Goal: Task Accomplishment & Management: Complete application form

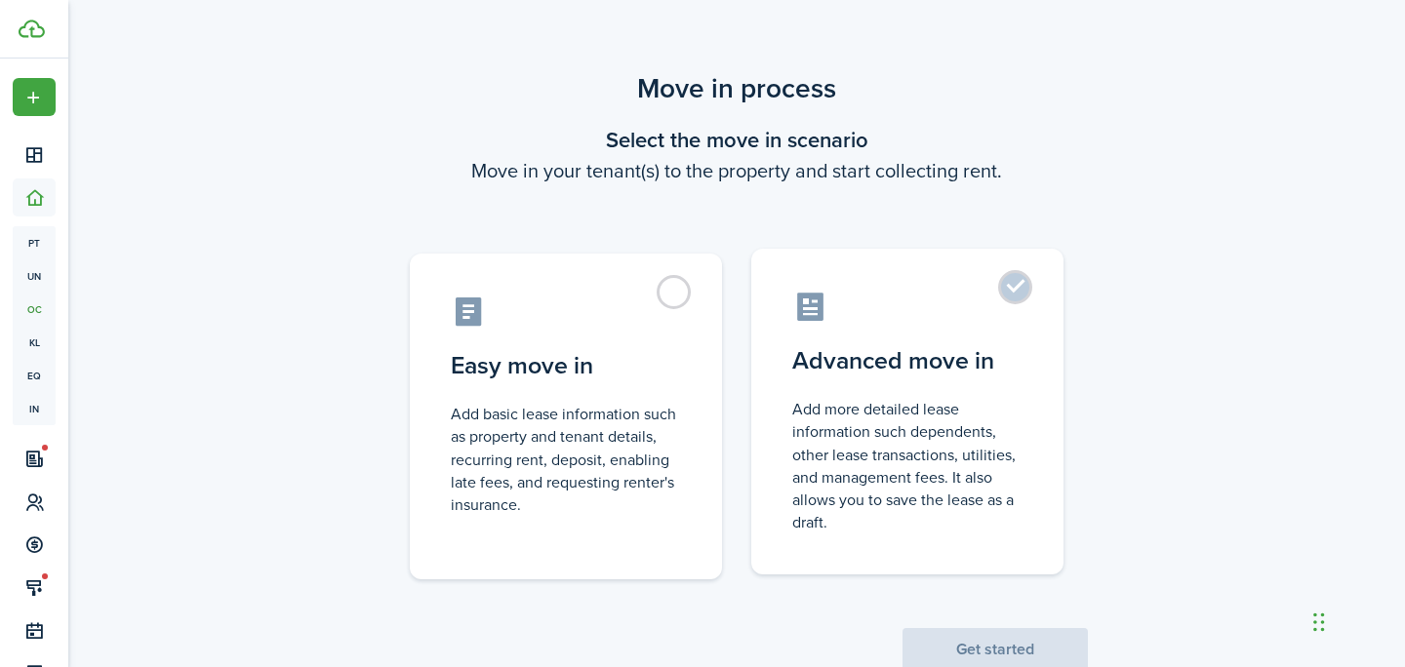
click at [988, 299] on control-radio-card-icon at bounding box center [907, 307] width 230 height 34
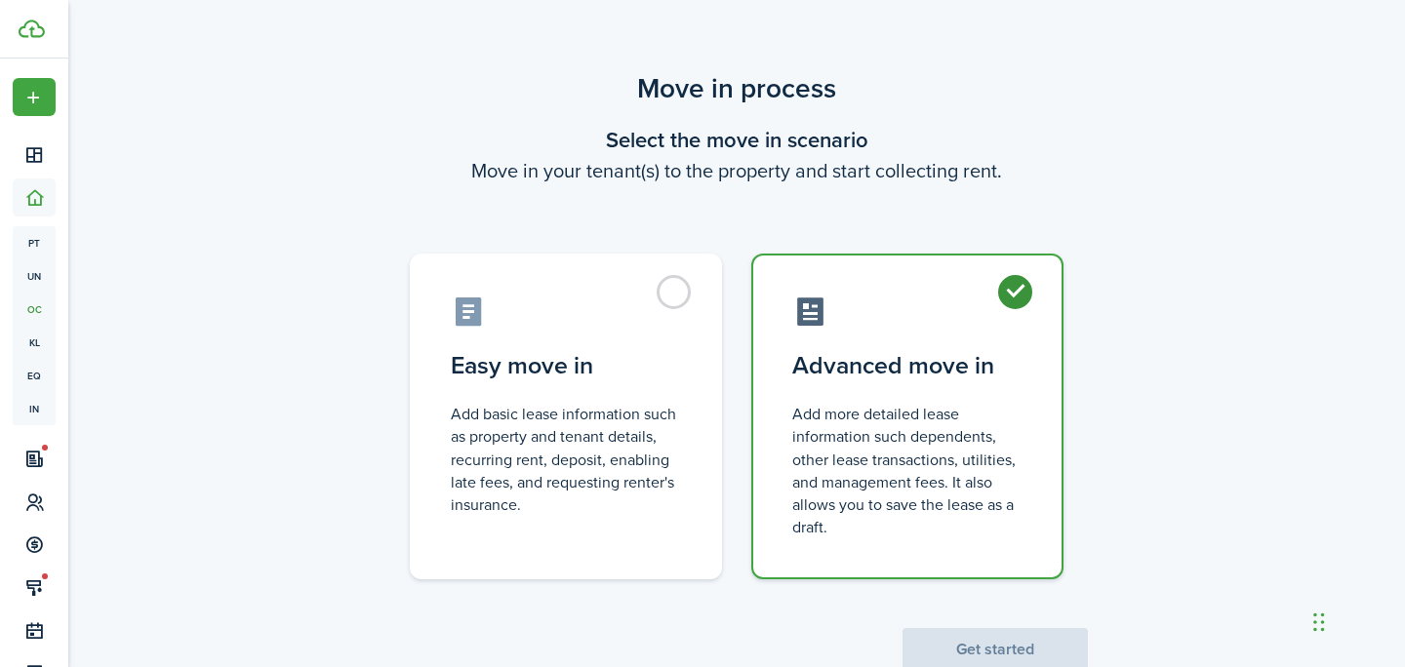
radio input "true"
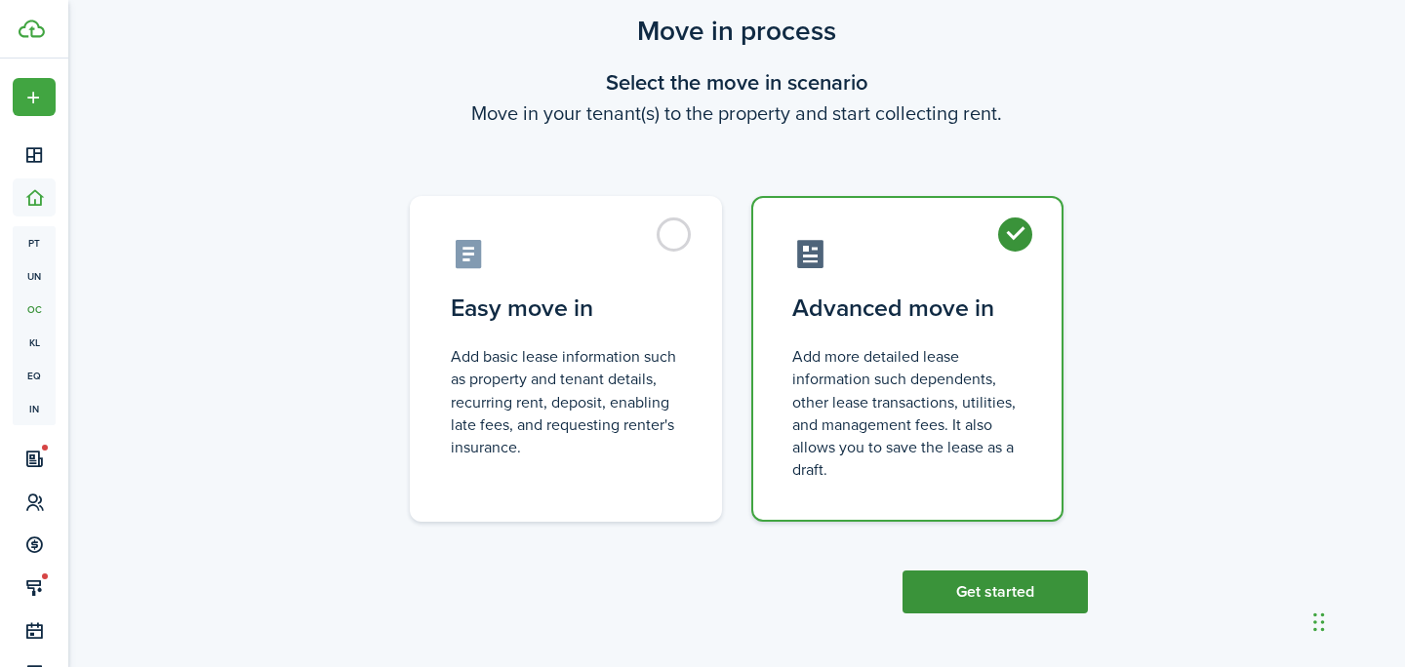
click at [1026, 578] on button "Get started" at bounding box center [994, 592] width 185 height 43
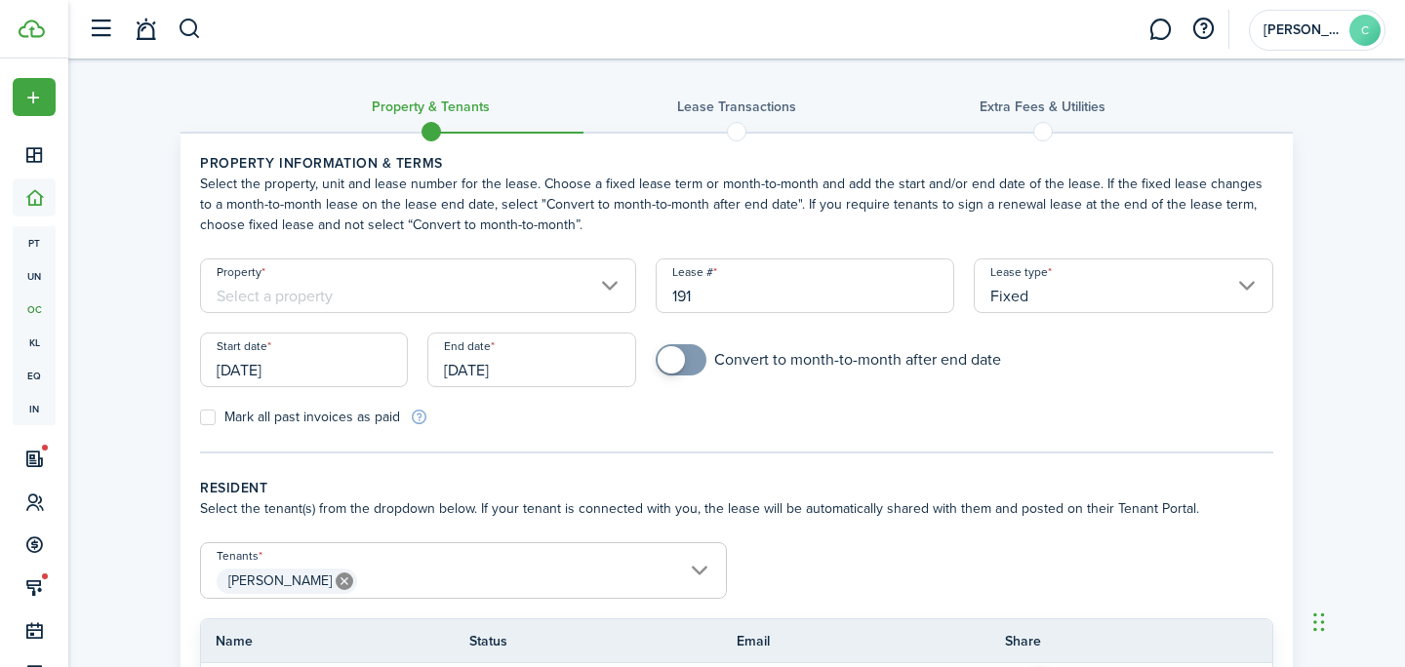
click at [340, 367] on input "[DATE]" at bounding box center [304, 360] width 208 height 55
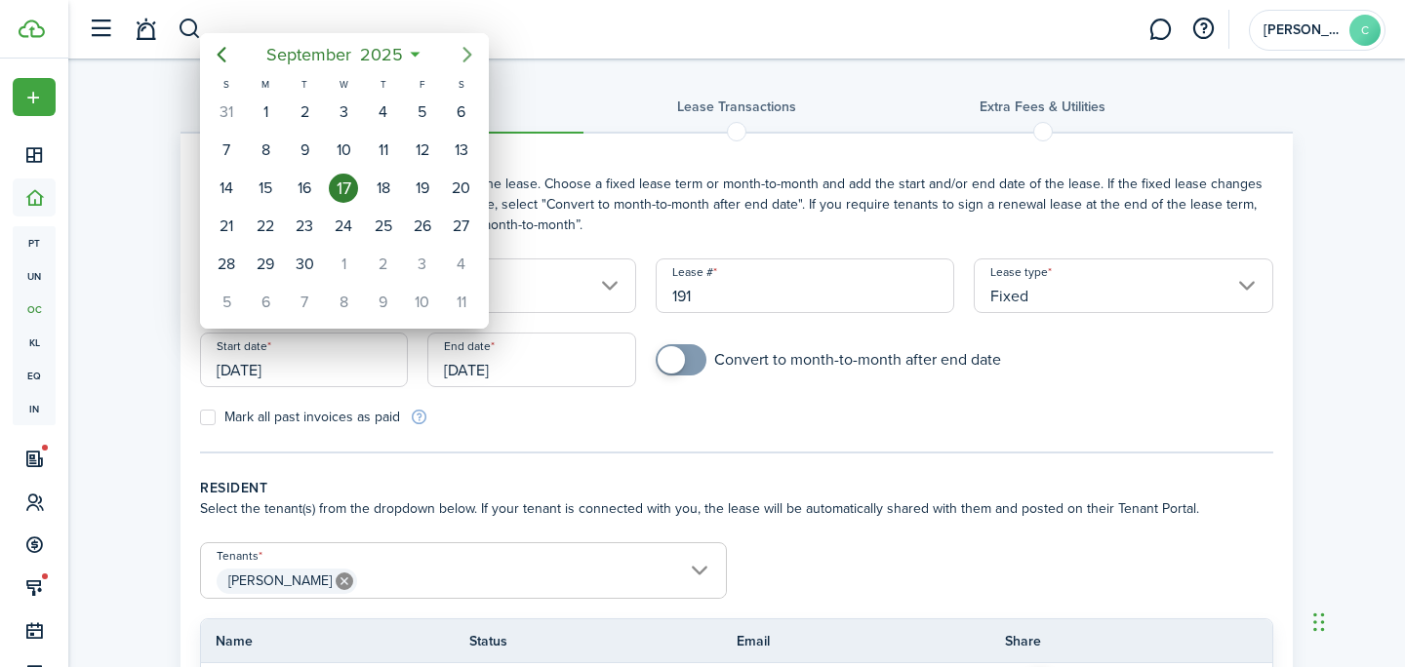
click at [460, 61] on icon "Next page" at bounding box center [467, 54] width 23 height 23
click at [461, 57] on icon "Next page" at bounding box center [467, 54] width 23 height 23
click at [453, 108] on div "1" at bounding box center [461, 112] width 29 height 29
type input "[DATE]"
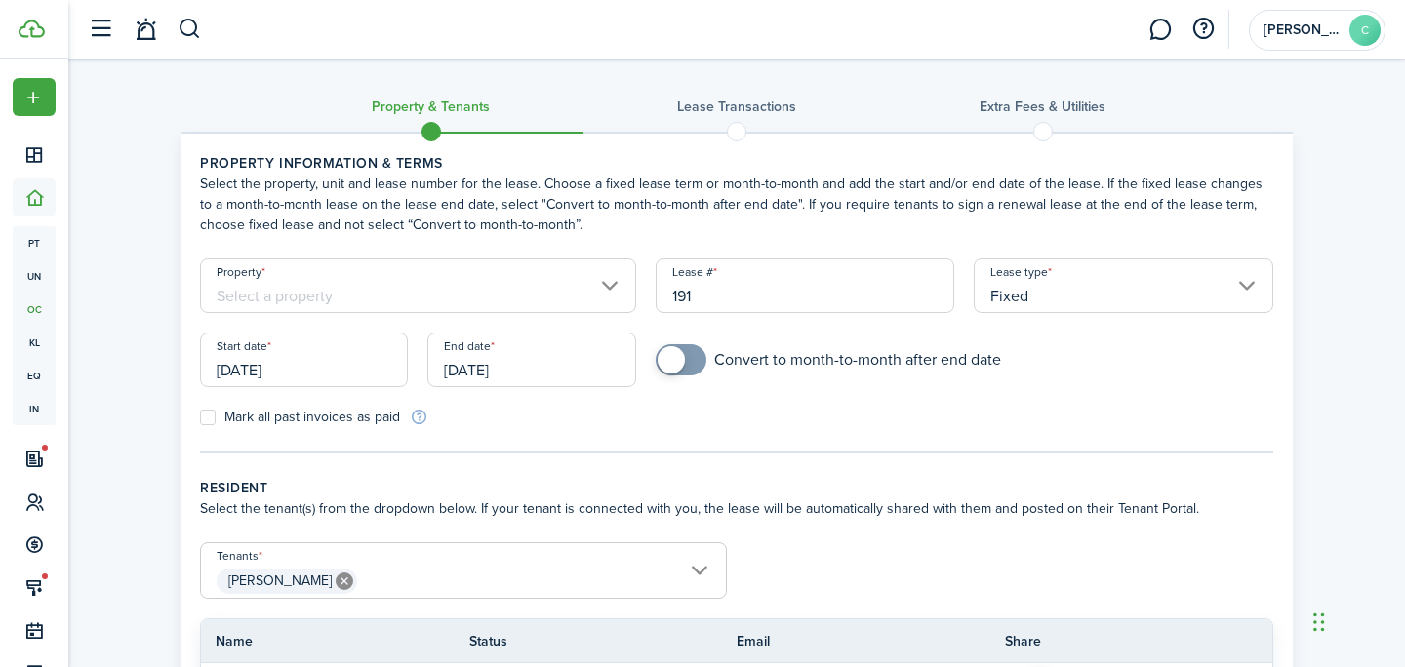
click at [501, 387] on div "End date [DATE]" at bounding box center [531, 370] width 227 height 74
click at [501, 377] on input "[DATE]" at bounding box center [531, 360] width 208 height 55
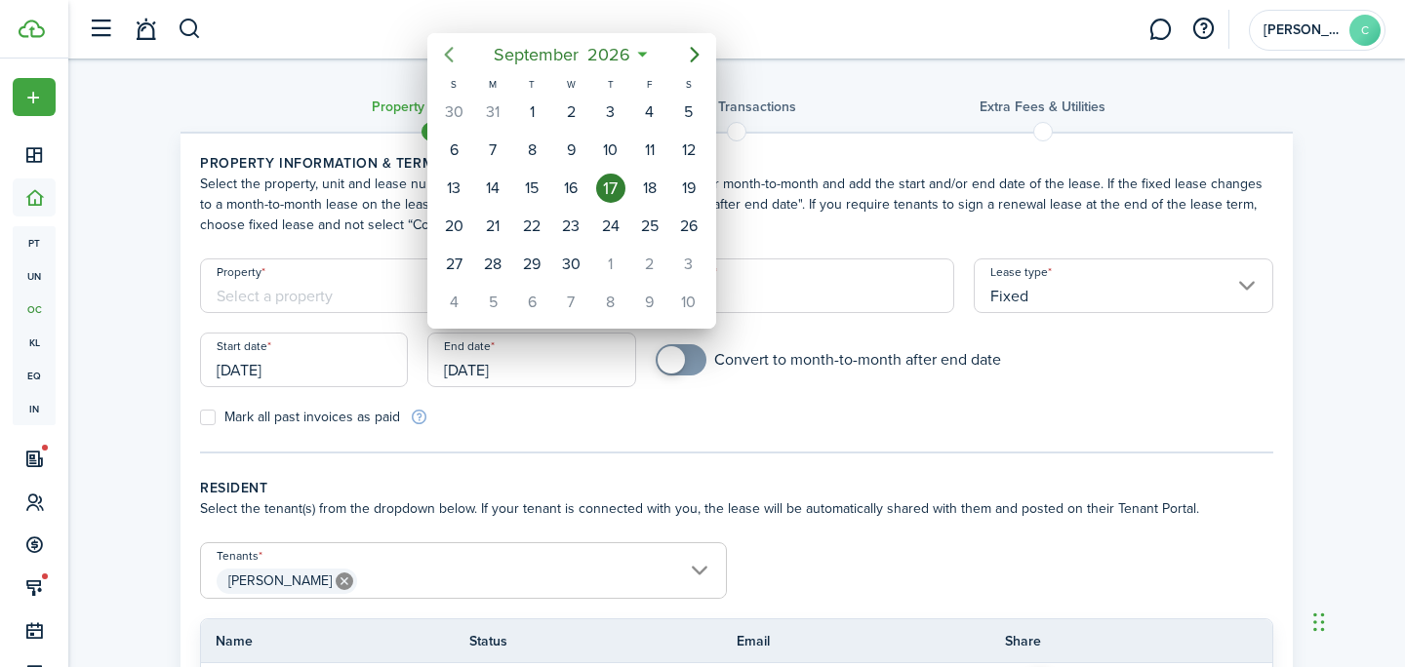
click at [452, 57] on icon "Previous page" at bounding box center [448, 54] width 23 height 23
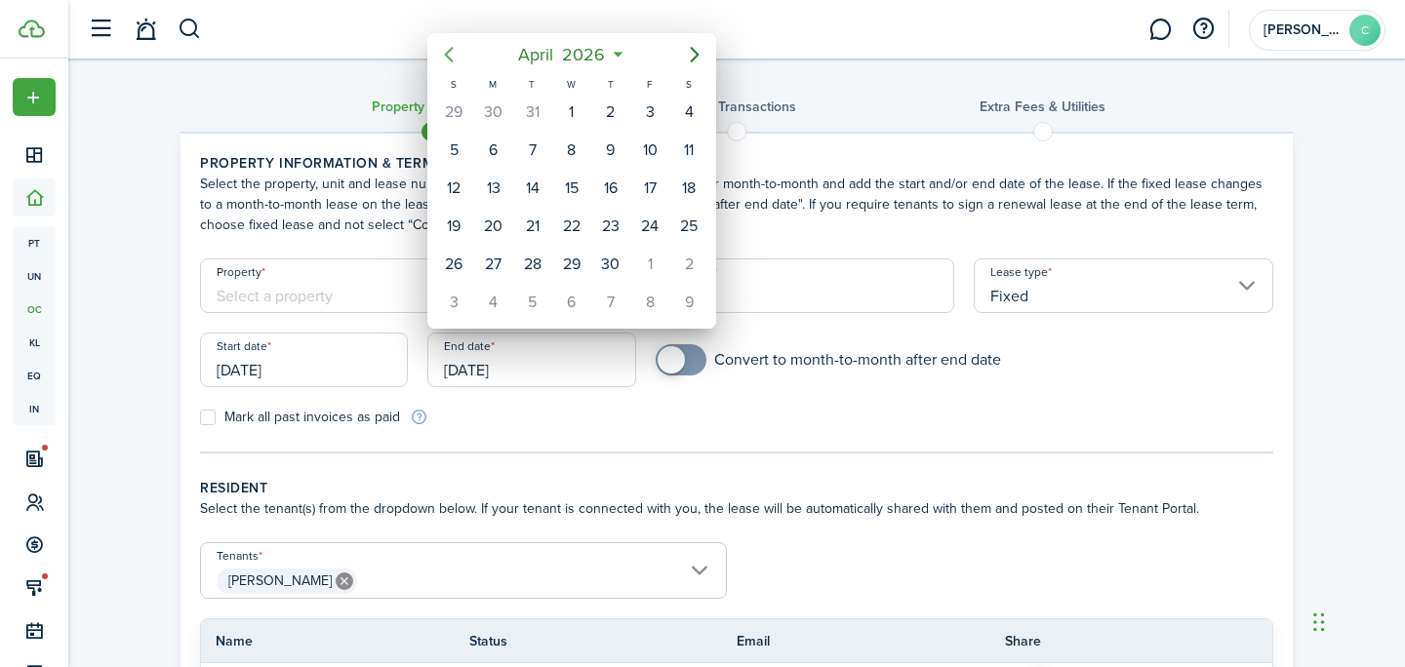
click at [452, 57] on icon "Previous page" at bounding box center [448, 54] width 23 height 23
click at [697, 257] on div "31" at bounding box center [688, 264] width 29 height 29
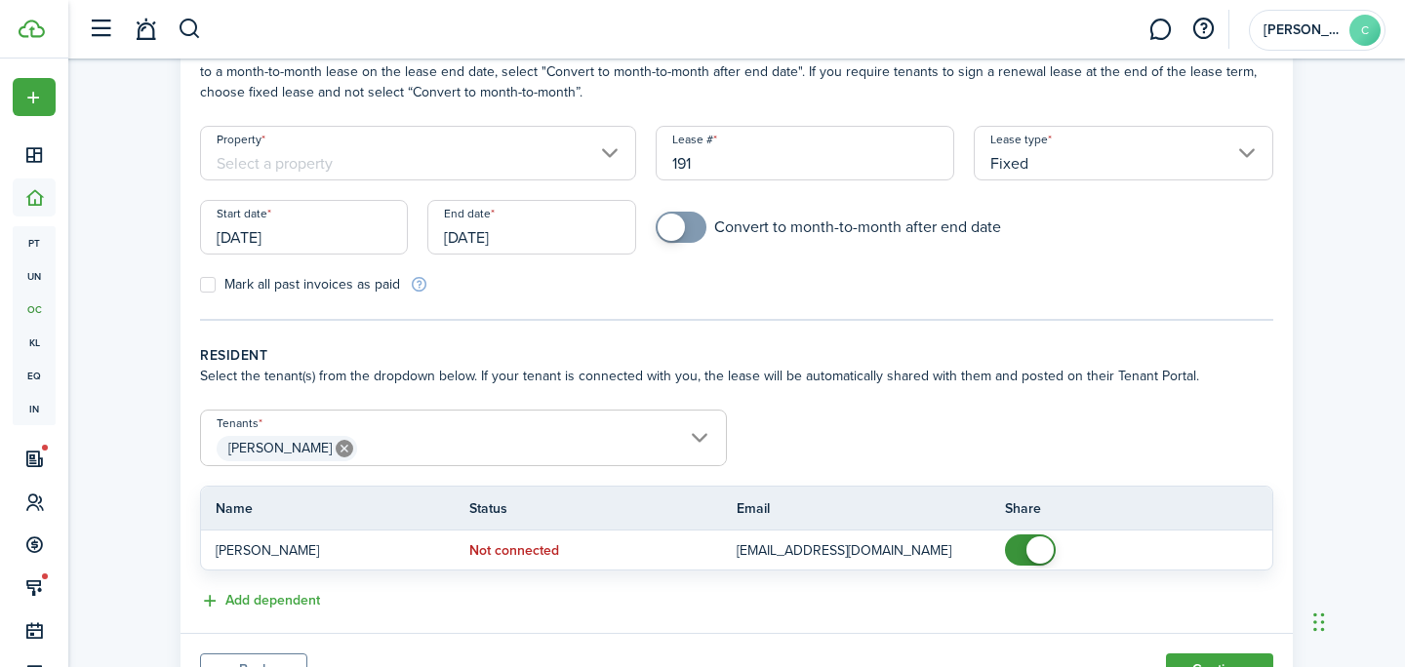
scroll to position [171, 0]
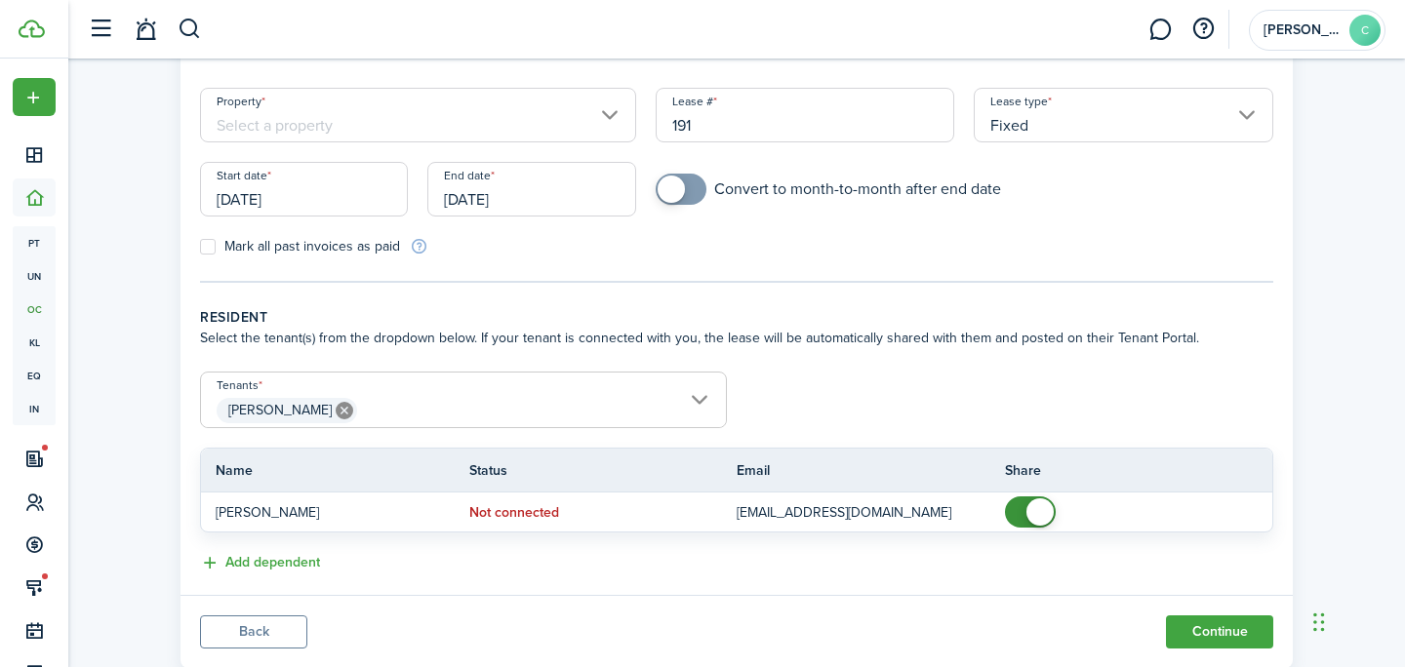
click at [464, 183] on input "[DATE]" at bounding box center [531, 189] width 208 height 55
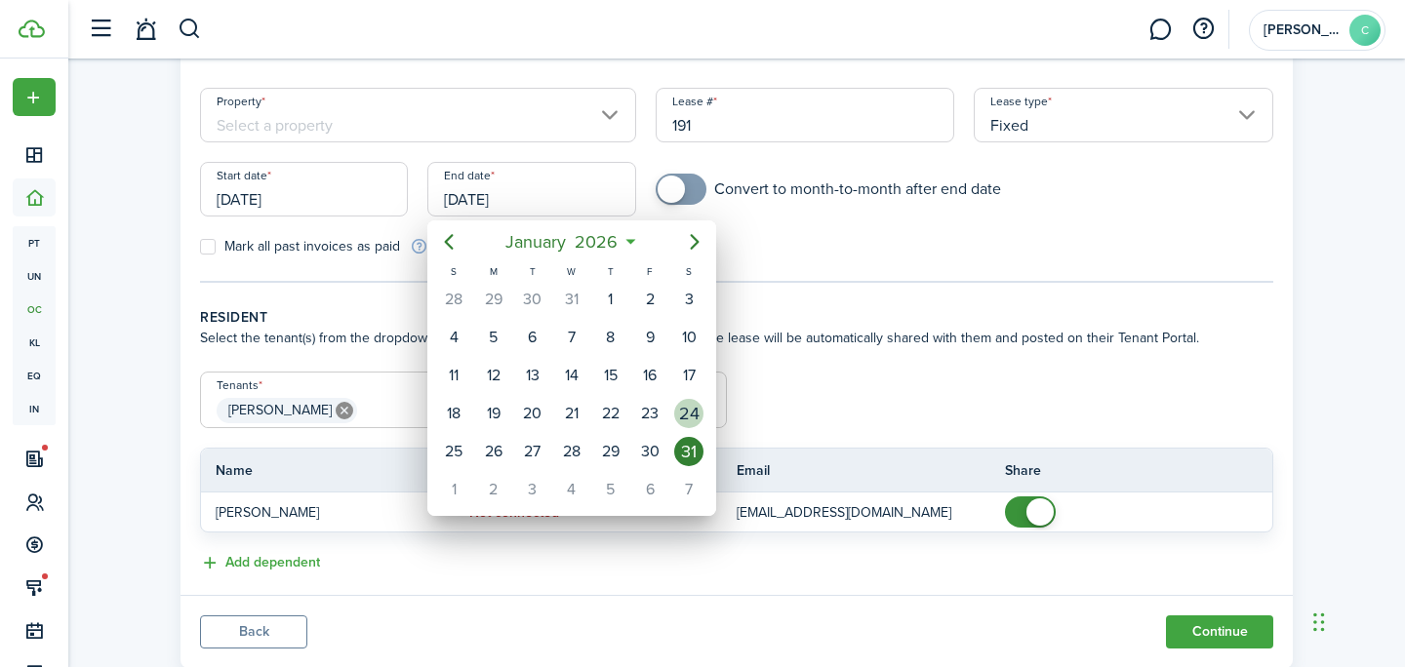
click at [702, 418] on div "24" at bounding box center [688, 413] width 29 height 29
type input "[DATE]"
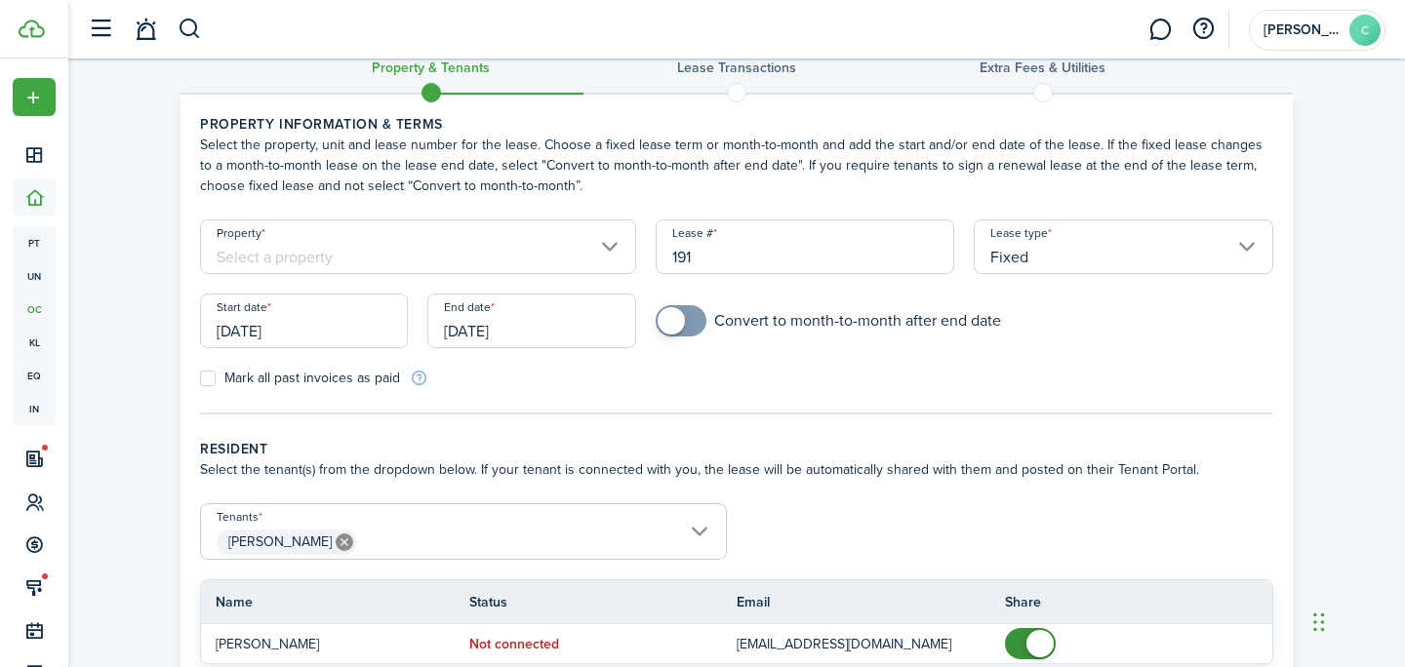
scroll to position [21, 0]
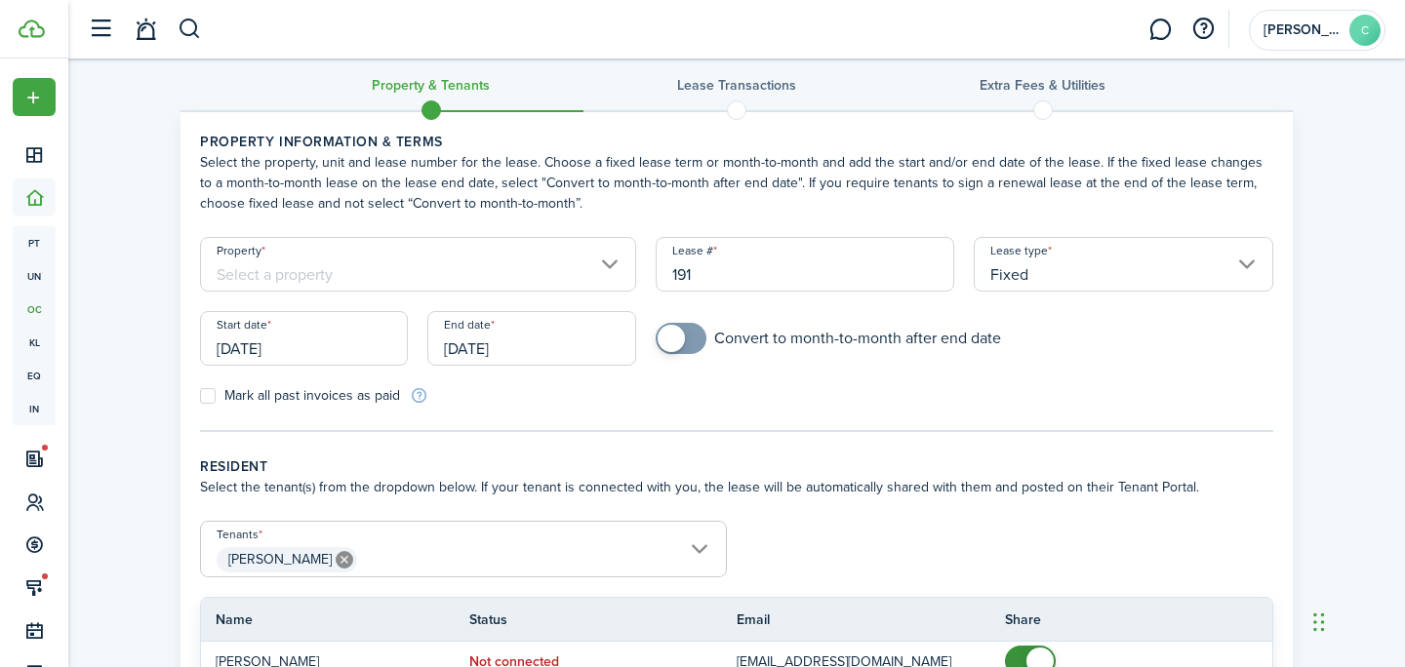
click at [512, 262] on input "Property" at bounding box center [418, 264] width 436 height 55
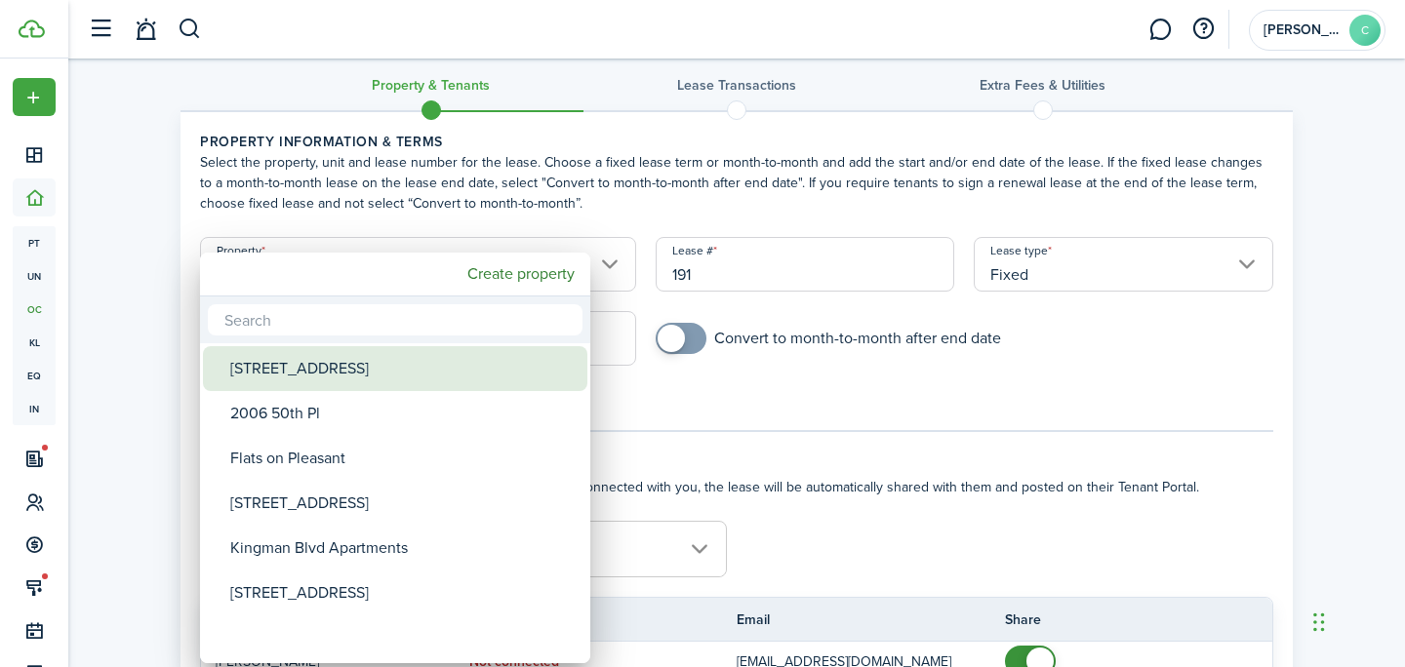
click at [442, 369] on div "[STREET_ADDRESS]" at bounding box center [402, 368] width 345 height 45
type input "[STREET_ADDRESS]"
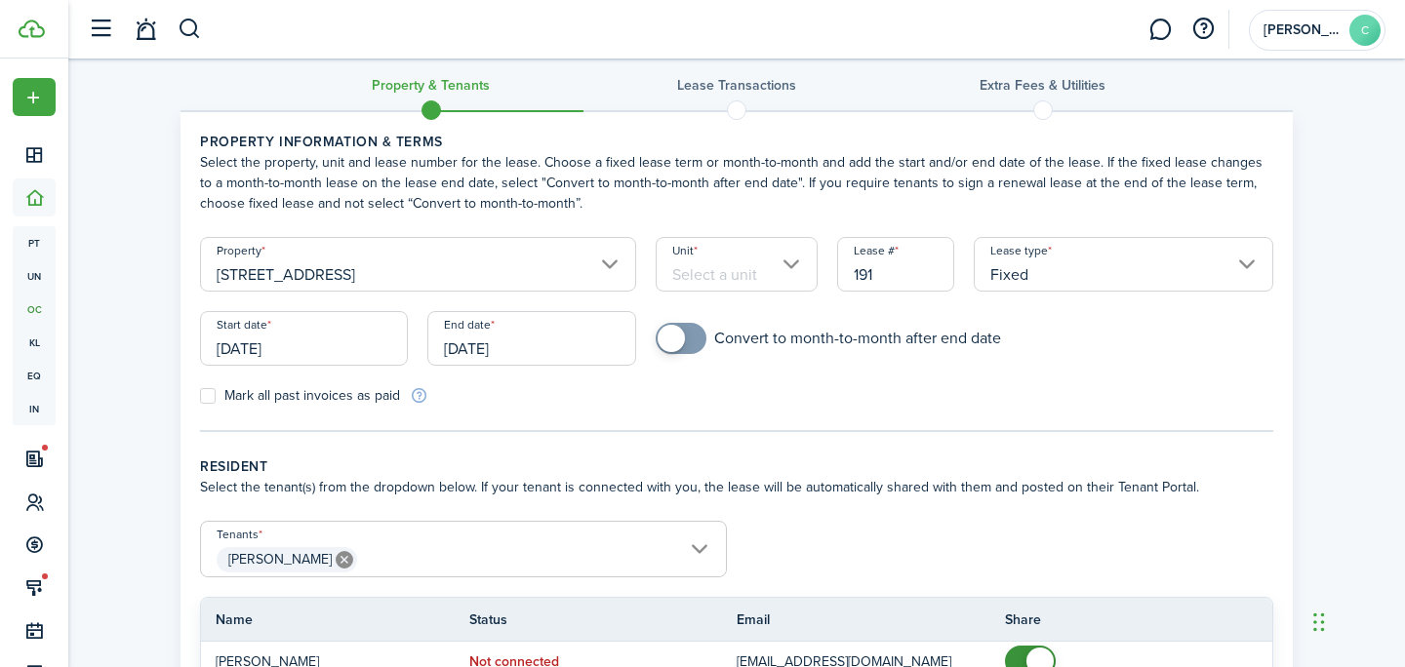
click at [771, 270] on input "Unit" at bounding box center [737, 264] width 163 height 55
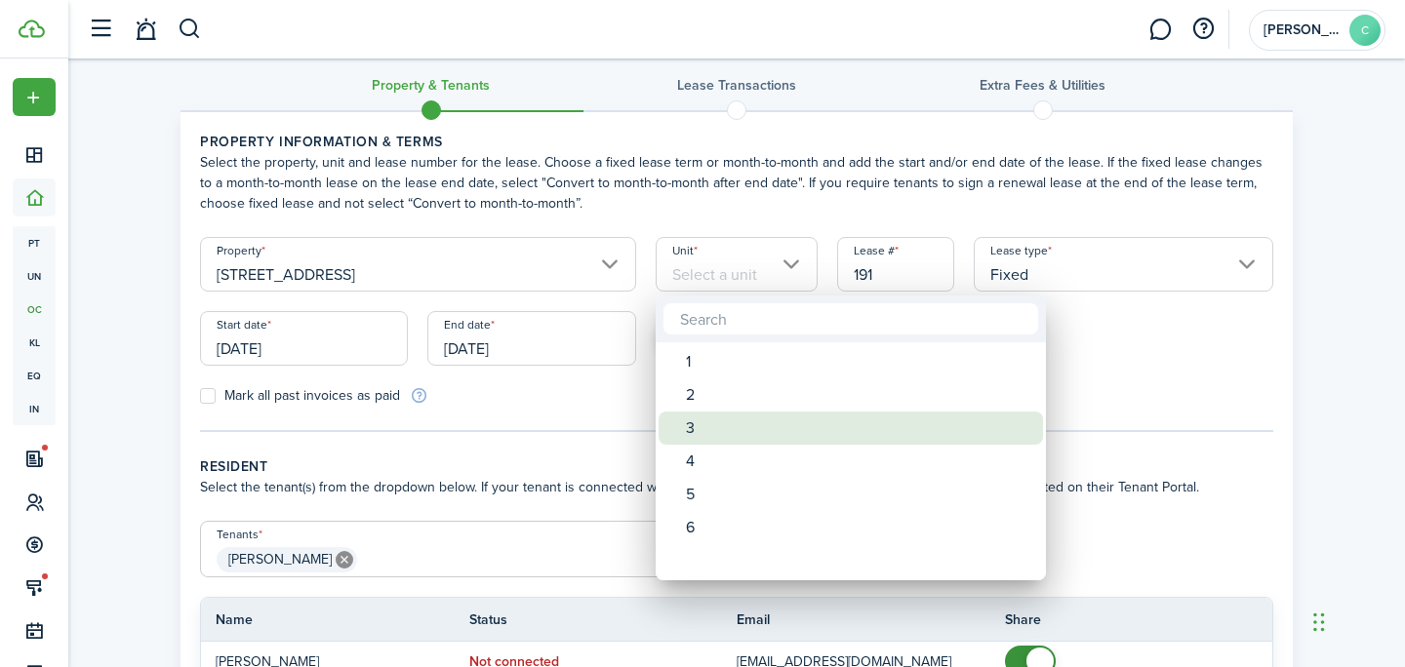
click at [700, 428] on div "3" at bounding box center [858, 428] width 345 height 33
type input "3"
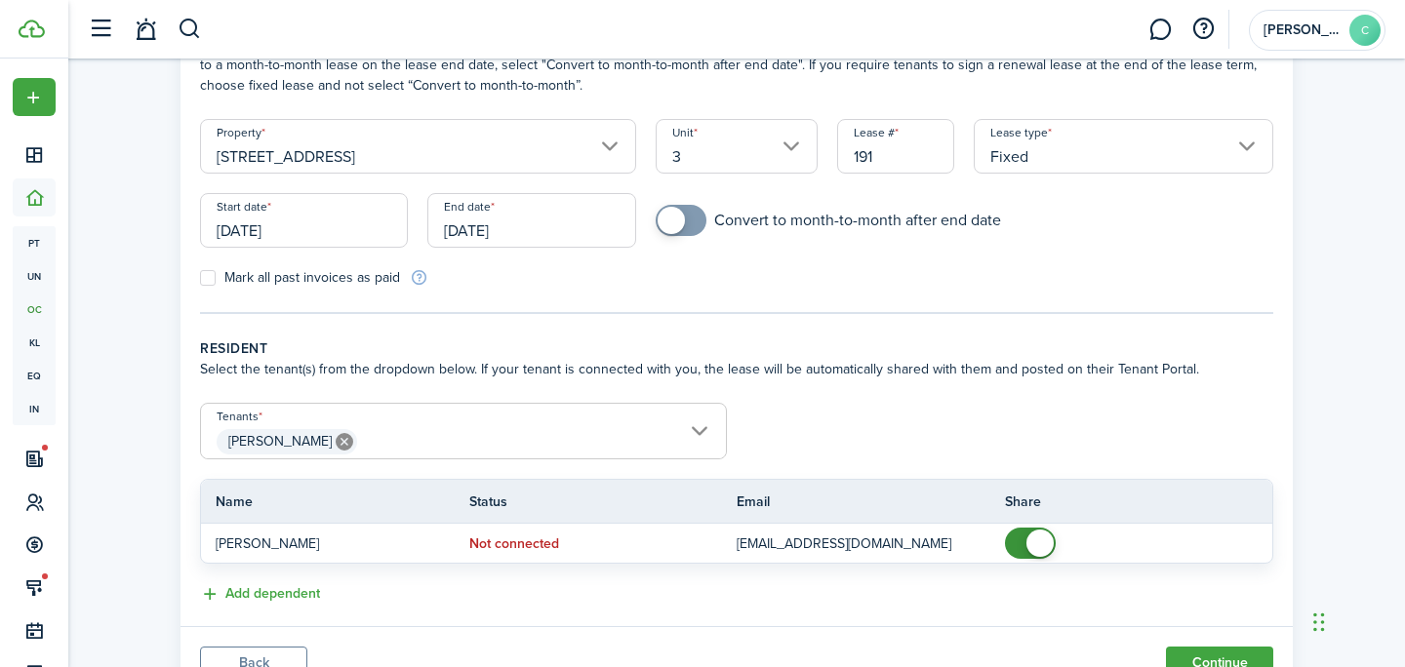
scroll to position [225, 0]
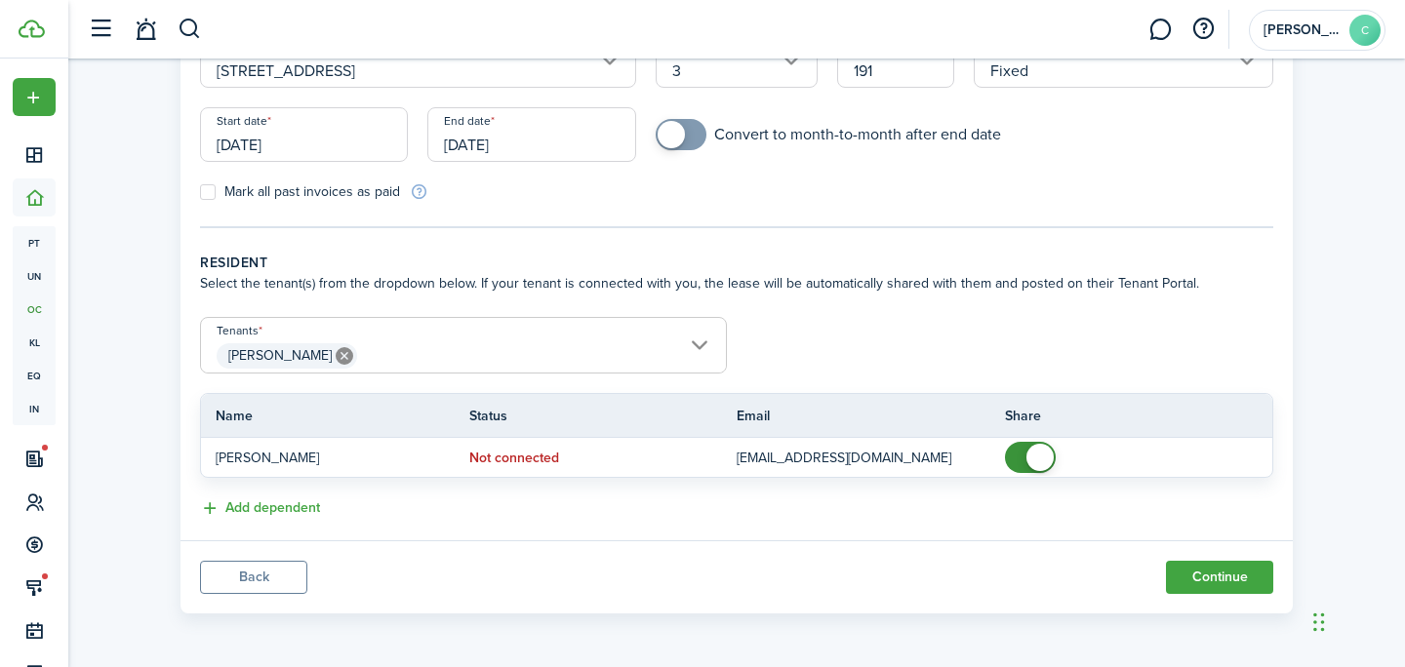
click at [1227, 601] on panel-main-footer "Back Continue" at bounding box center [736, 576] width 1112 height 73
click at [1227, 593] on button "Continue" at bounding box center [1219, 577] width 107 height 33
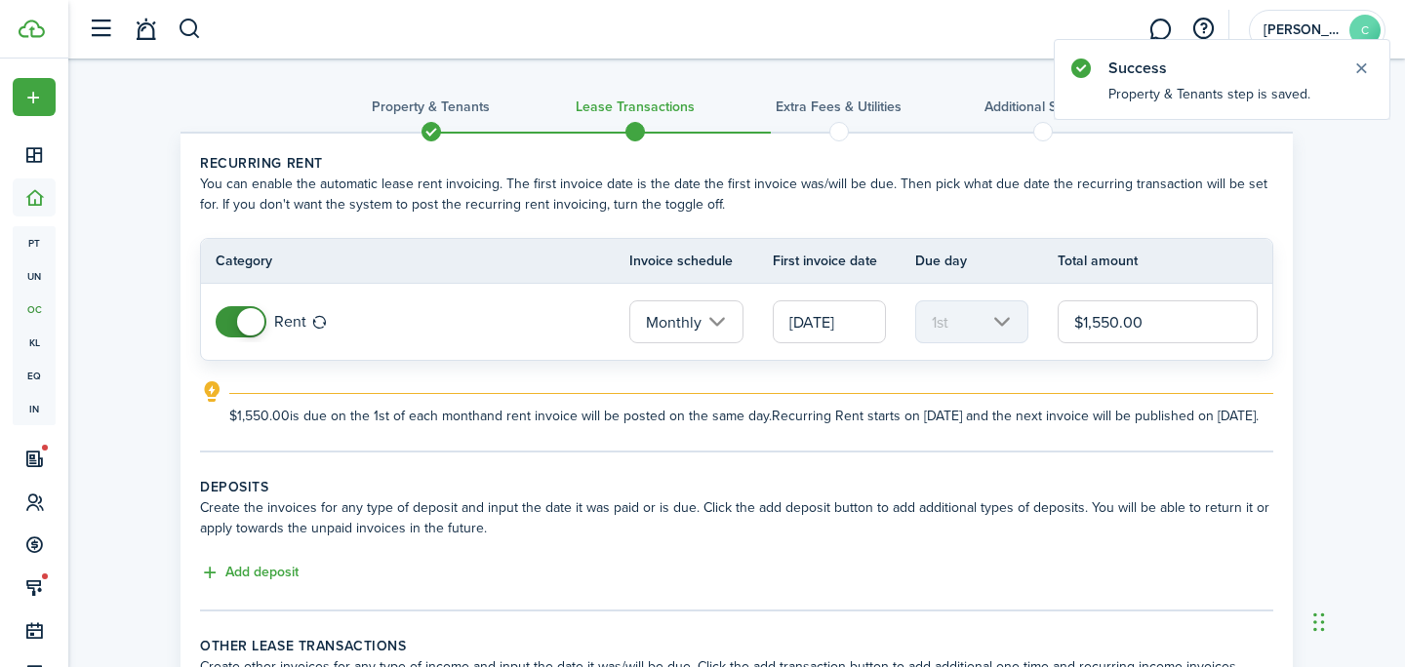
drag, startPoint x: 1153, startPoint y: 332, endPoint x: 1130, endPoint y: 332, distance: 23.4
click at [1130, 332] on input "$1,550.00" at bounding box center [1157, 321] width 200 height 43
type input "$1,250.00"
click at [859, 453] on tc-wizard-step "Recurring rent You can enable the automatic lease rent invoicing. The first inv…" at bounding box center [736, 302] width 1073 height 299
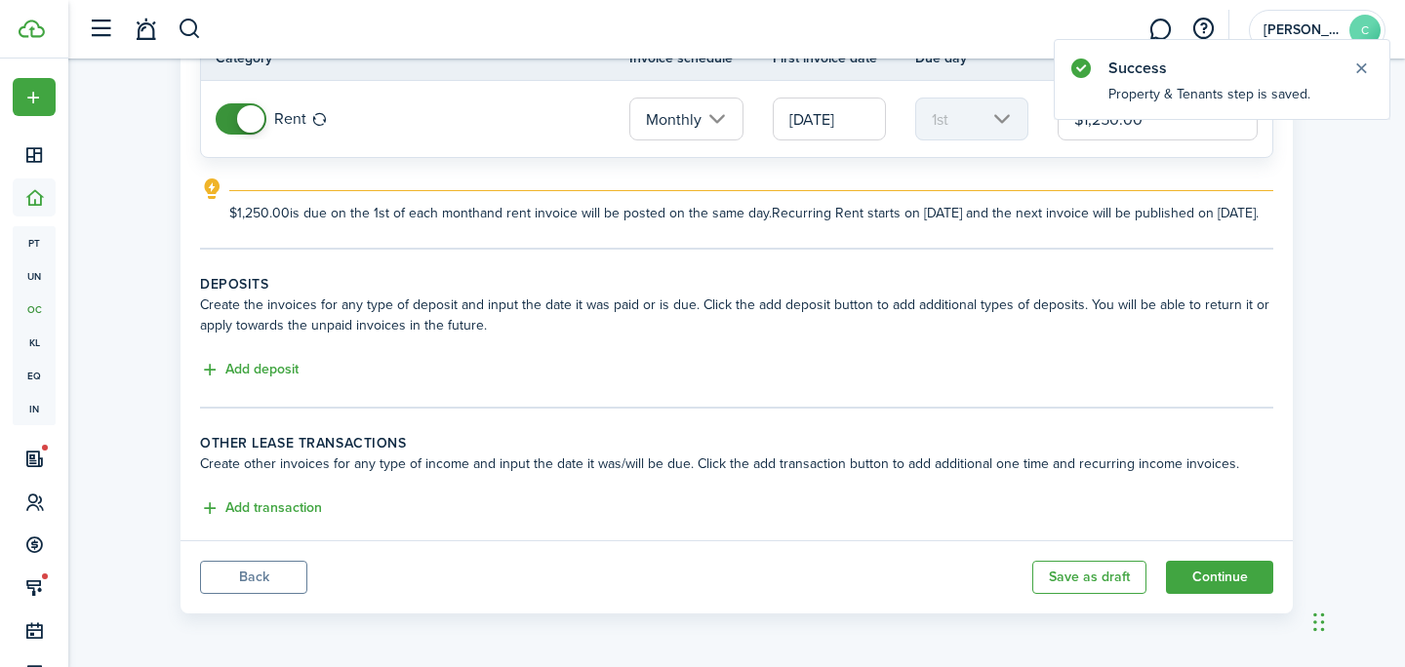
scroll to position [223, 0]
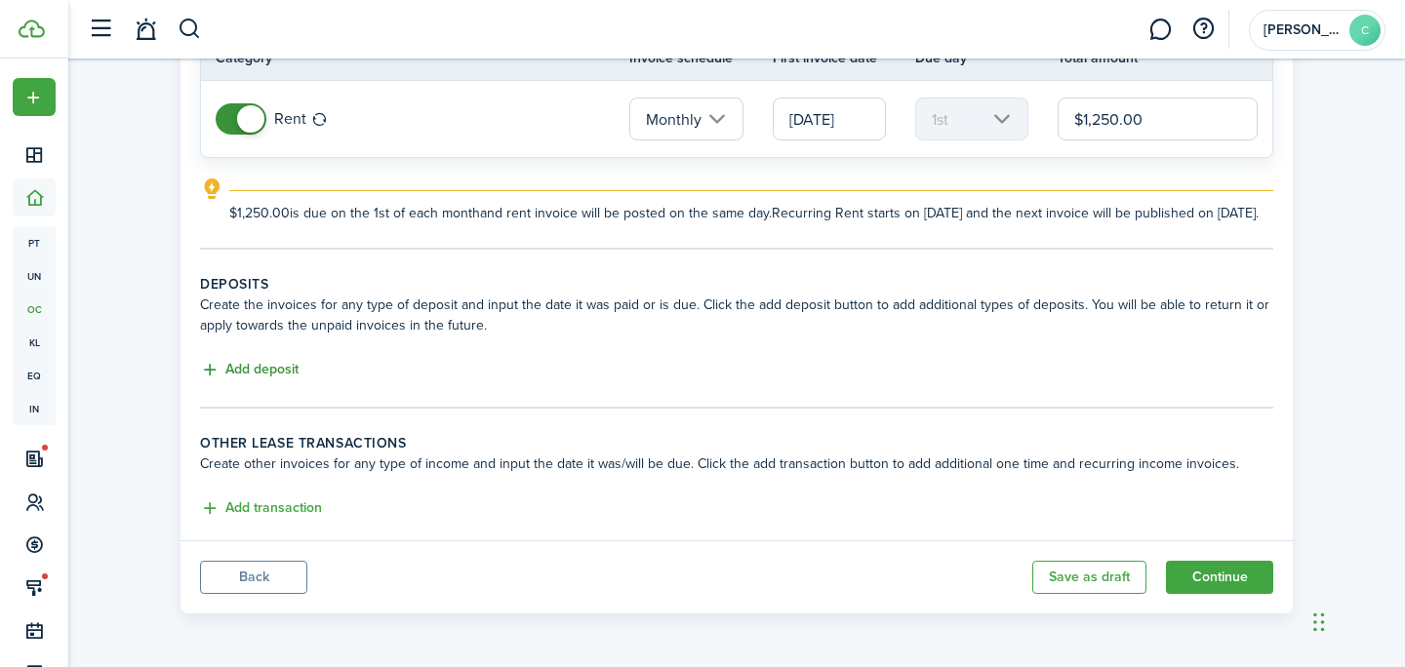
click at [294, 362] on button "Add deposit" at bounding box center [249, 370] width 99 height 22
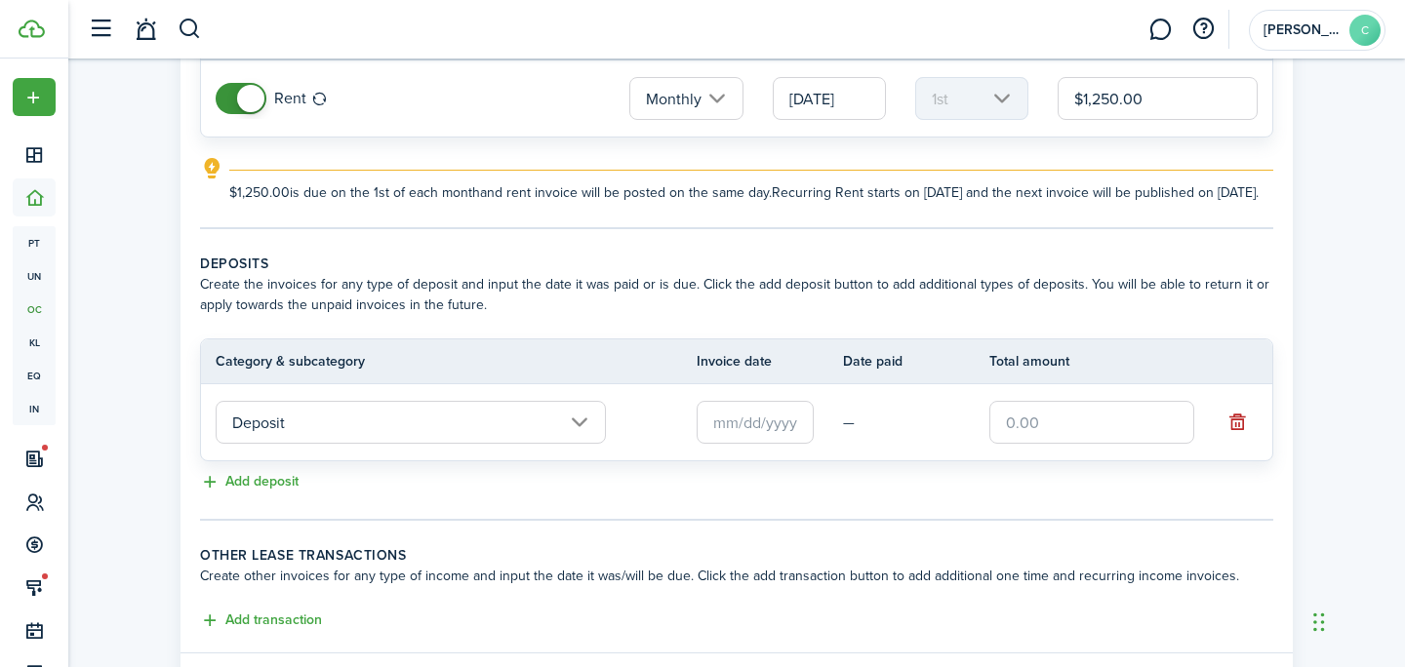
click at [762, 444] on input "text" at bounding box center [755, 422] width 117 height 43
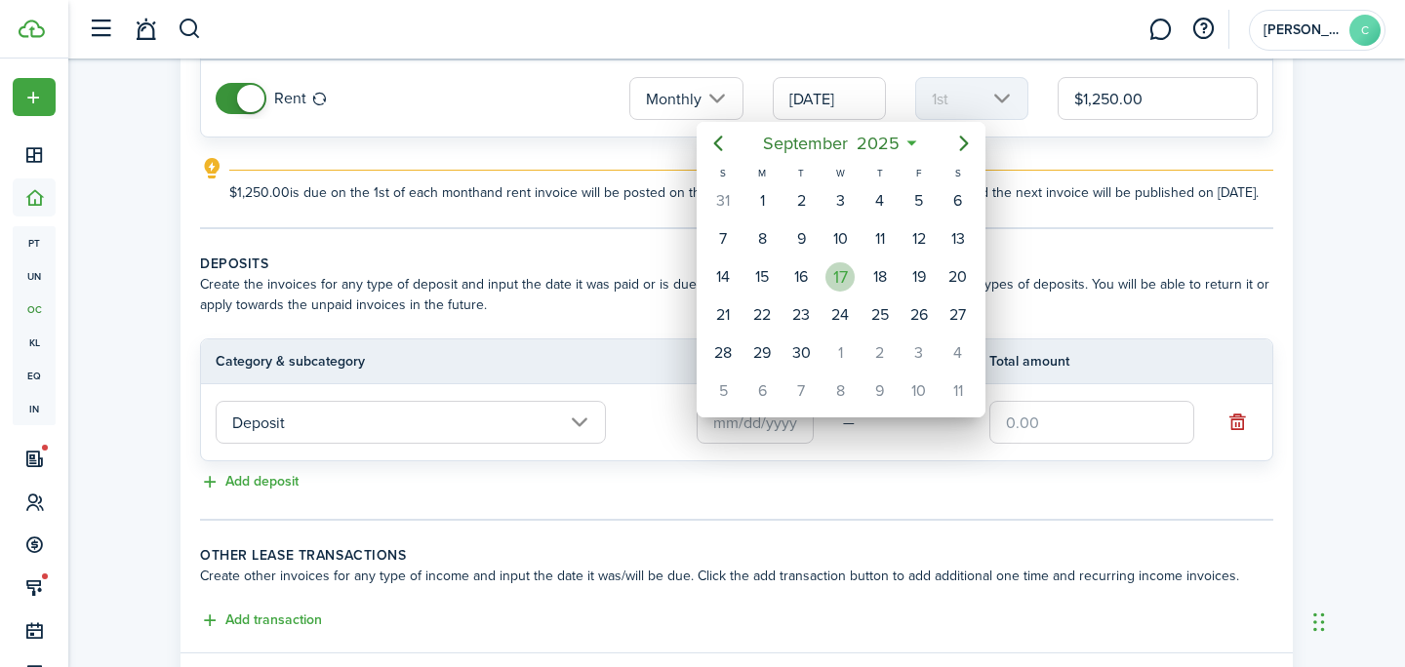
click at [845, 270] on div "17" at bounding box center [839, 276] width 29 height 29
type input "[DATE]"
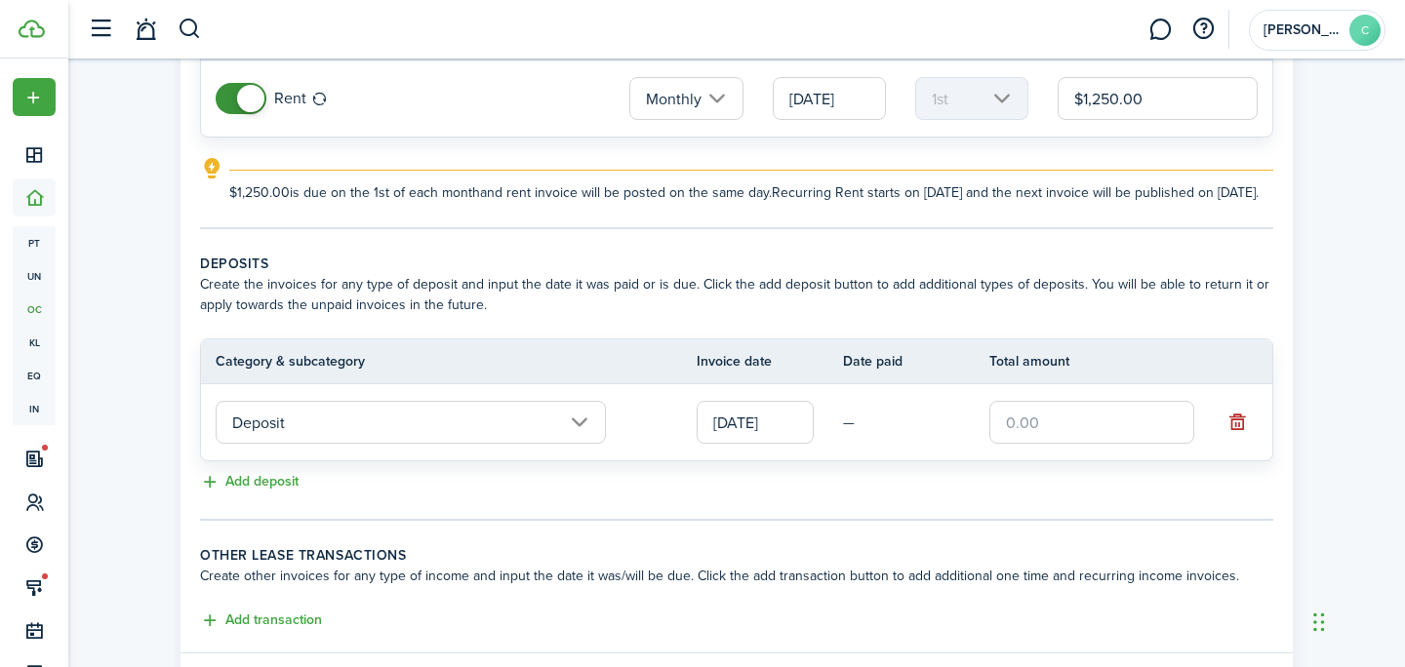
click at [1038, 444] on input "text" at bounding box center [1091, 422] width 205 height 43
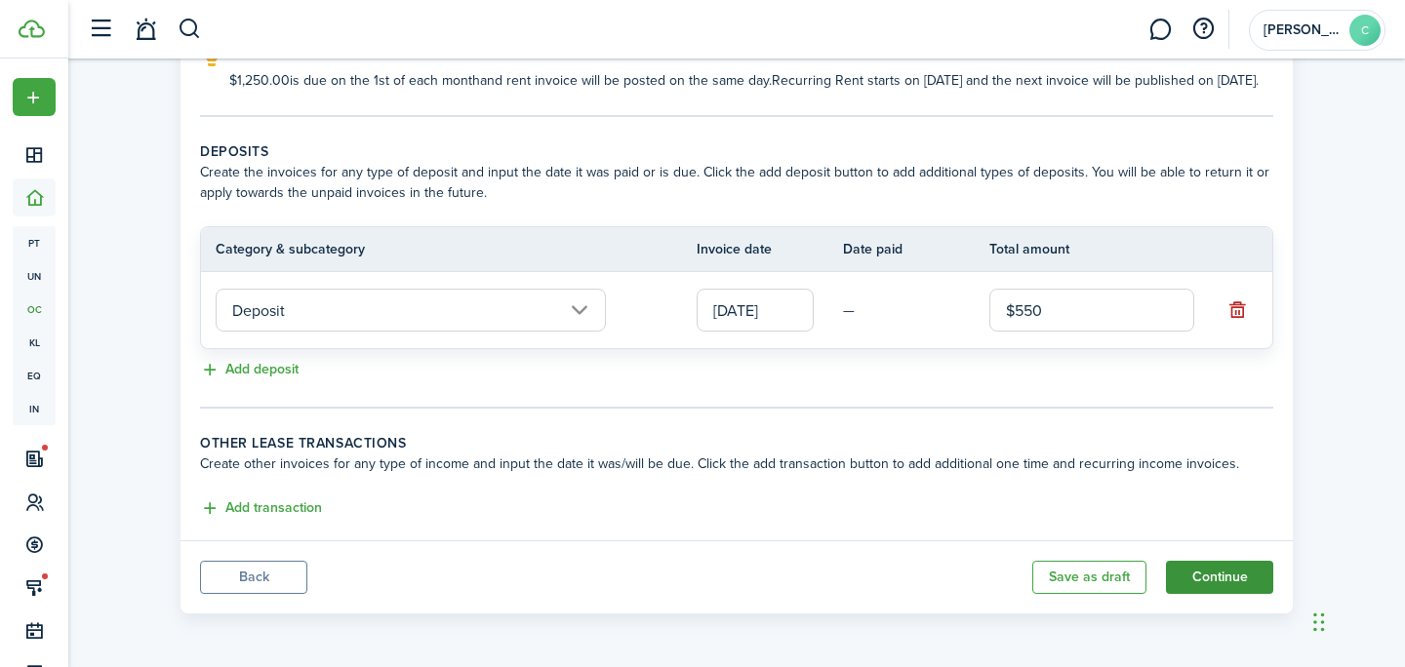
type input "$550.00"
click at [1254, 580] on button "Continue" at bounding box center [1219, 577] width 107 height 33
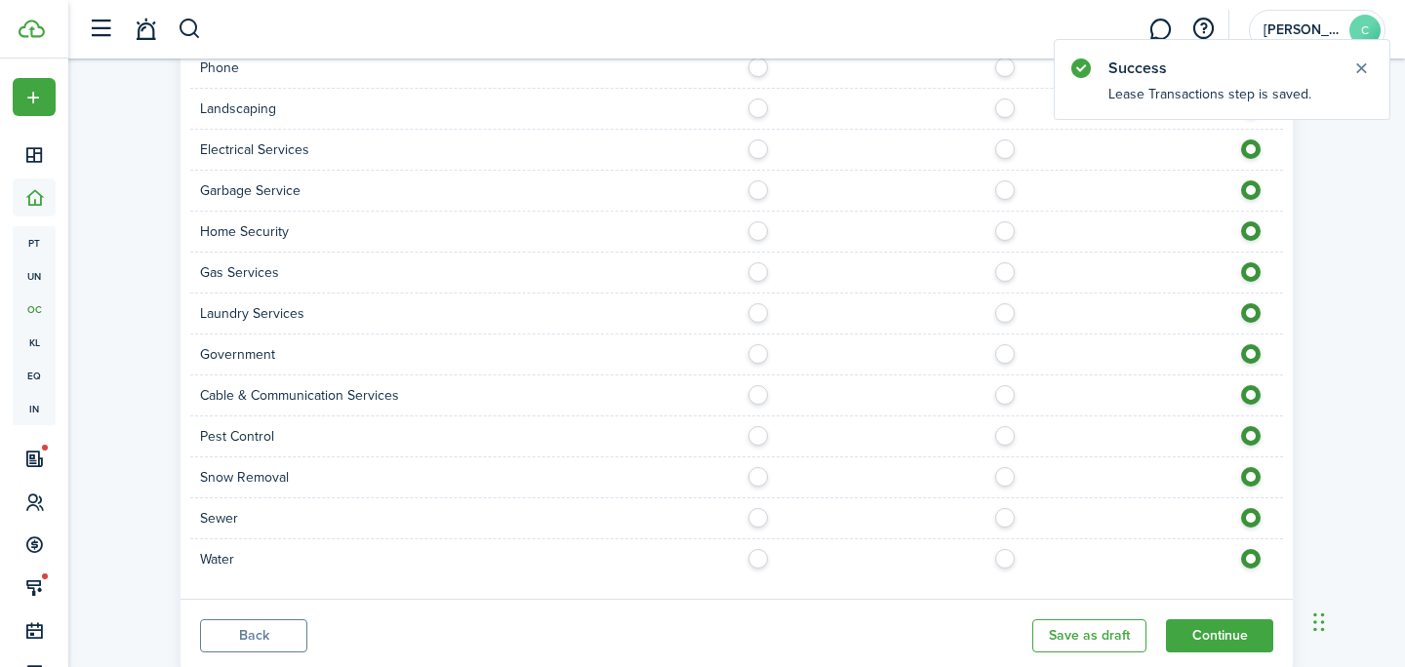
scroll to position [1374, 0]
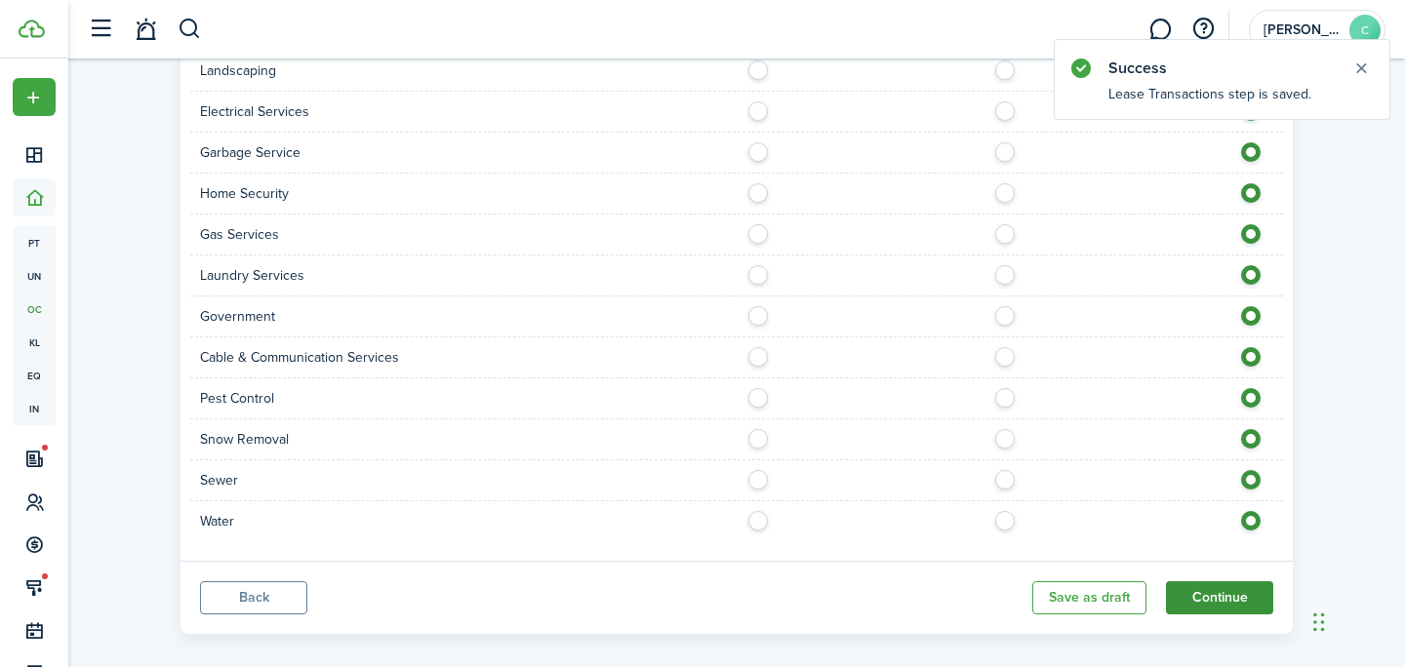
click at [1207, 582] on button "Continue" at bounding box center [1219, 597] width 107 height 33
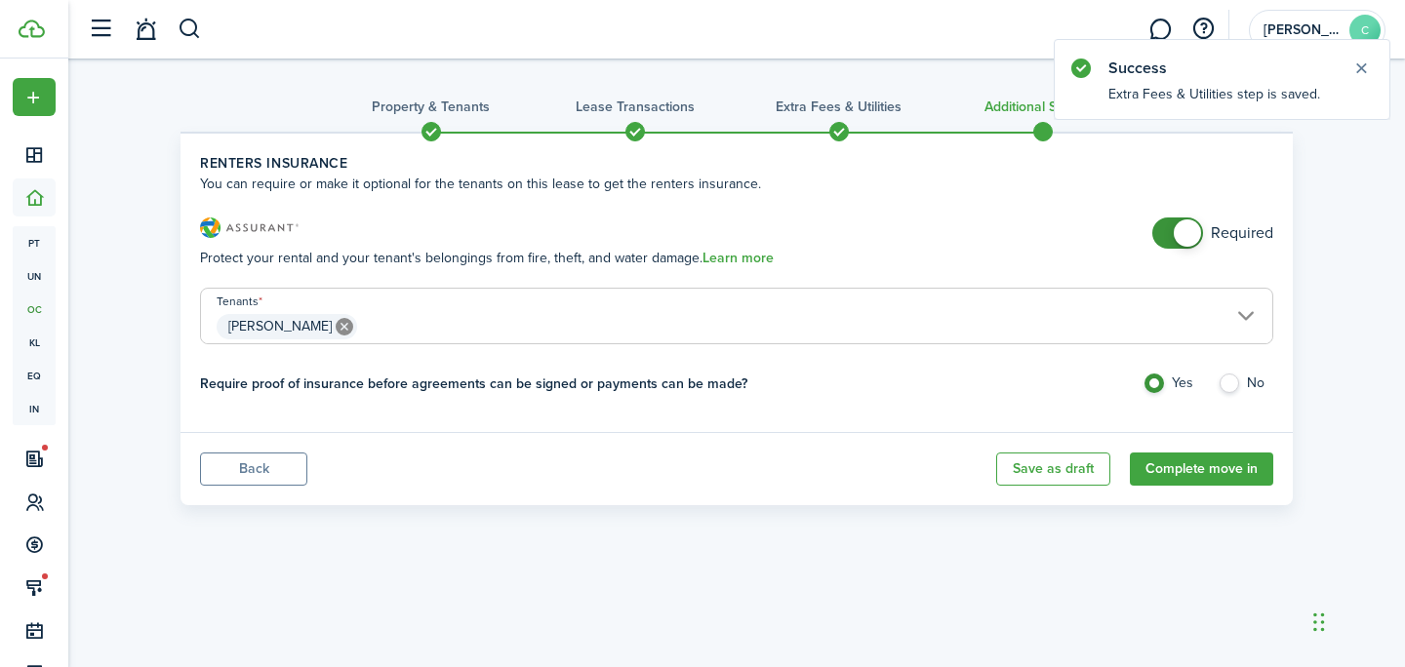
checkbox input "false"
click at [1187, 226] on span at bounding box center [1187, 232] width 27 height 27
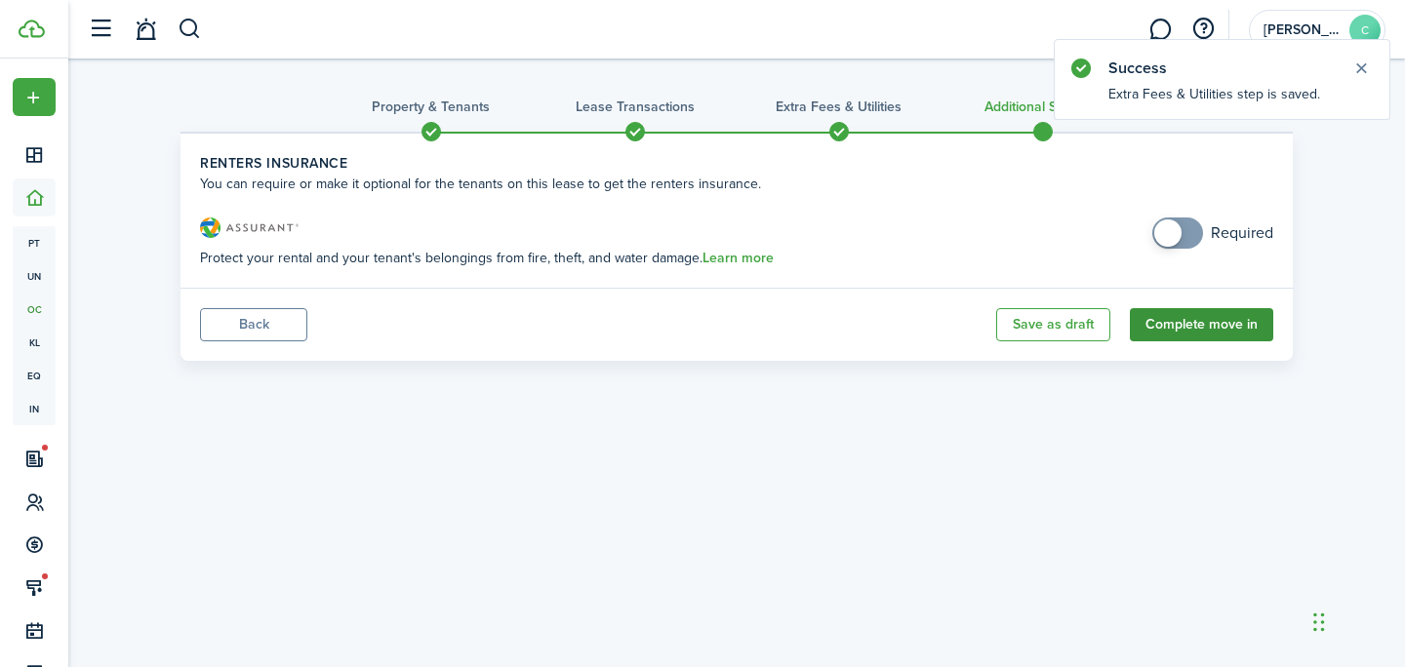
click at [1201, 328] on button "Complete move in" at bounding box center [1201, 324] width 143 height 33
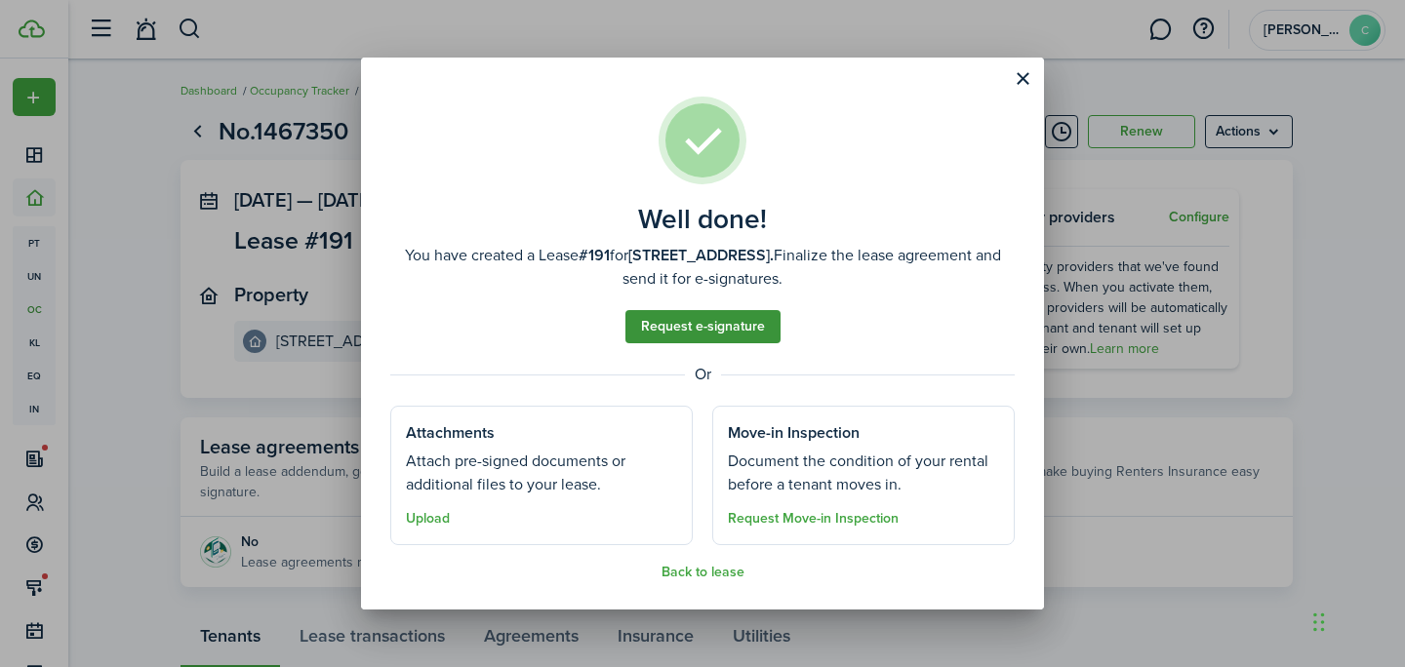
click at [750, 316] on link "Request e-signature" at bounding box center [702, 326] width 155 height 33
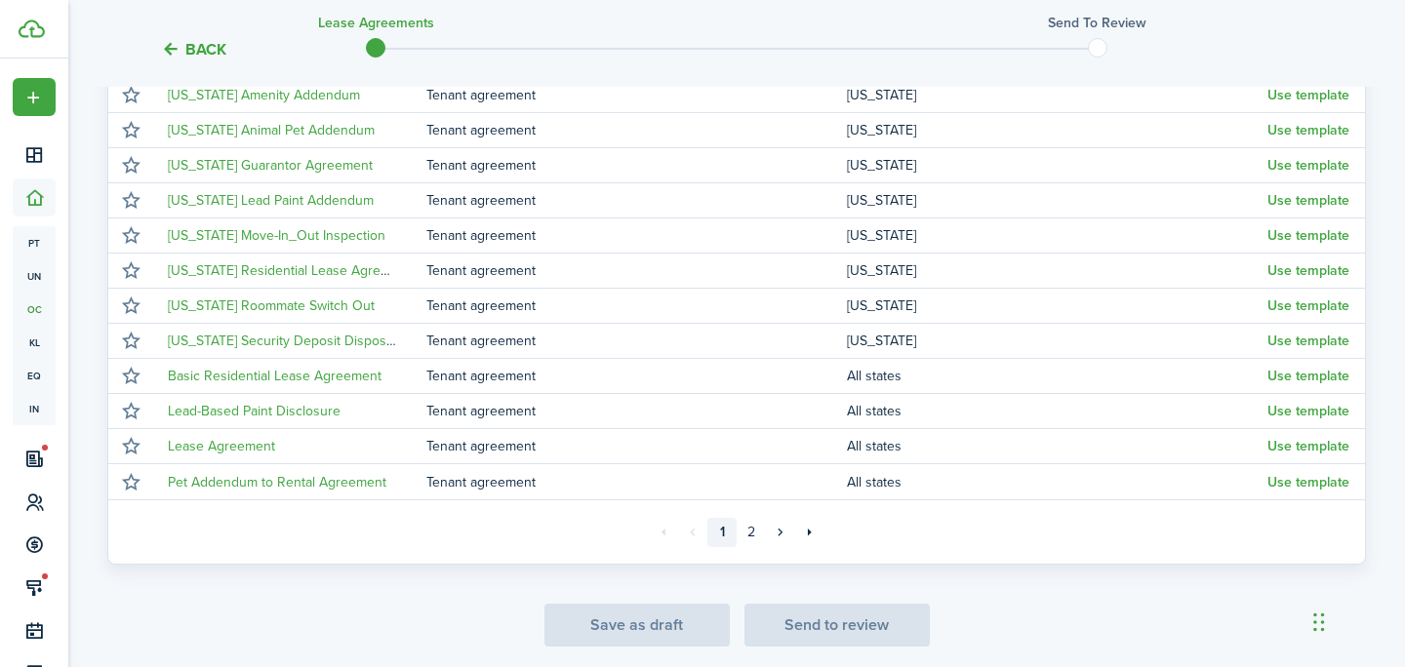
scroll to position [413, 0]
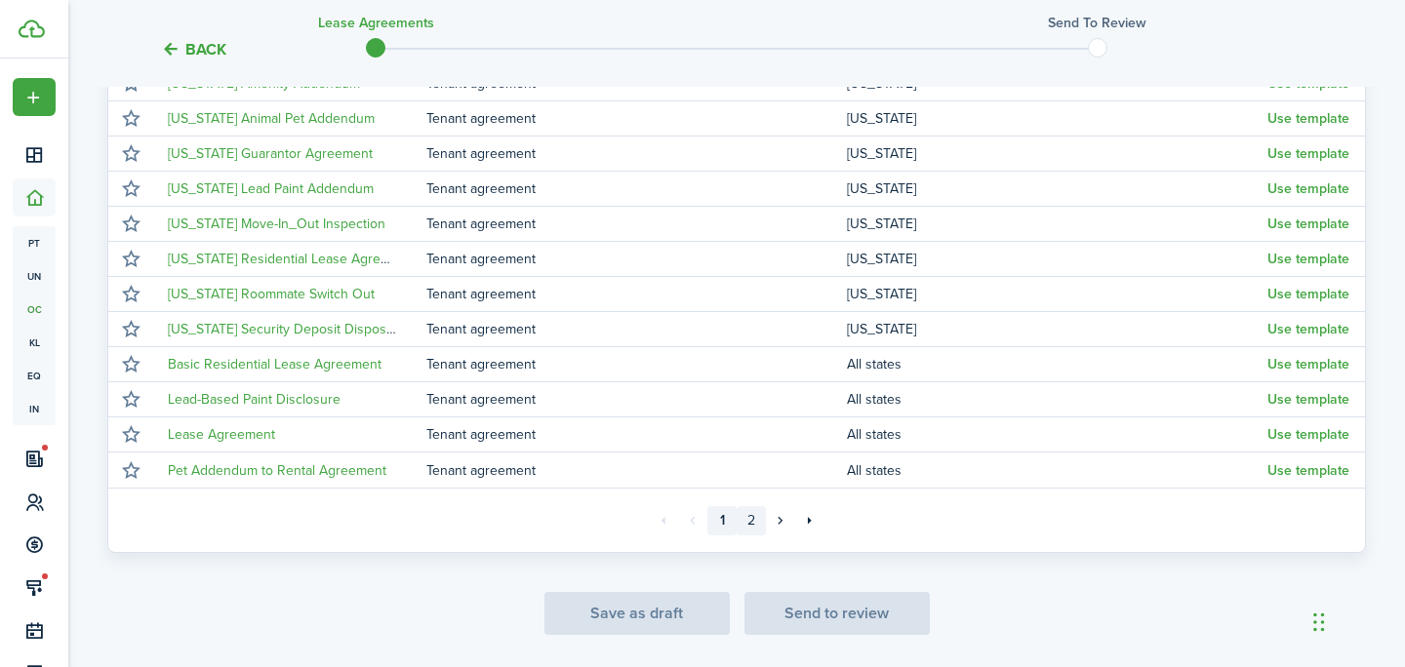
click at [756, 516] on link "2" at bounding box center [751, 520] width 29 height 29
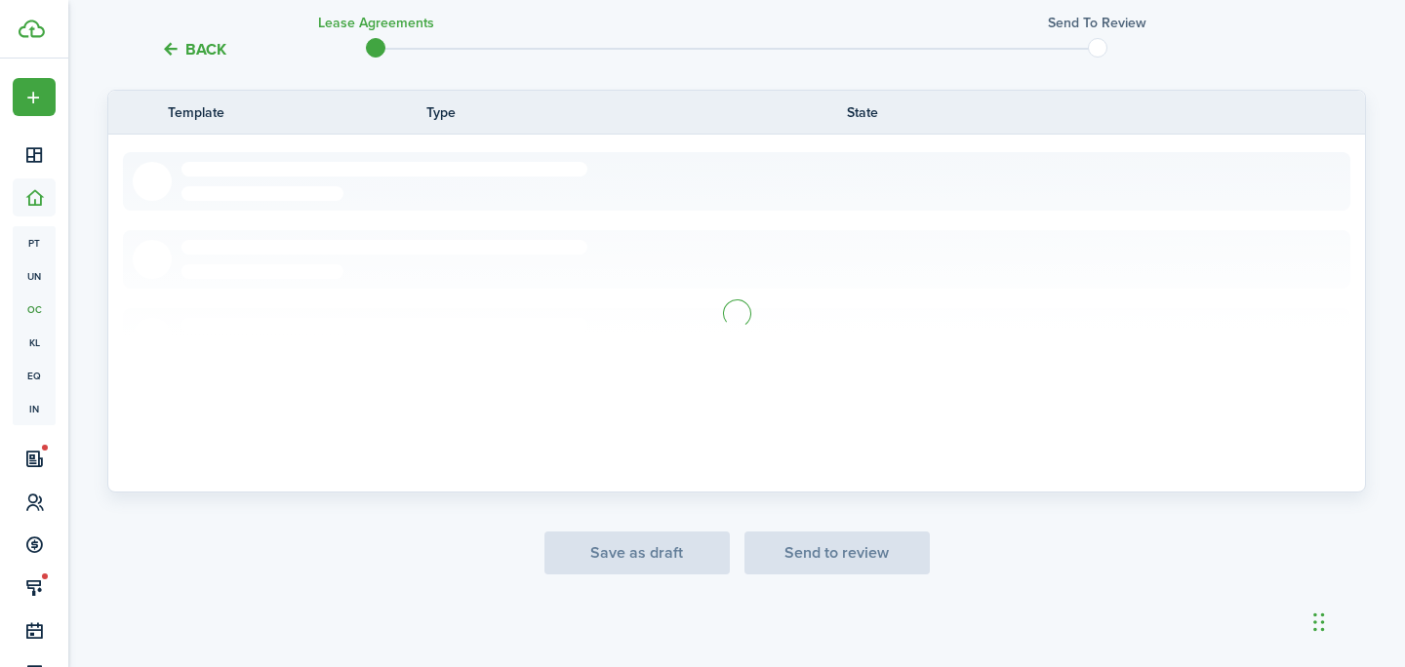
scroll to position [333, 0]
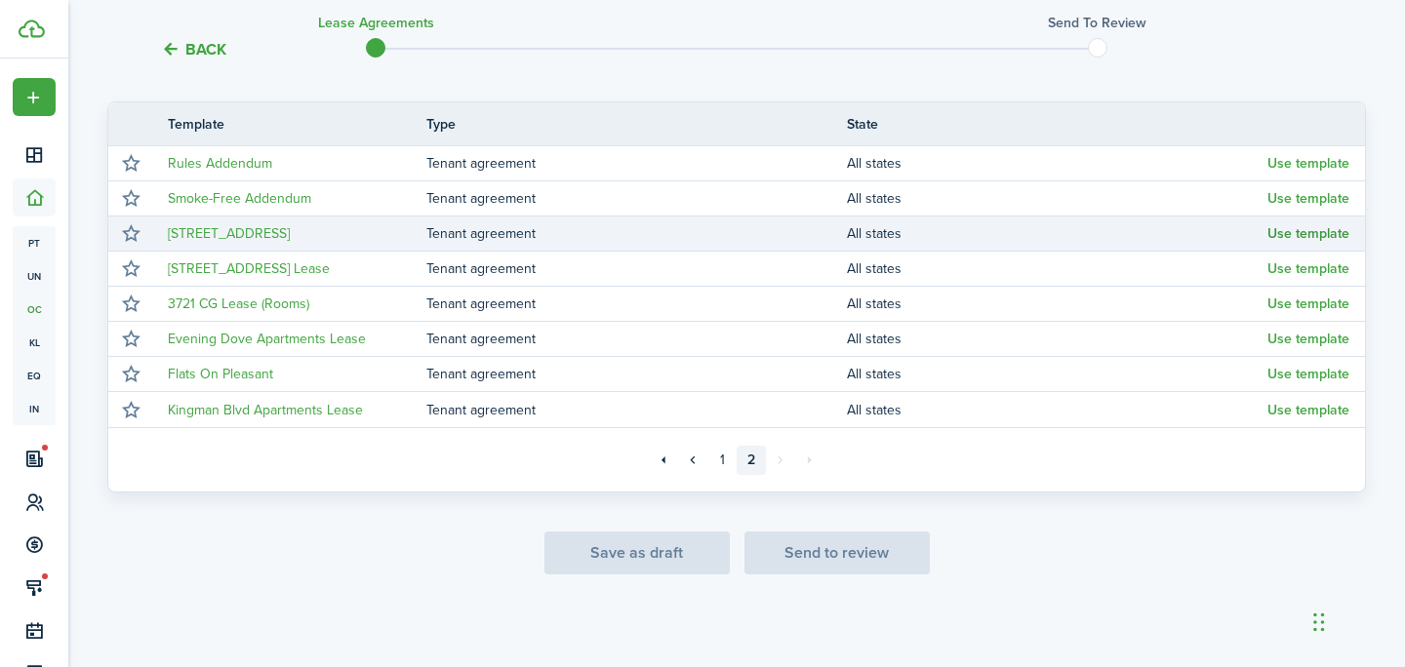
click at [1282, 230] on button "Use template" at bounding box center [1308, 234] width 82 height 16
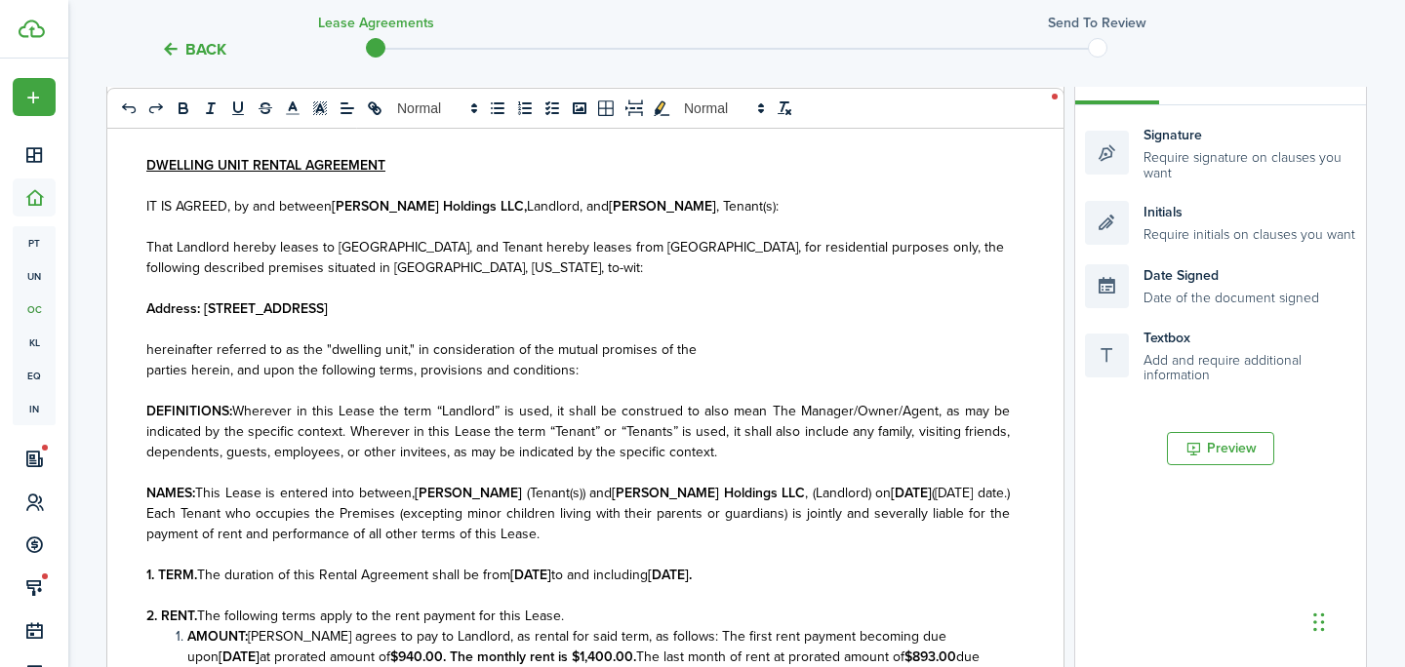
click at [318, 310] on strong "Address: [STREET_ADDRESS]" at bounding box center [236, 309] width 181 height 20
click at [655, 209] on strong "[PERSON_NAME]" at bounding box center [662, 206] width 107 height 20
click at [656, 209] on strong "[PERSON_NAME]" at bounding box center [662, 206] width 107 height 20
click at [609, 210] on strong "CGreta [PERSON_NAME]," at bounding box center [688, 206] width 158 height 20
drag, startPoint x: 561, startPoint y: 207, endPoint x: 640, endPoint y: 208, distance: 79.0
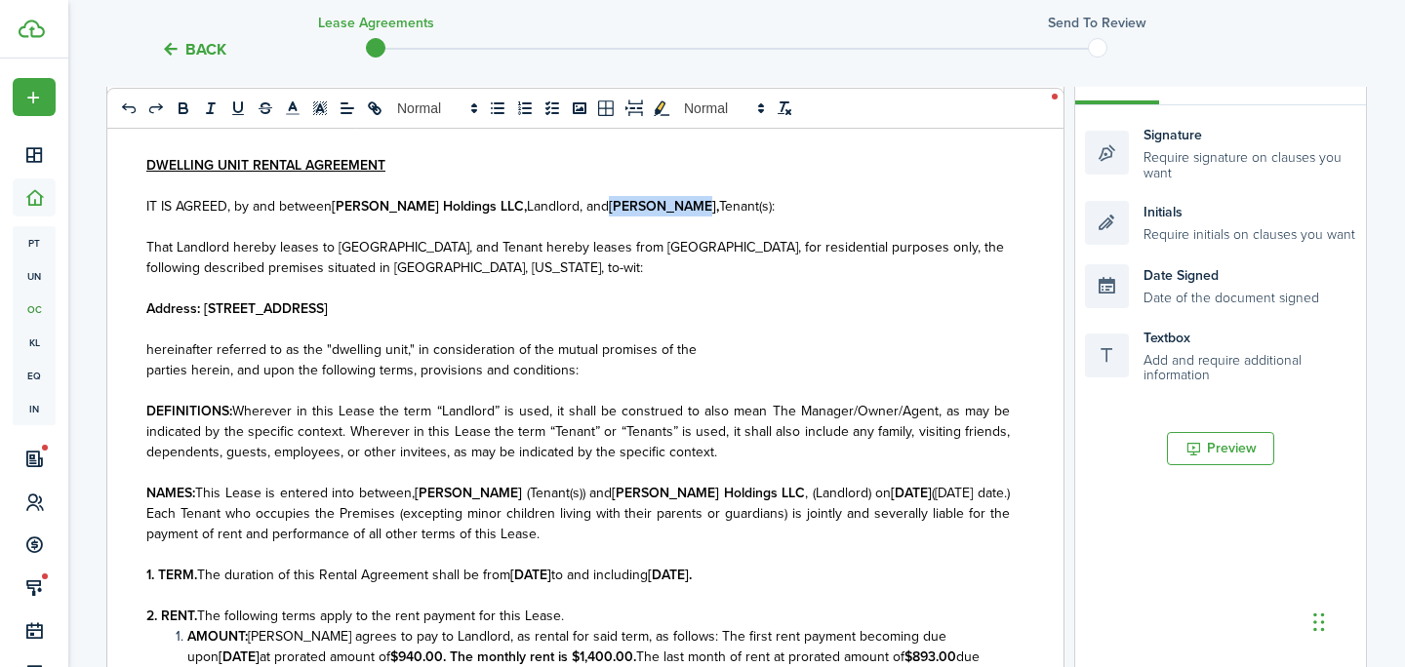
click at [640, 208] on strong "[PERSON_NAME]," at bounding box center [664, 206] width 110 height 20
click at [635, 203] on strong "[PERSON_NAME]," at bounding box center [664, 206] width 110 height 20
drag, startPoint x: 644, startPoint y: 206, endPoint x: 563, endPoint y: 206, distance: 81.0
click at [563, 206] on p "IT IS AGREED, by and between [PERSON_NAME] Holdings LLC, Landlord, and [PERSON_…" at bounding box center [577, 206] width 863 height 20
copy strong "[PERSON_NAME],"
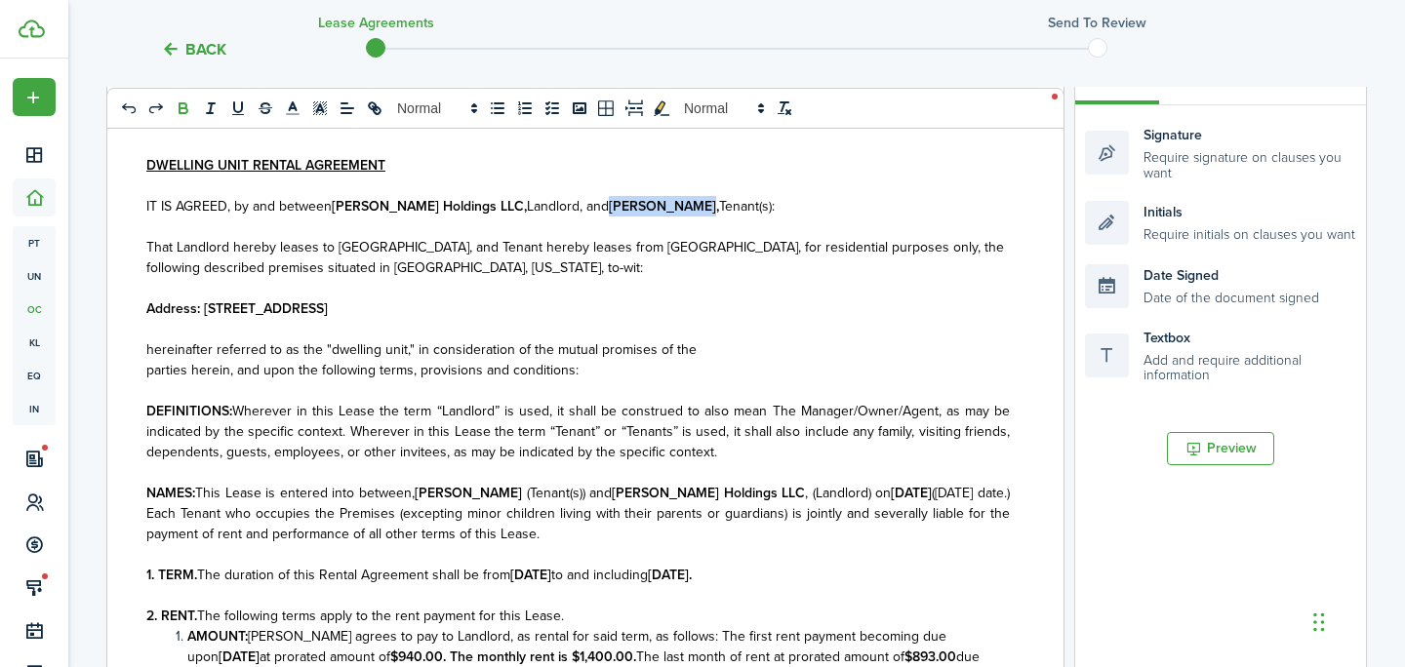
scroll to position [12, 0]
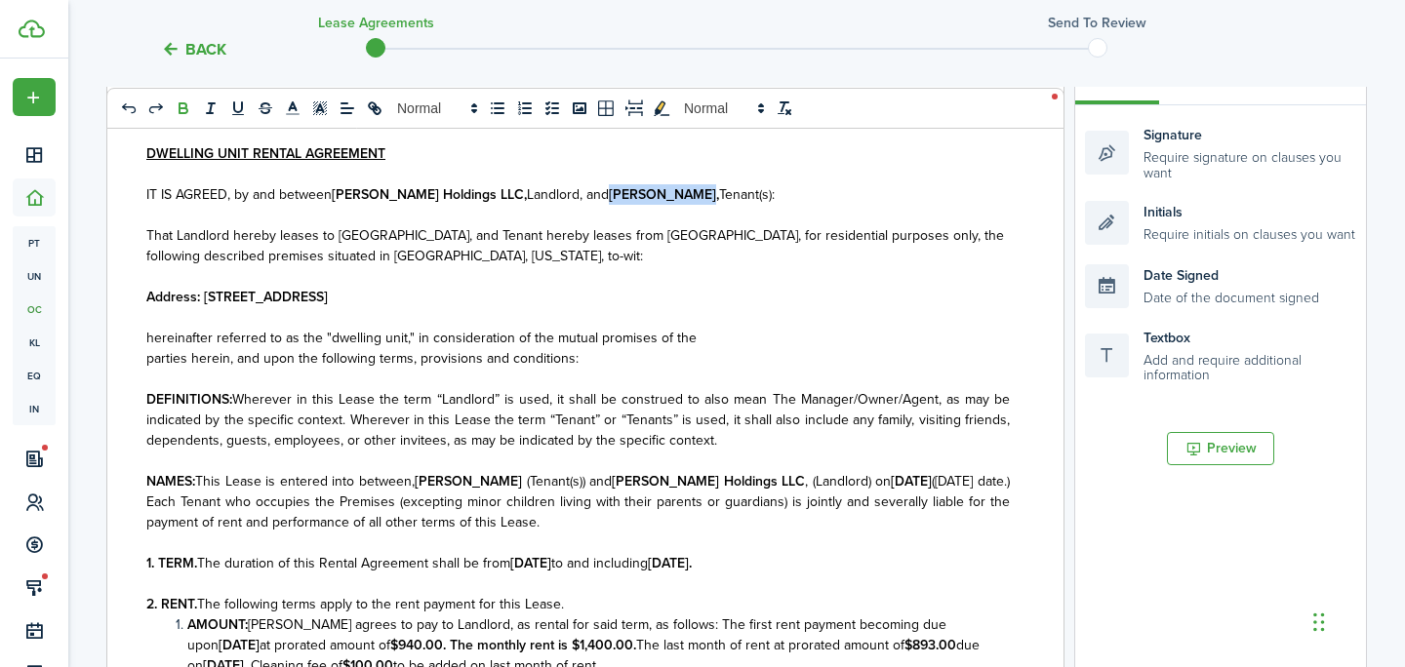
copy strong "[PERSON_NAME],"
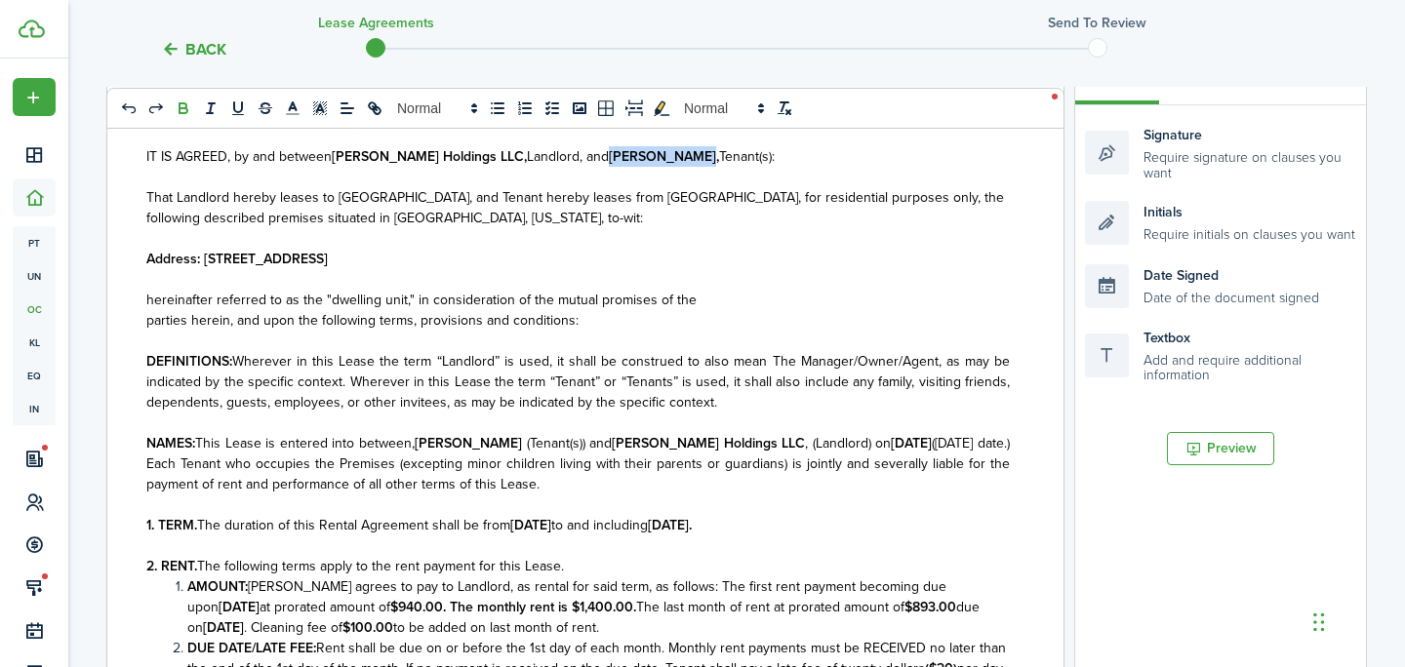
scroll to position [0, 0]
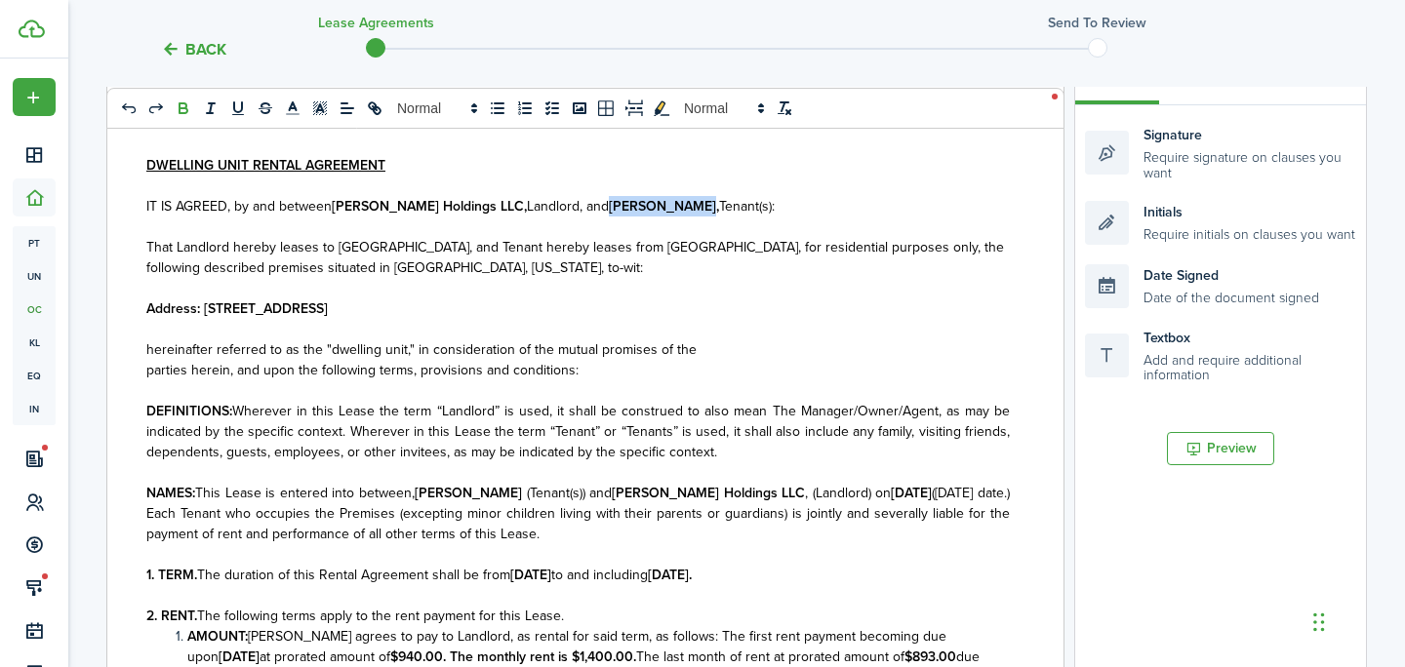
click at [609, 206] on strong "[PERSON_NAME]," at bounding box center [664, 206] width 110 height 20
drag, startPoint x: 558, startPoint y: 206, endPoint x: 637, endPoint y: 212, distance: 79.2
click at [637, 212] on p "IT IS AGREED, by and between [PERSON_NAME] Holdings LLC, Landlord, and [PERSON_…" at bounding box center [577, 206] width 863 height 20
copy strong "[PERSON_NAME]"
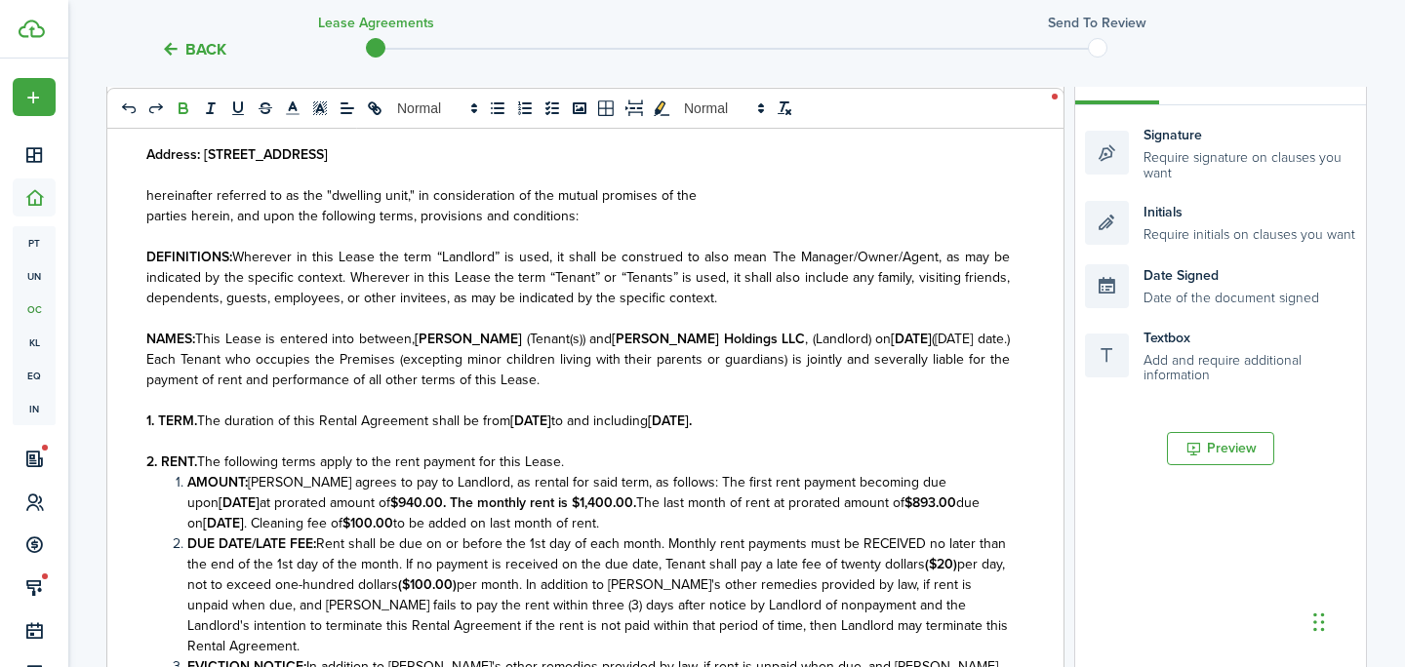
drag, startPoint x: 523, startPoint y: 344, endPoint x: 438, endPoint y: 344, distance: 84.9
click at [438, 344] on strong "[PERSON_NAME]" at bounding box center [468, 339] width 107 height 20
click at [891, 338] on strong "[DATE]" at bounding box center [911, 339] width 41 height 20
click at [891, 342] on strong "[DATE]" at bounding box center [911, 339] width 41 height 20
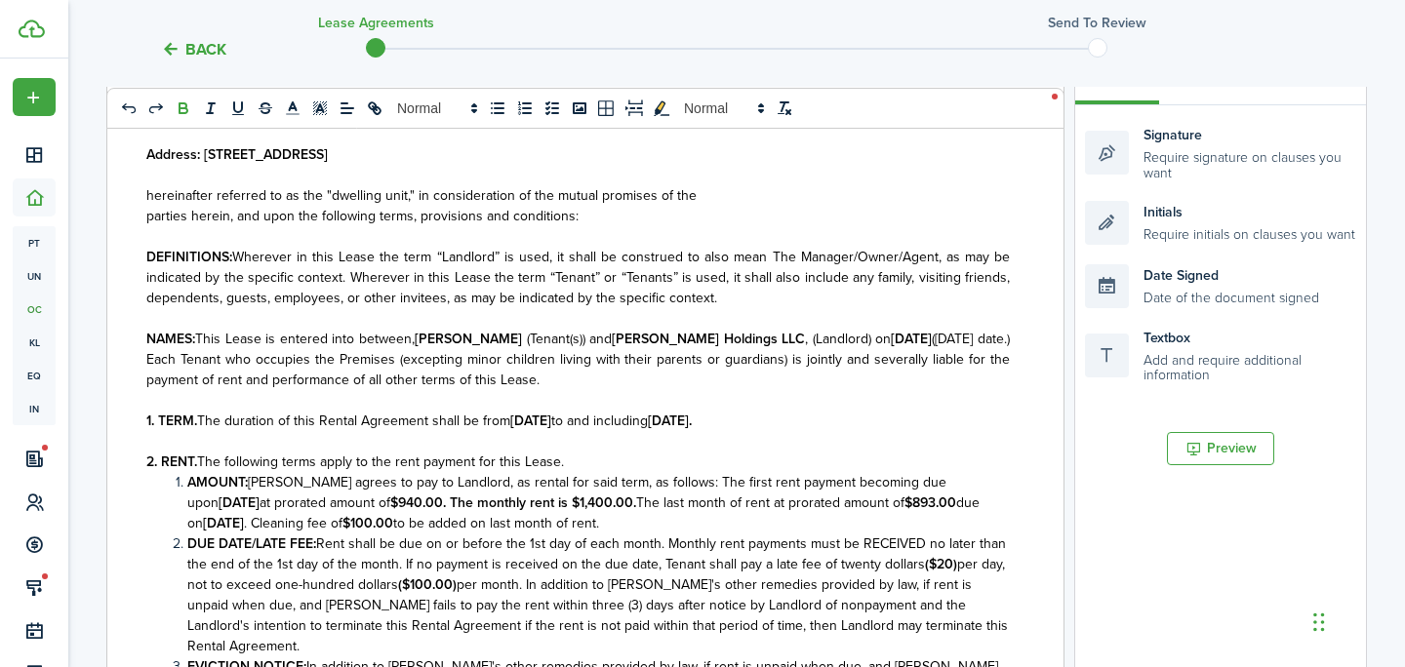
click at [892, 341] on strong "[DATE]" at bounding box center [911, 339] width 41 height 20
click at [891, 343] on strong "[DATE]" at bounding box center [911, 339] width 41 height 20
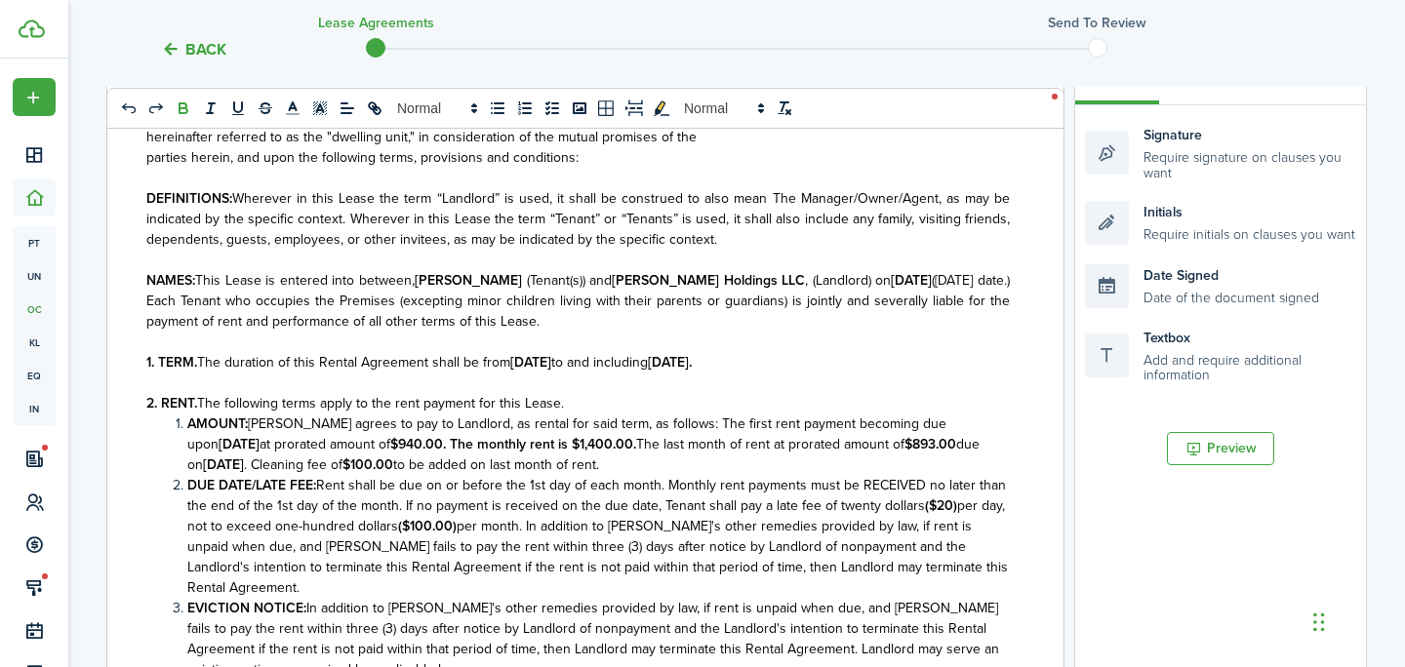
click at [522, 365] on strong "[DATE]" at bounding box center [530, 362] width 41 height 20
click at [544, 371] on strong "[DATE]" at bounding box center [530, 362] width 41 height 20
click at [551, 365] on strong "[DATE]" at bounding box center [530, 362] width 41 height 20
click at [692, 365] on strong "[DATE]." at bounding box center [670, 362] width 44 height 20
click at [692, 367] on strong "[DATE]." at bounding box center [670, 362] width 44 height 20
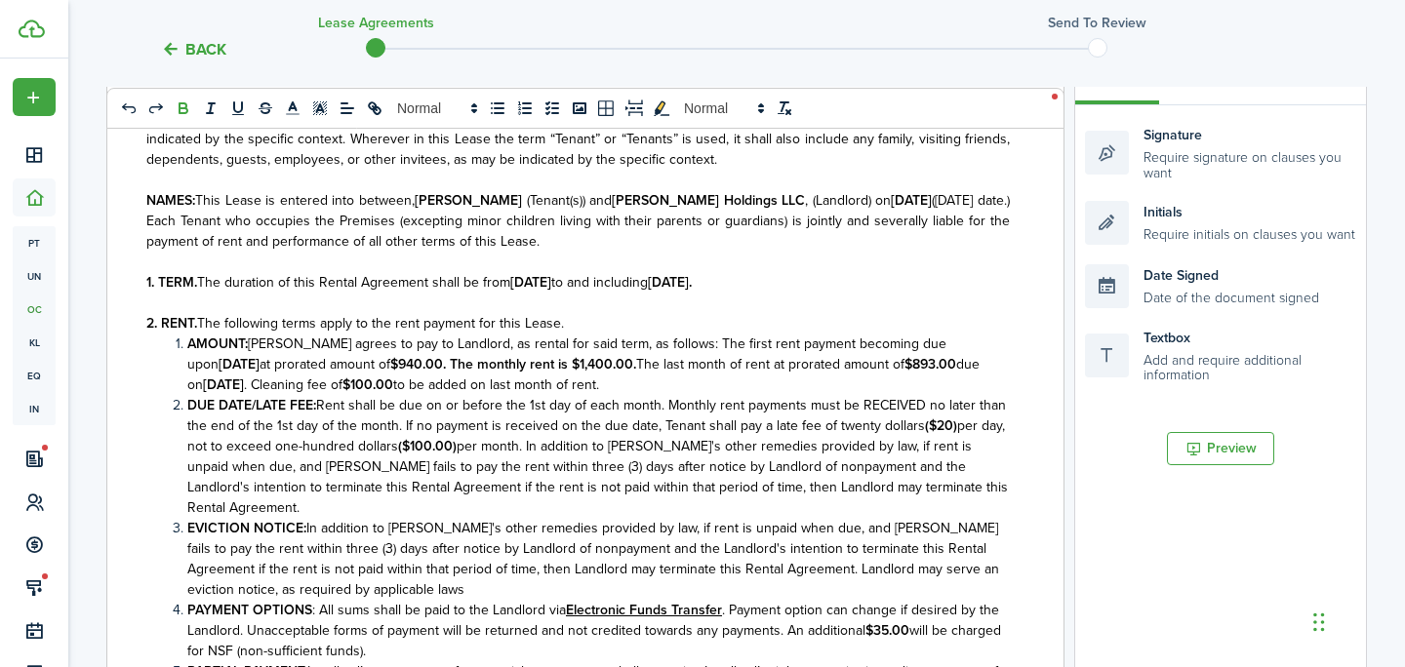
scroll to position [297, 0]
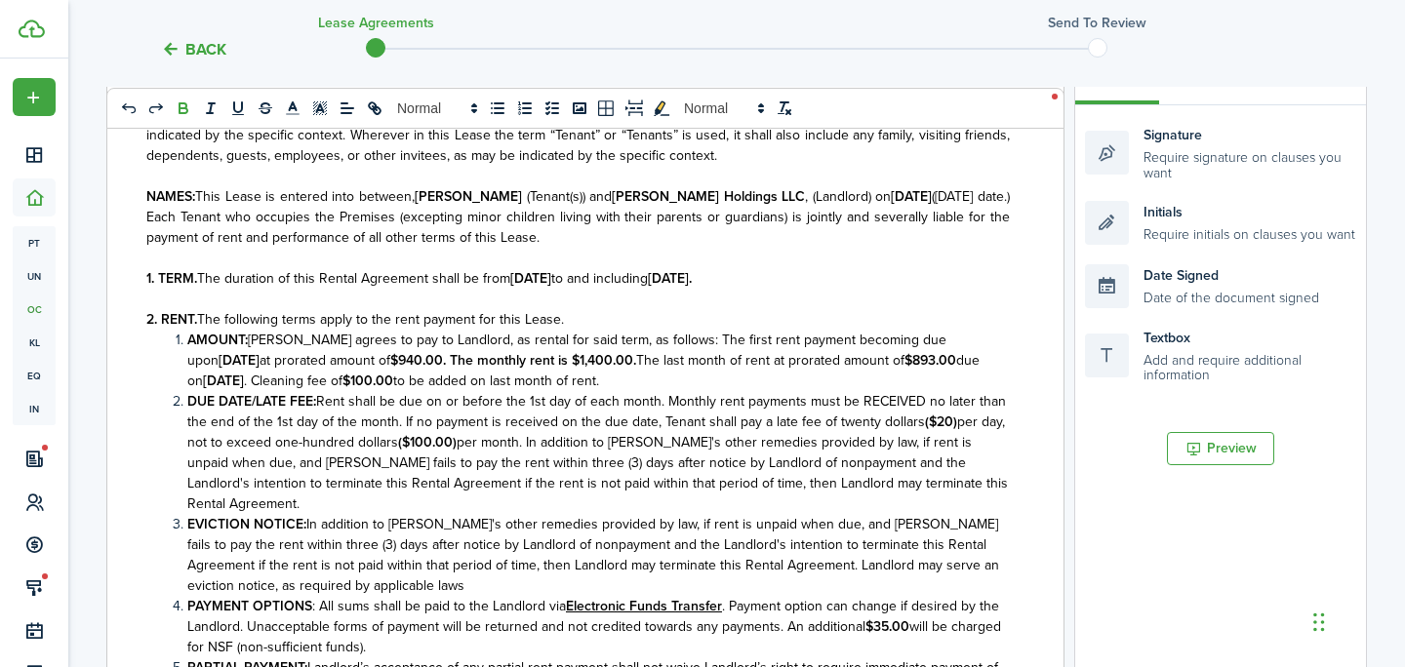
click at [259, 350] on strong "[DATE]" at bounding box center [239, 360] width 41 height 20
click at [390, 365] on strong "$940.00." at bounding box center [418, 360] width 56 height 20
click at [527, 364] on strong "The monthly rent is $1,400.00." at bounding box center [543, 360] width 186 height 20
click at [903, 365] on strong "$893.00" at bounding box center [929, 360] width 52 height 20
click at [244, 371] on strong "[DATE]" at bounding box center [223, 381] width 41 height 20
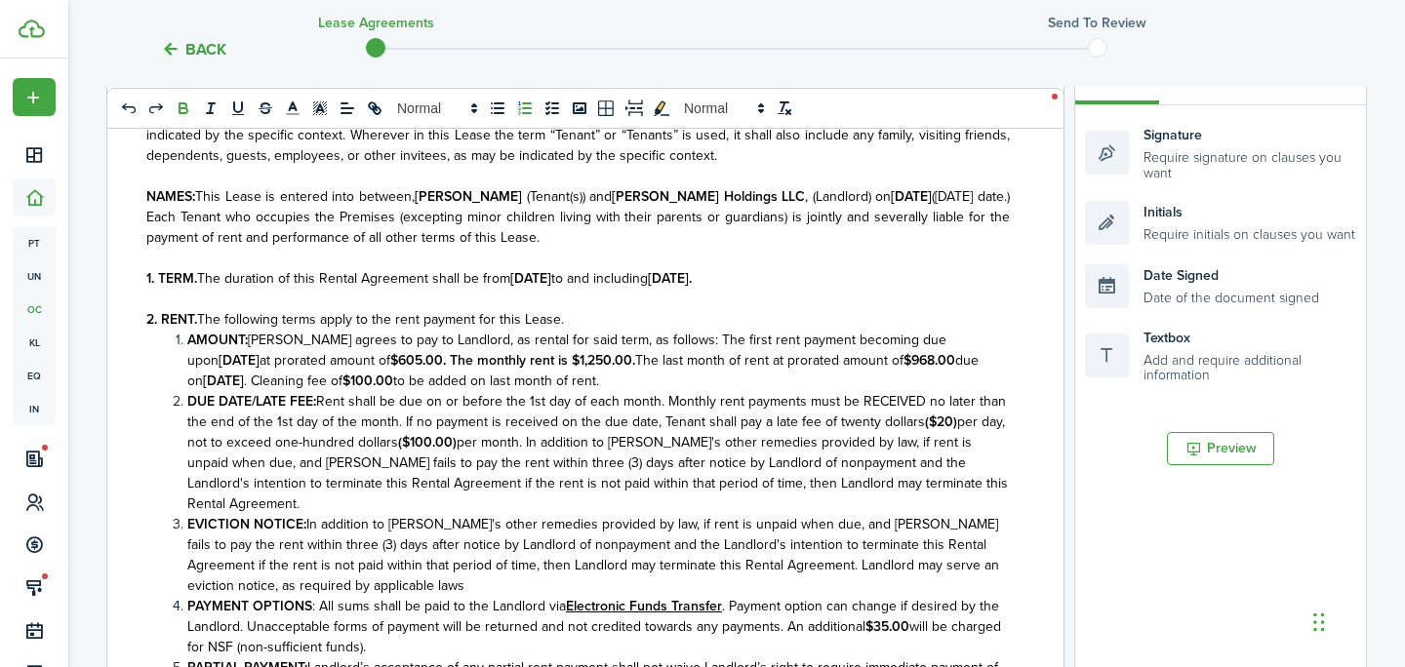
click at [259, 350] on strong "[DATE]" at bounding box center [239, 360] width 41 height 20
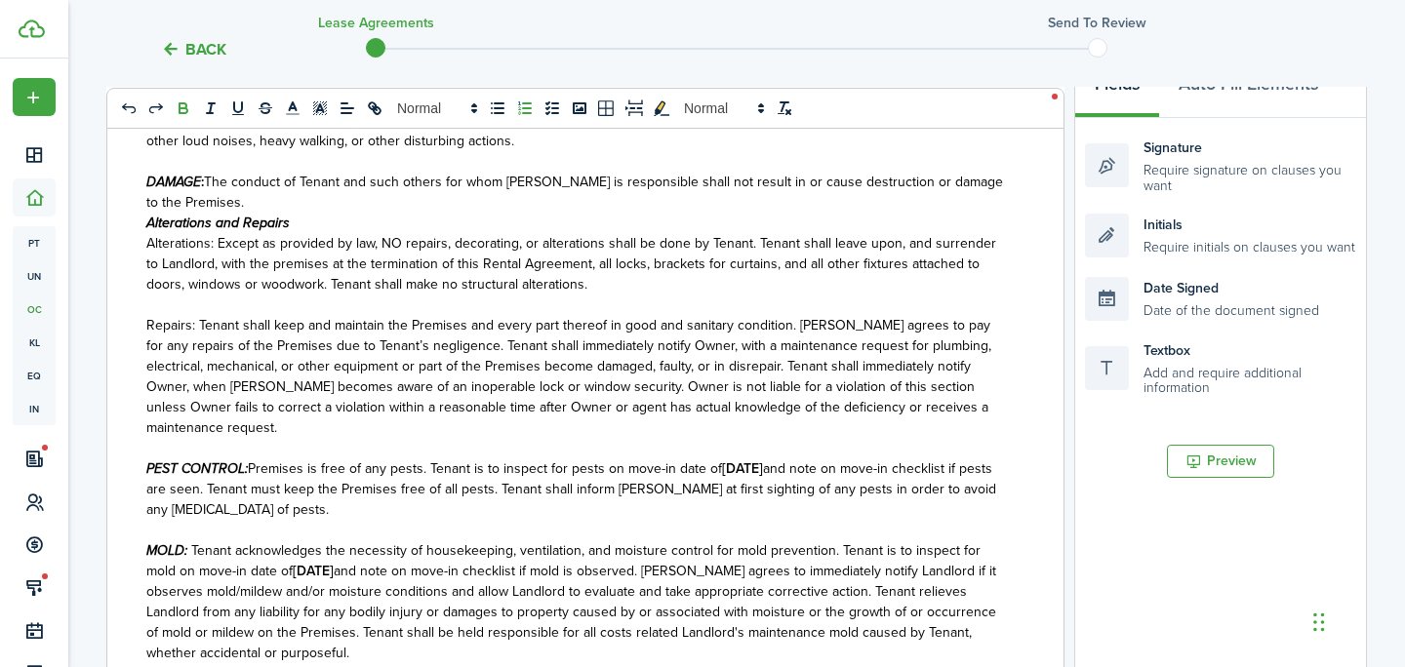
scroll to position [2392, 0]
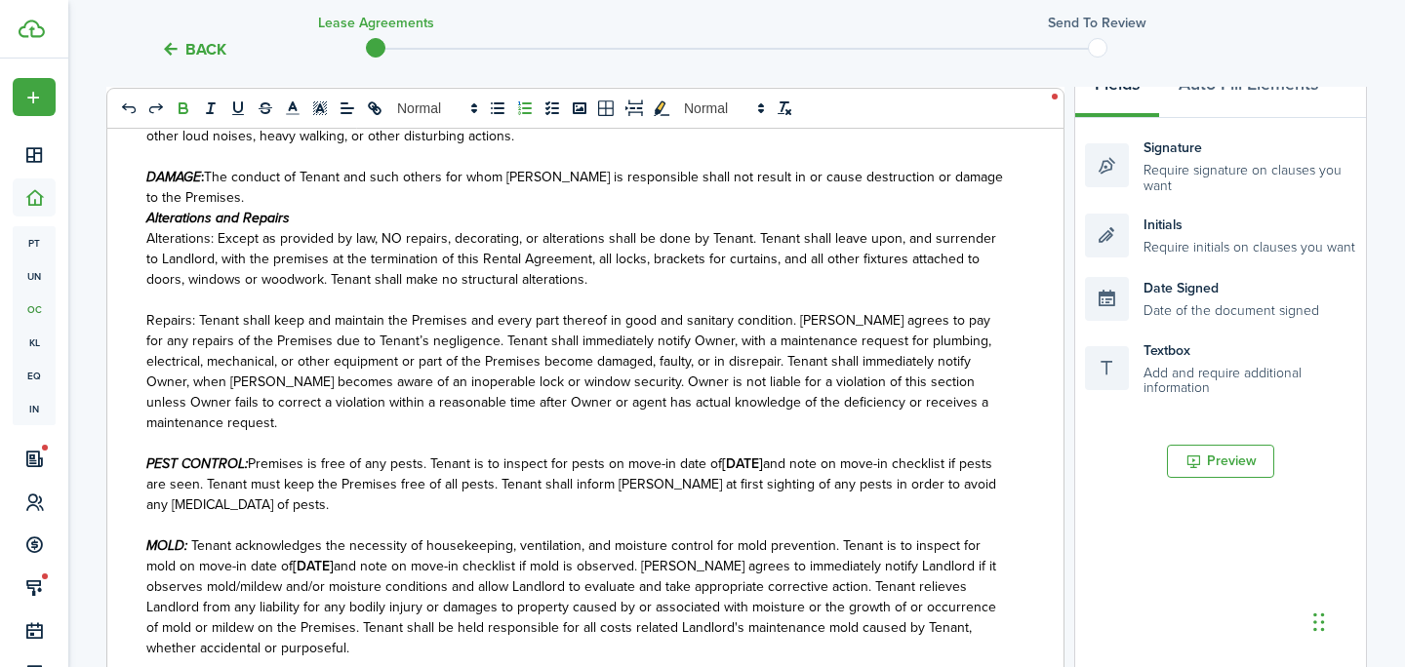
click at [294, 556] on strong "[DATE]" at bounding box center [313, 566] width 41 height 20
click at [312, 556] on strong "[DATE]" at bounding box center [313, 566] width 41 height 20
click at [729, 454] on strong "[DATE]" at bounding box center [742, 464] width 41 height 20
click at [752, 454] on strong "[DATE]" at bounding box center [742, 464] width 41 height 20
click at [747, 454] on strong "[DATE]" at bounding box center [742, 464] width 41 height 20
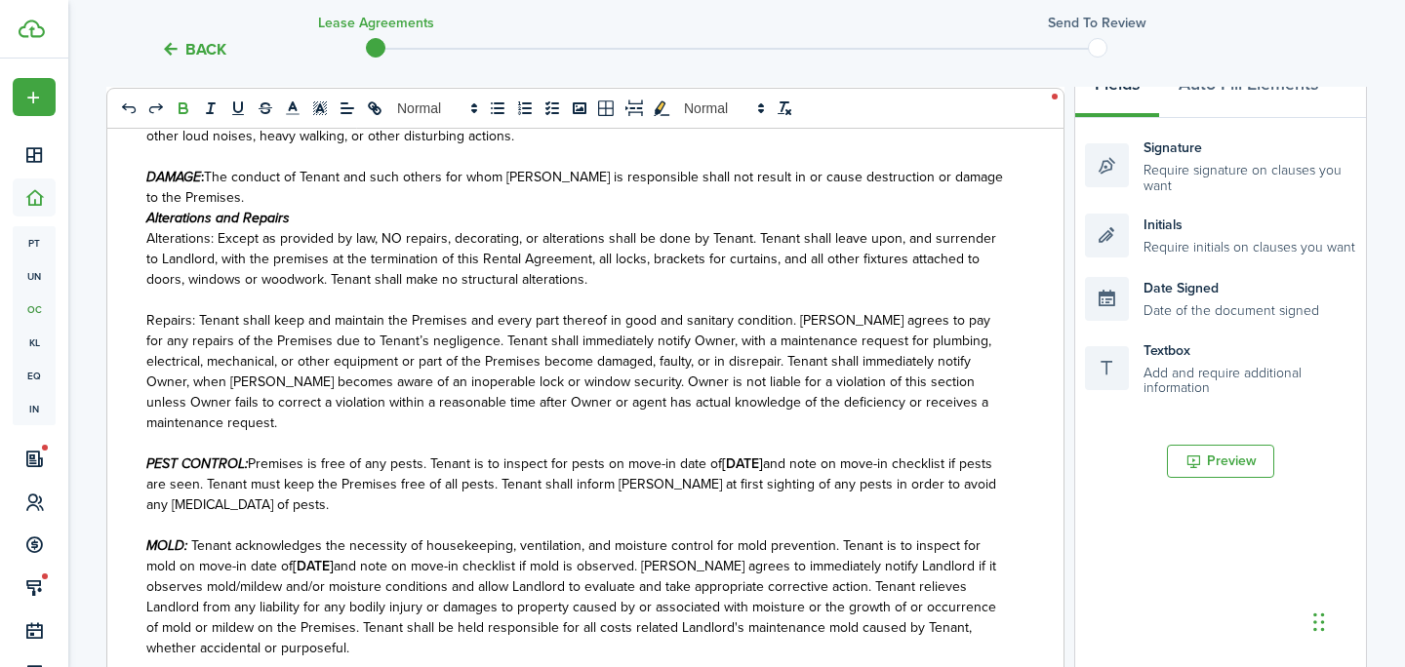
click at [774, 454] on span "and note on move-in checklist if pests are seen. Tenant must keep the Premises …" at bounding box center [571, 484] width 850 height 61
click at [763, 454] on strong "[DATE]" at bounding box center [742, 464] width 41 height 20
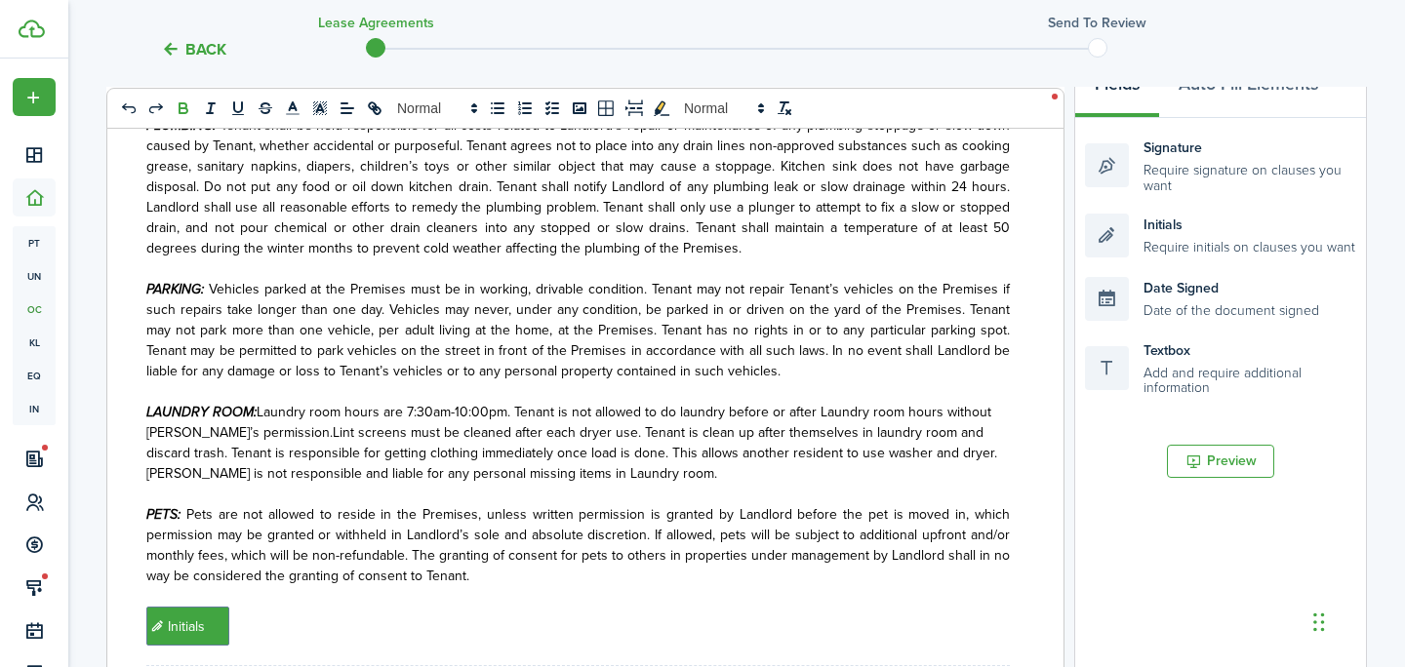
scroll to position [2959, 0]
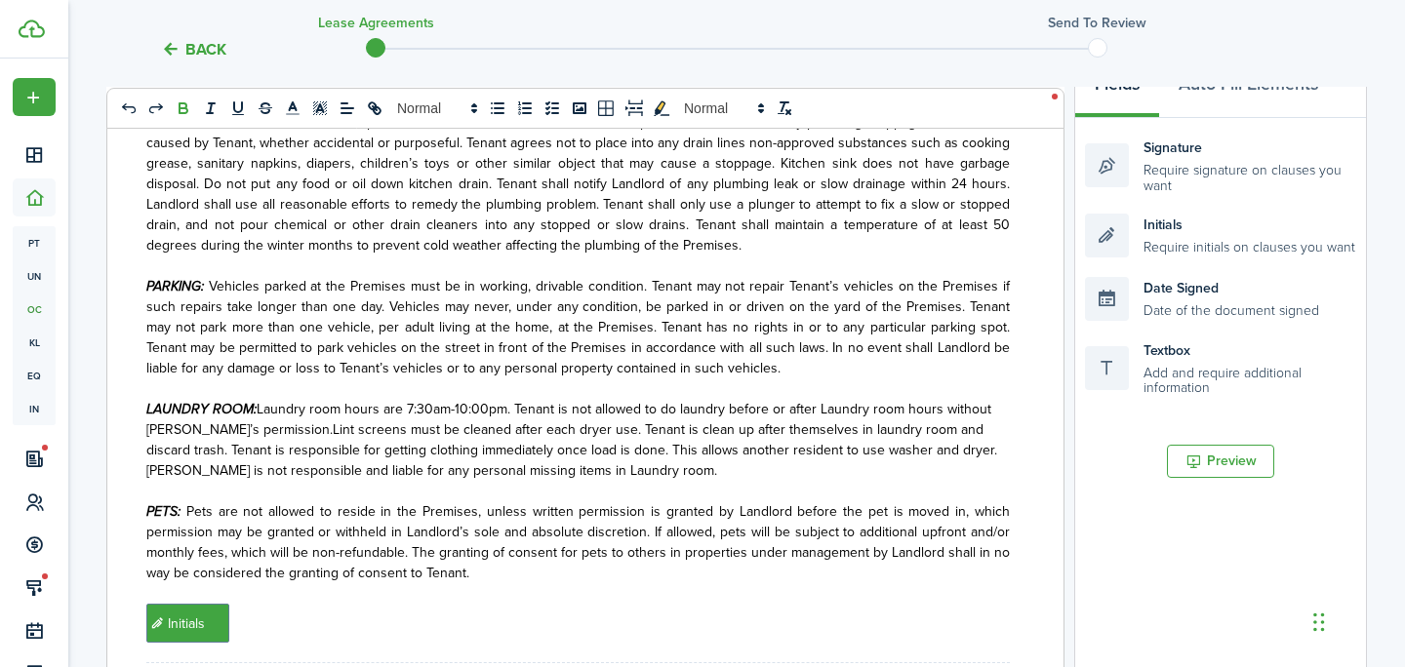
click at [486, 399] on span "Laundry room hours are 7:30am-10:00pm. Tenant is not allowed to do laundry befo…" at bounding box center [568, 419] width 845 height 41
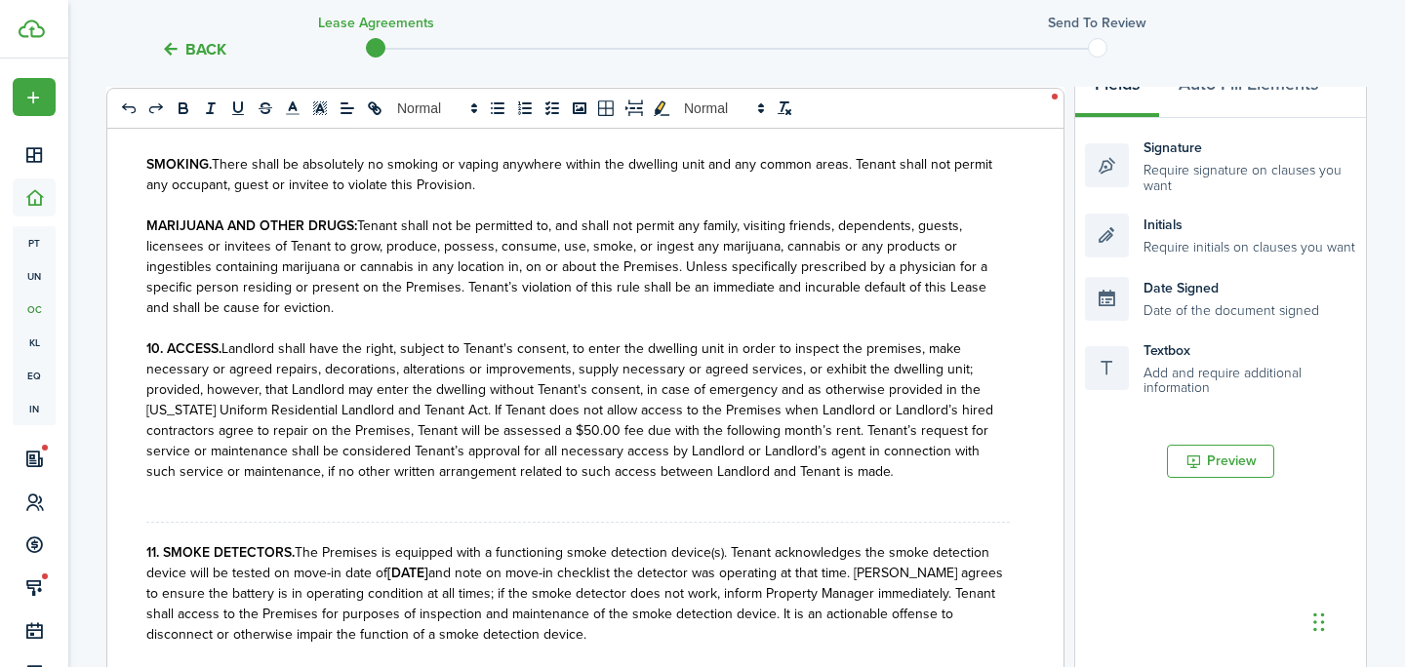
scroll to position [4173, 0]
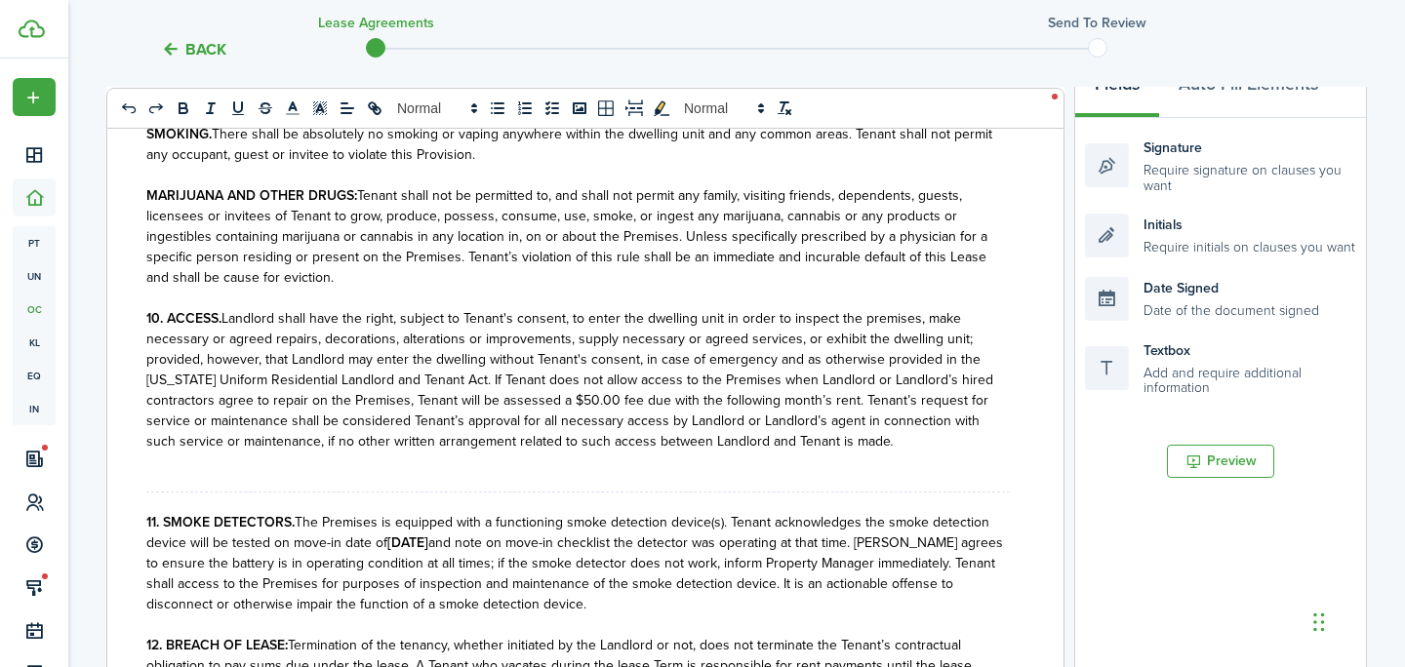
click at [417, 533] on strong "[DATE]" at bounding box center [407, 543] width 41 height 20
click at [428, 533] on strong "[DATE]" at bounding box center [407, 543] width 41 height 20
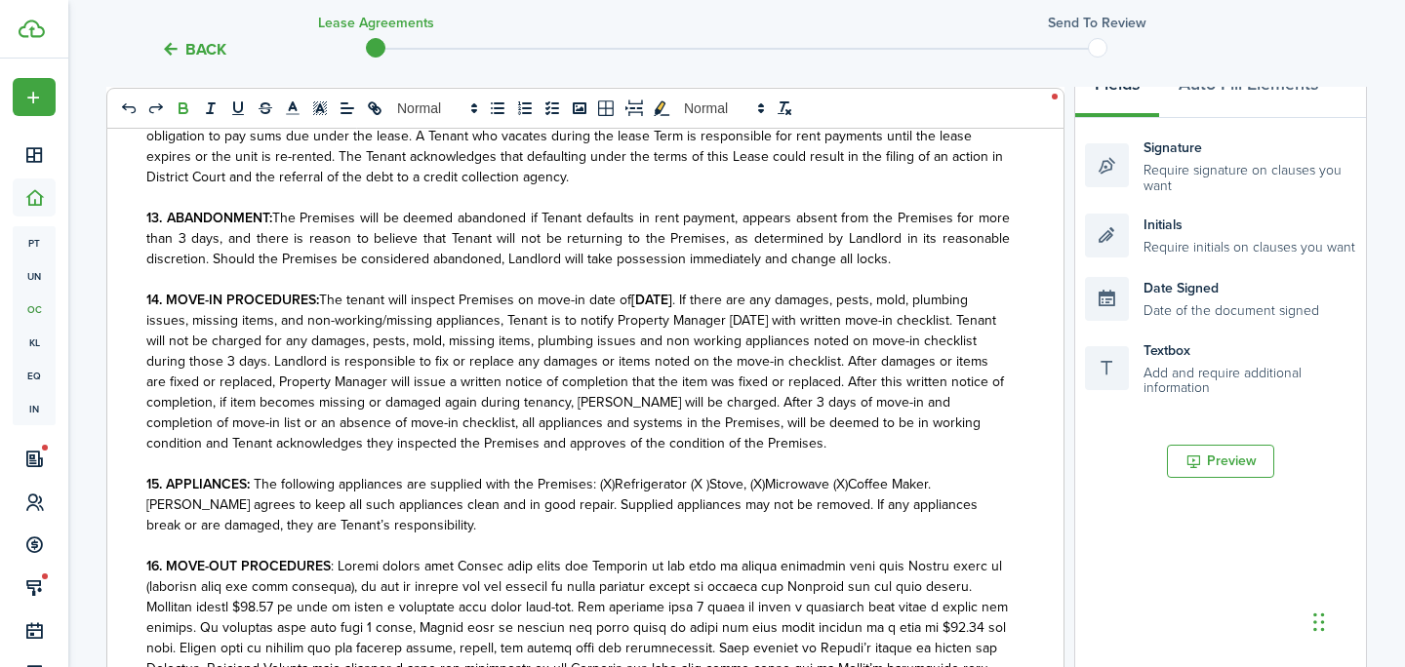
scroll to position [4706, 0]
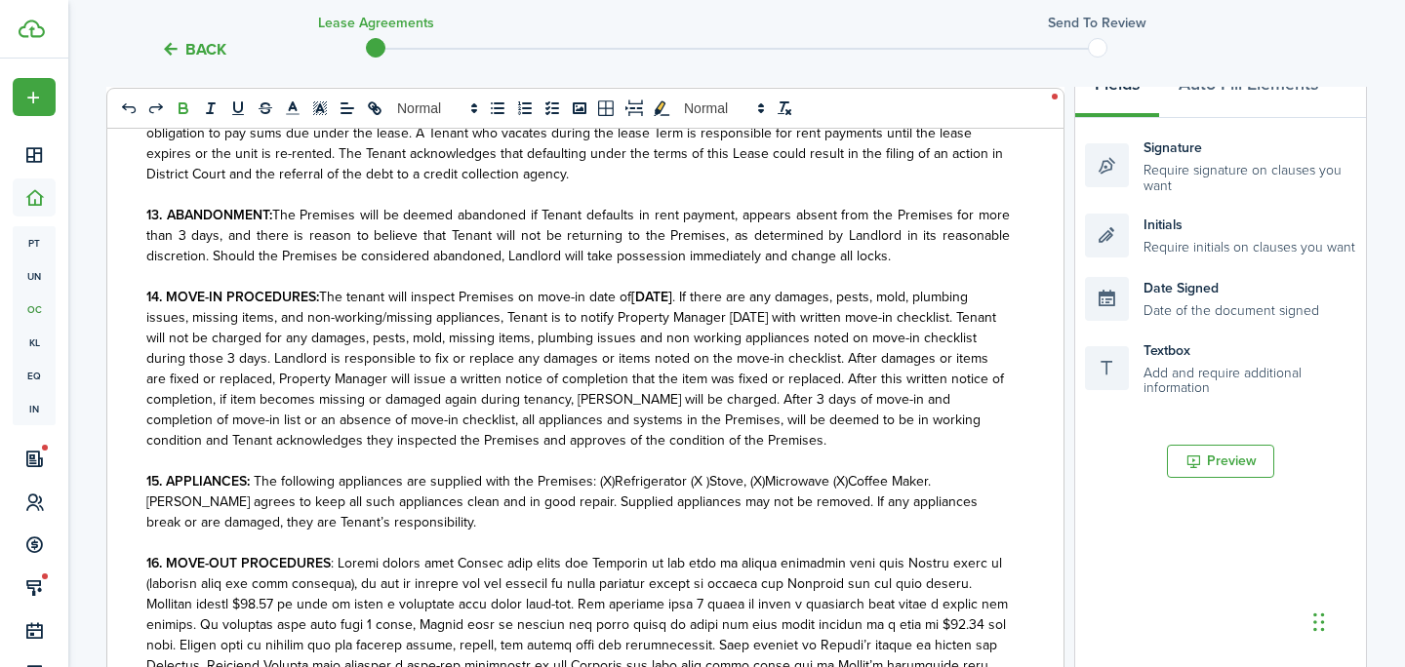
click at [663, 287] on strong "[DATE]" at bounding box center [651, 297] width 41 height 20
click at [672, 287] on strong "[DATE]" at bounding box center [651, 297] width 41 height 20
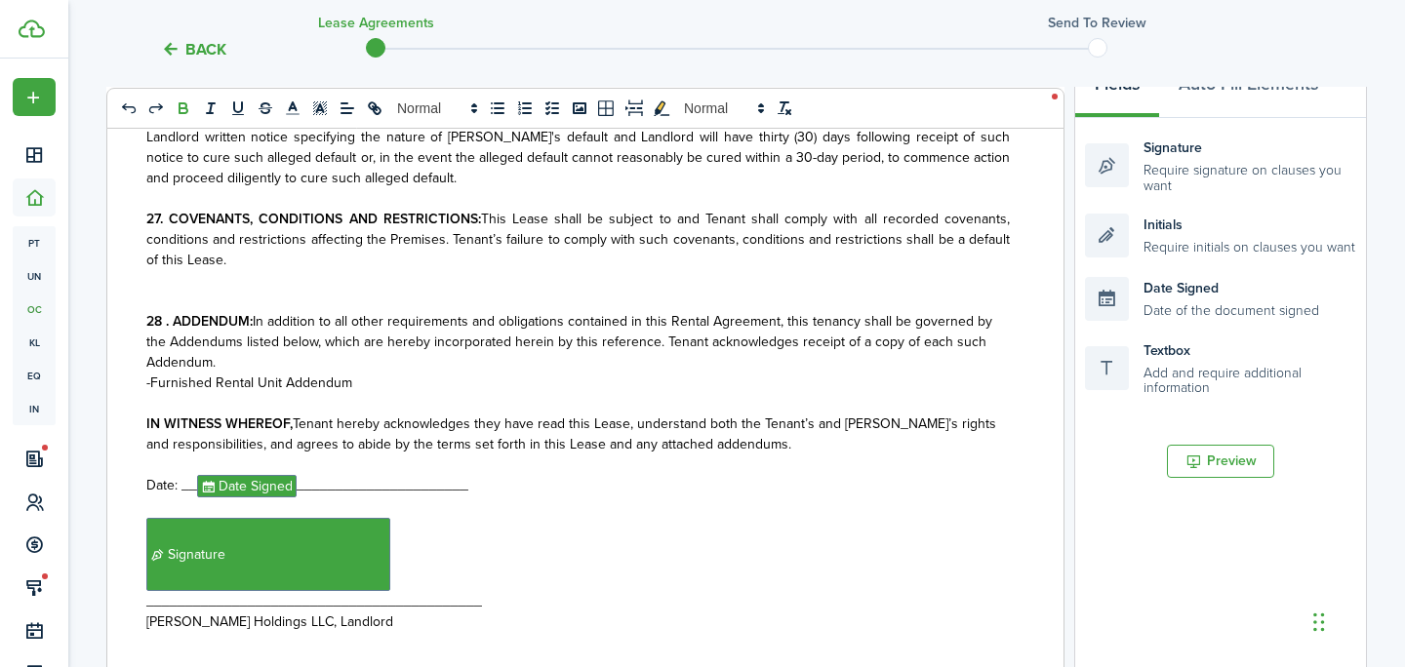
scroll to position [6250, 0]
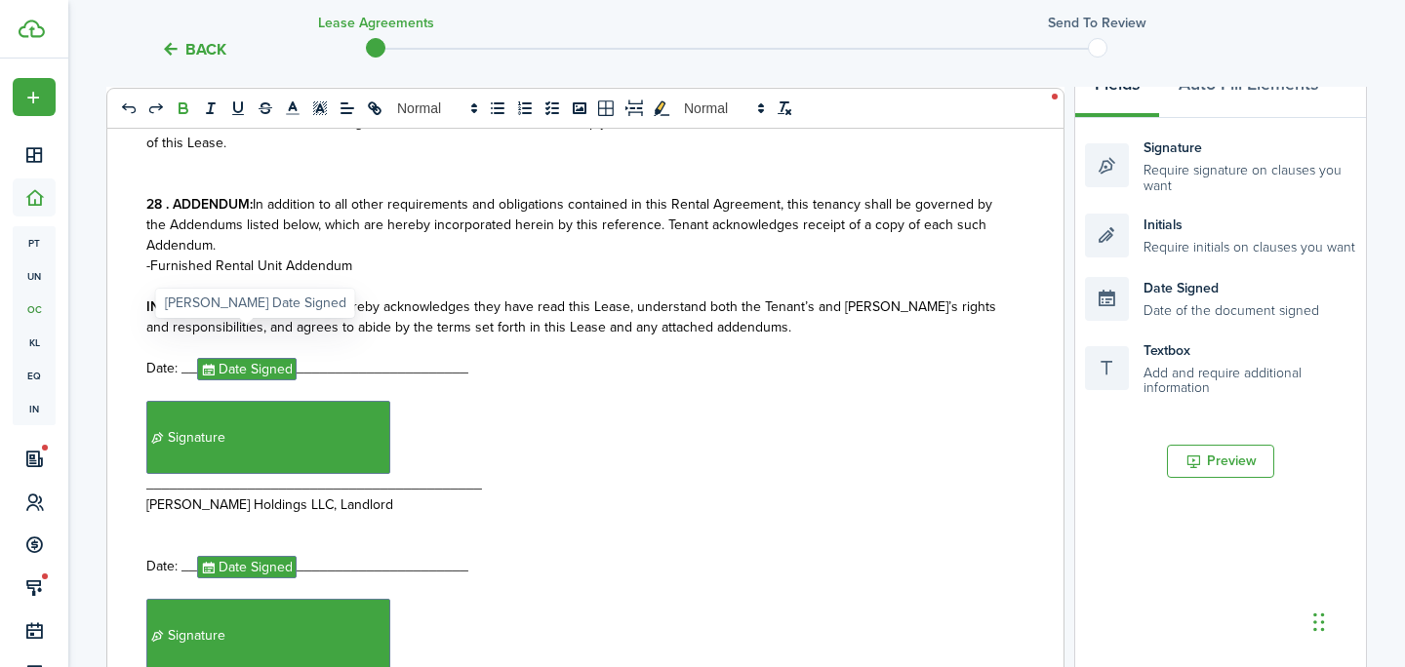
click at [261, 358] on span "Date Signed" at bounding box center [247, 369] width 100 height 22
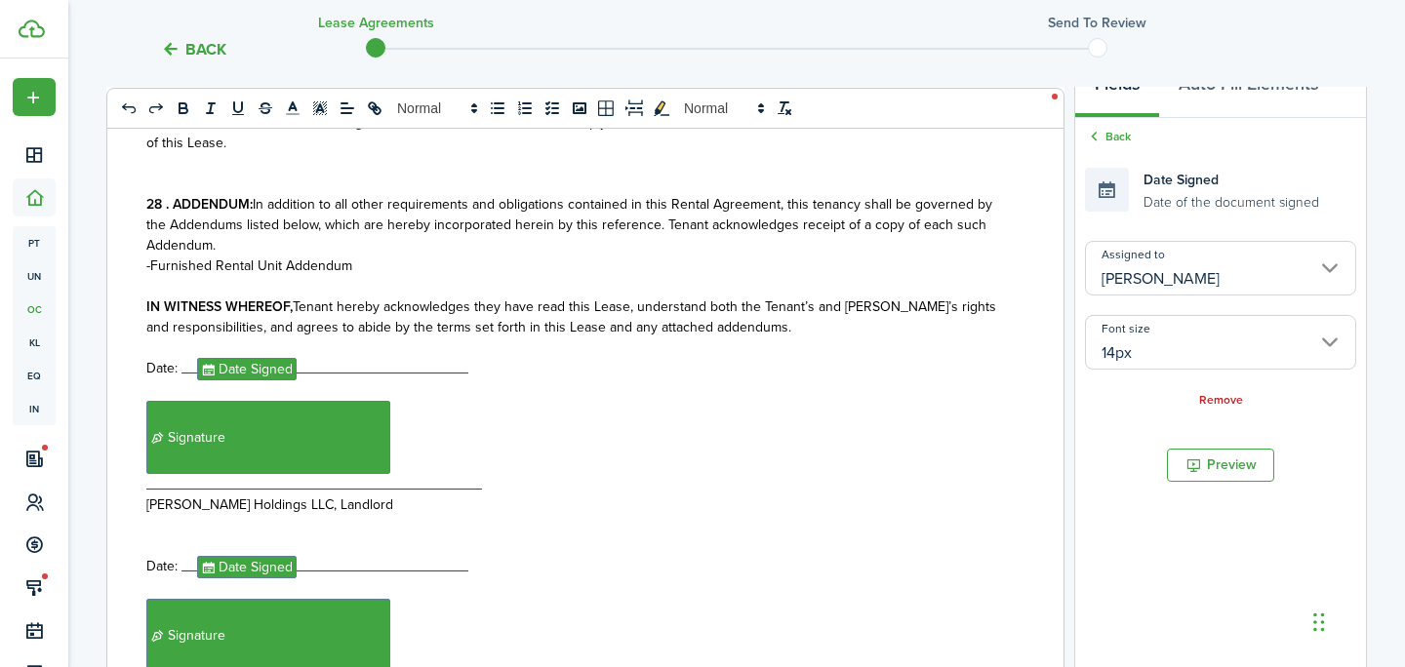
click at [1214, 269] on input "[PERSON_NAME]" at bounding box center [1220, 268] width 271 height 55
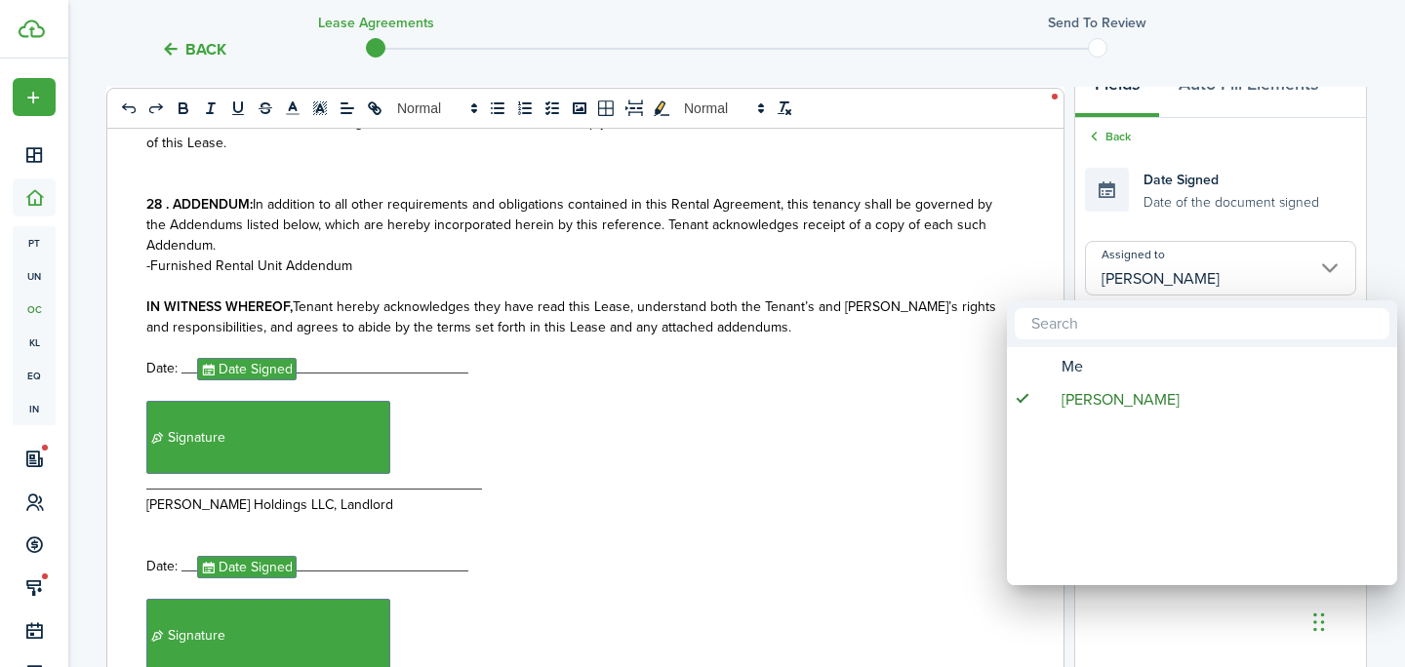
click at [1100, 347] on mbsc-wheel "Me [PERSON_NAME]" at bounding box center [1202, 466] width 390 height 238
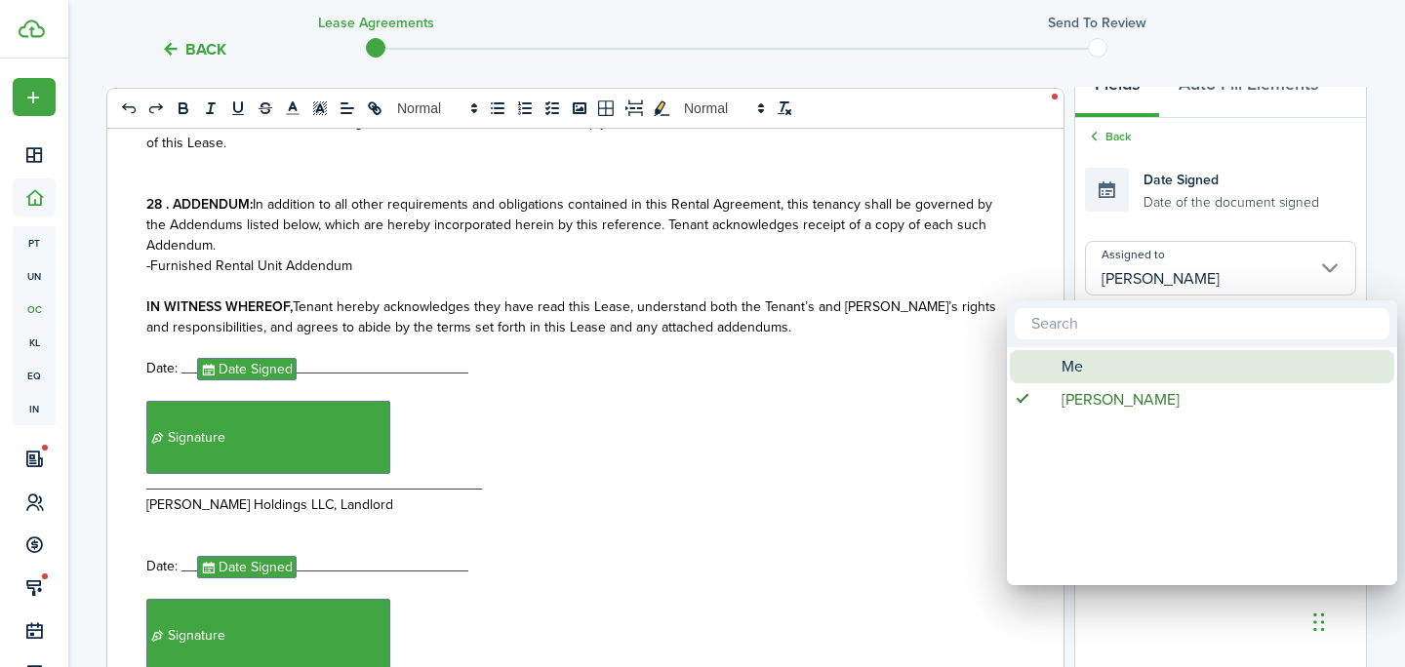
click at [1084, 362] on div "Me" at bounding box center [1209, 366] width 345 height 33
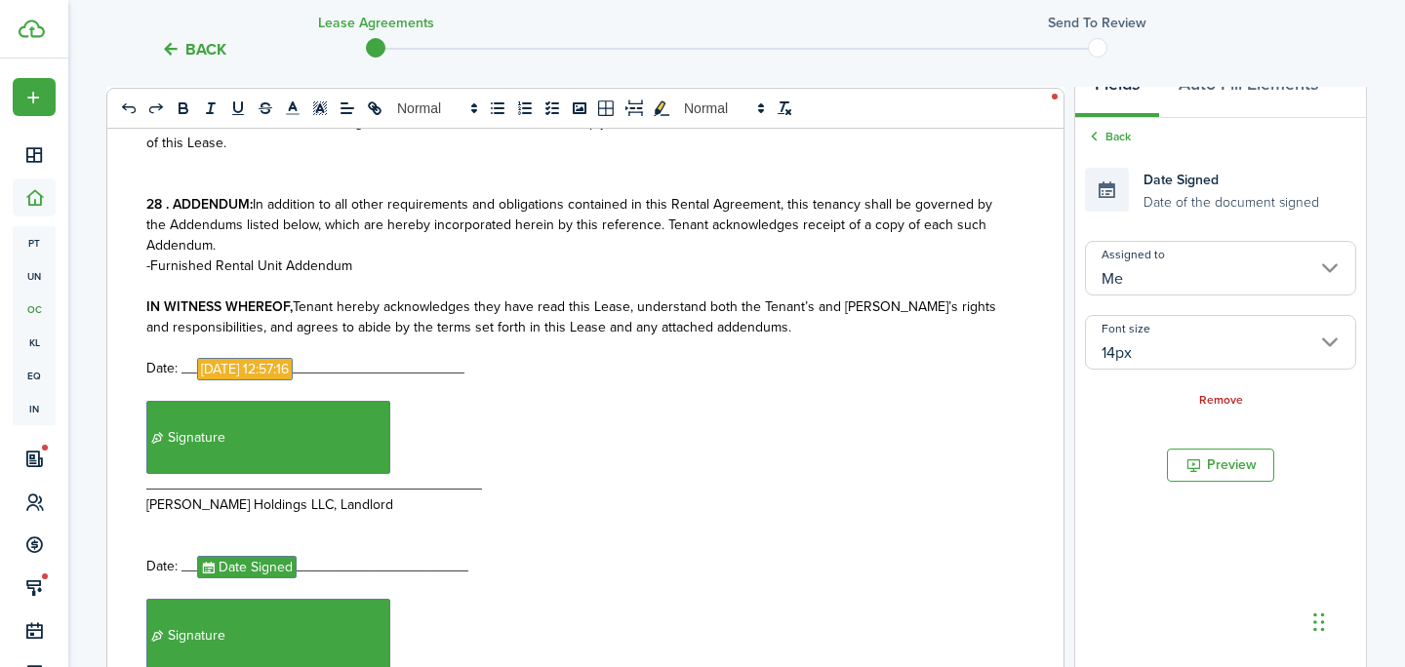
click at [334, 401] on span "Signature" at bounding box center [268, 437] width 244 height 73
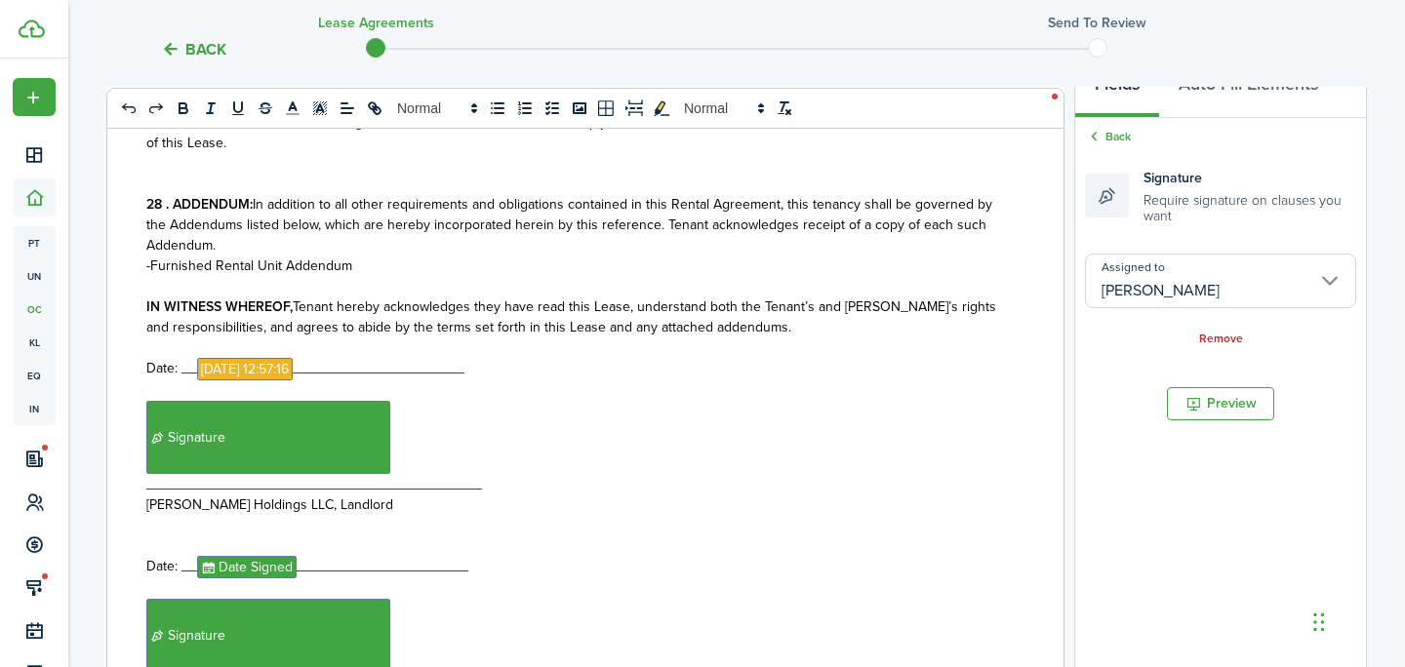
click at [1159, 307] on input "[PERSON_NAME]" at bounding box center [1220, 281] width 271 height 55
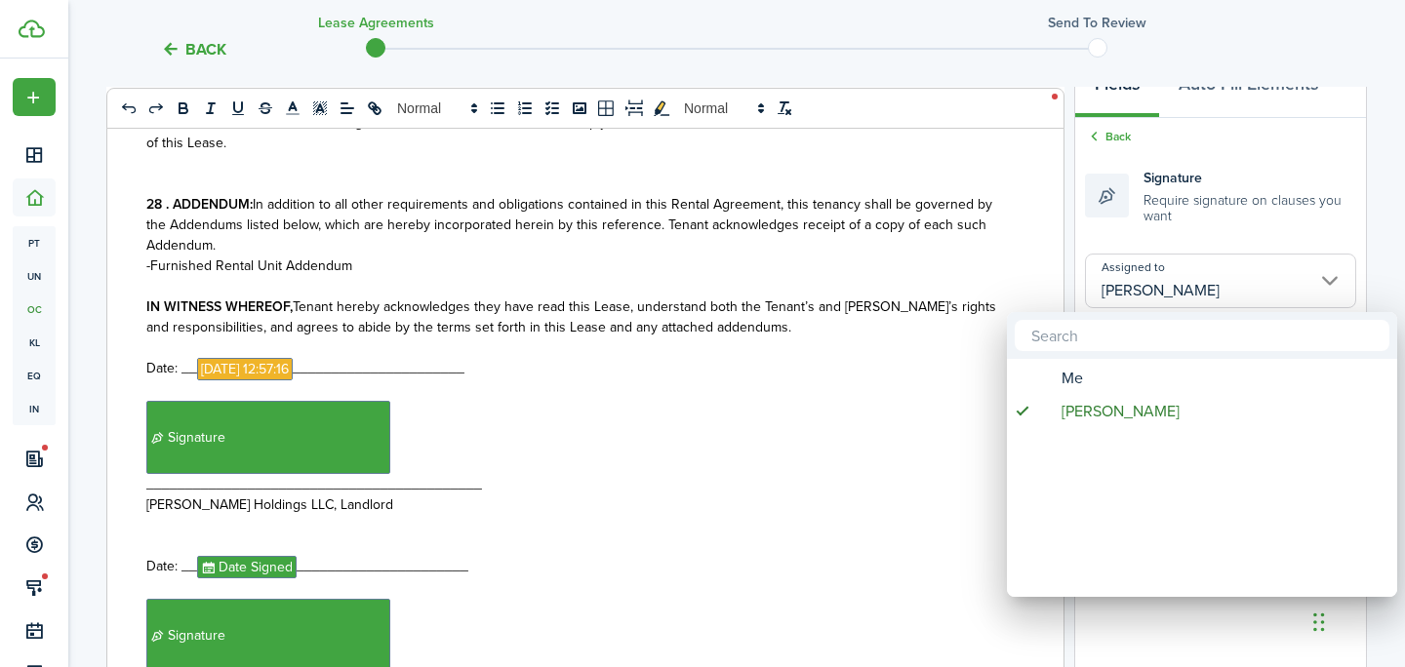
click at [1111, 377] on div "Me" at bounding box center [1209, 378] width 345 height 33
type input "Me"
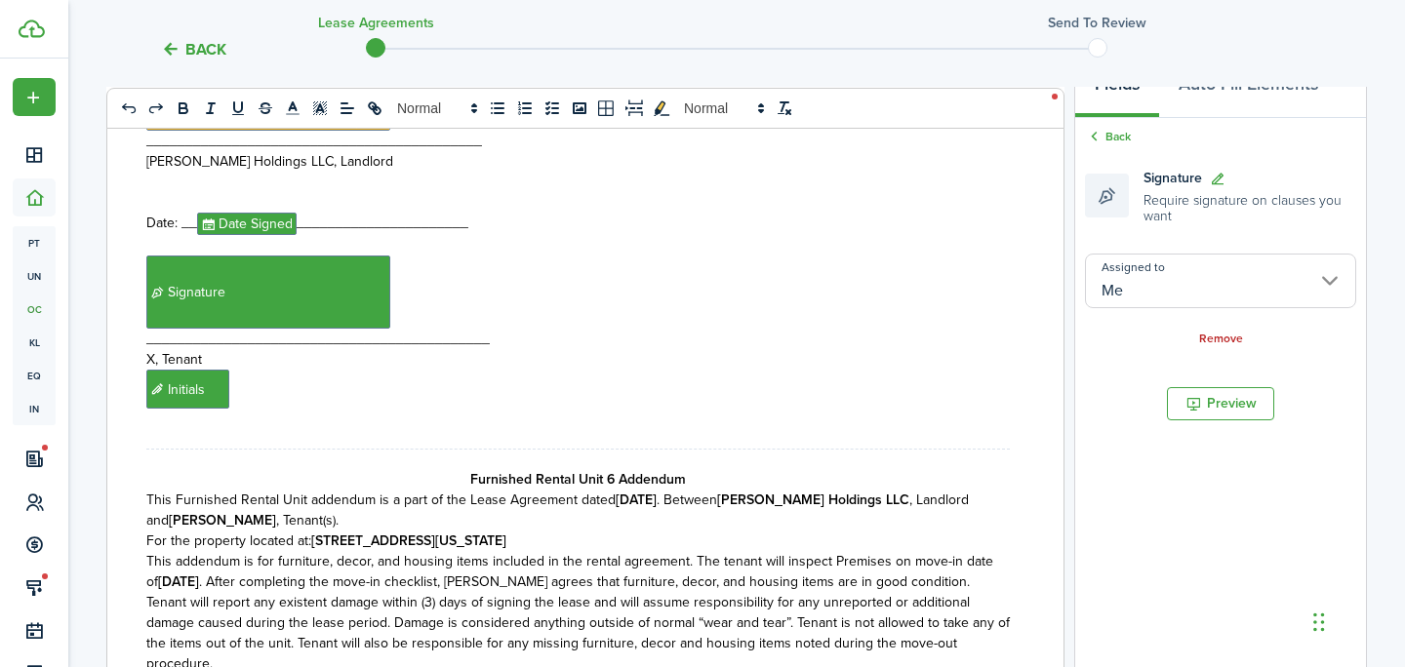
scroll to position [6606, 0]
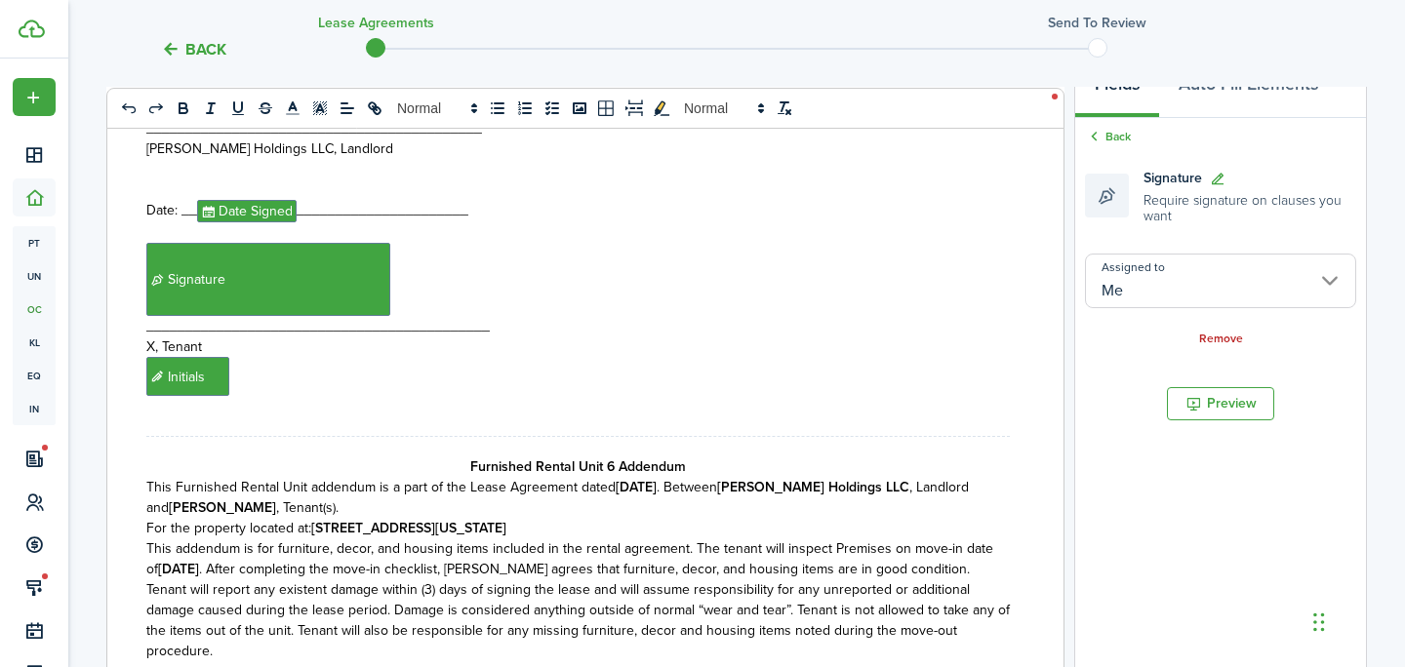
click at [642, 477] on strong "[DATE]" at bounding box center [636, 487] width 41 height 20
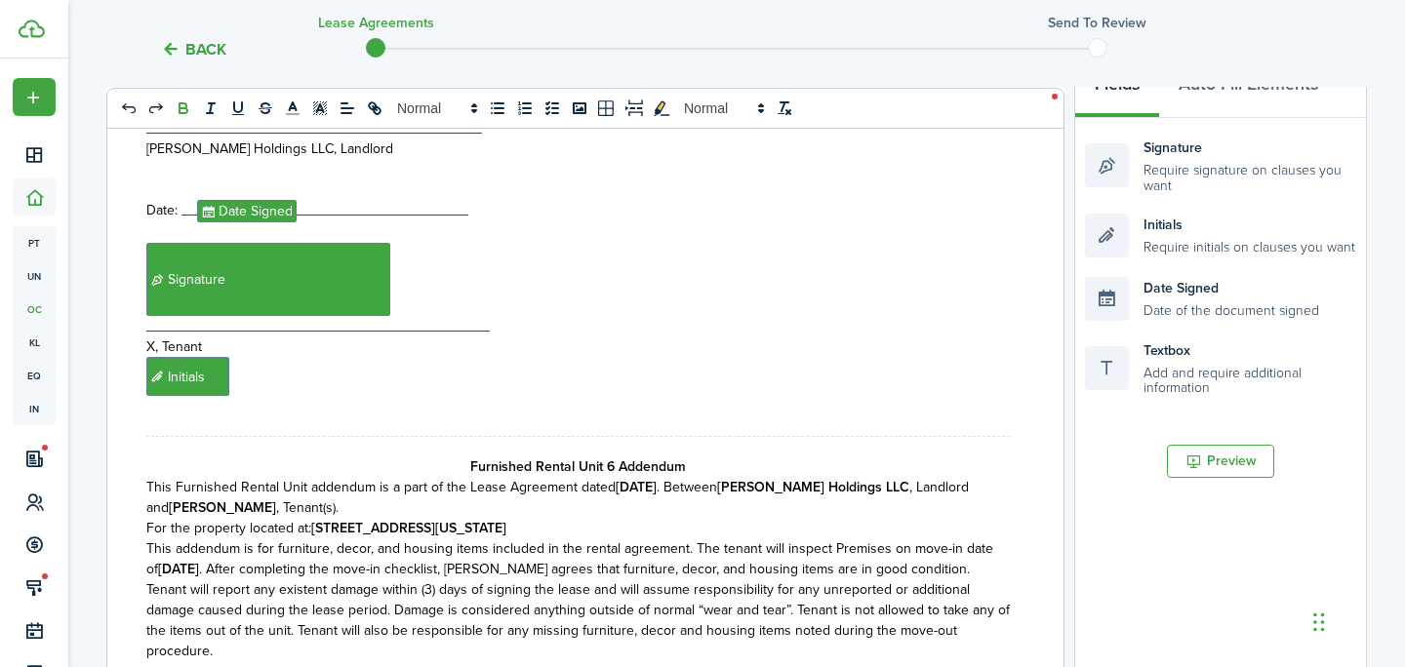
click at [657, 477] on strong "[DATE]" at bounding box center [636, 487] width 41 height 20
drag, startPoint x: 950, startPoint y: 458, endPoint x: 189, endPoint y: 478, distance: 761.2
click at [189, 498] on strong "[PERSON_NAME]" at bounding box center [222, 508] width 107 height 20
click at [425, 518] on strong "[STREET_ADDRESS][US_STATE]" at bounding box center [408, 528] width 195 height 20
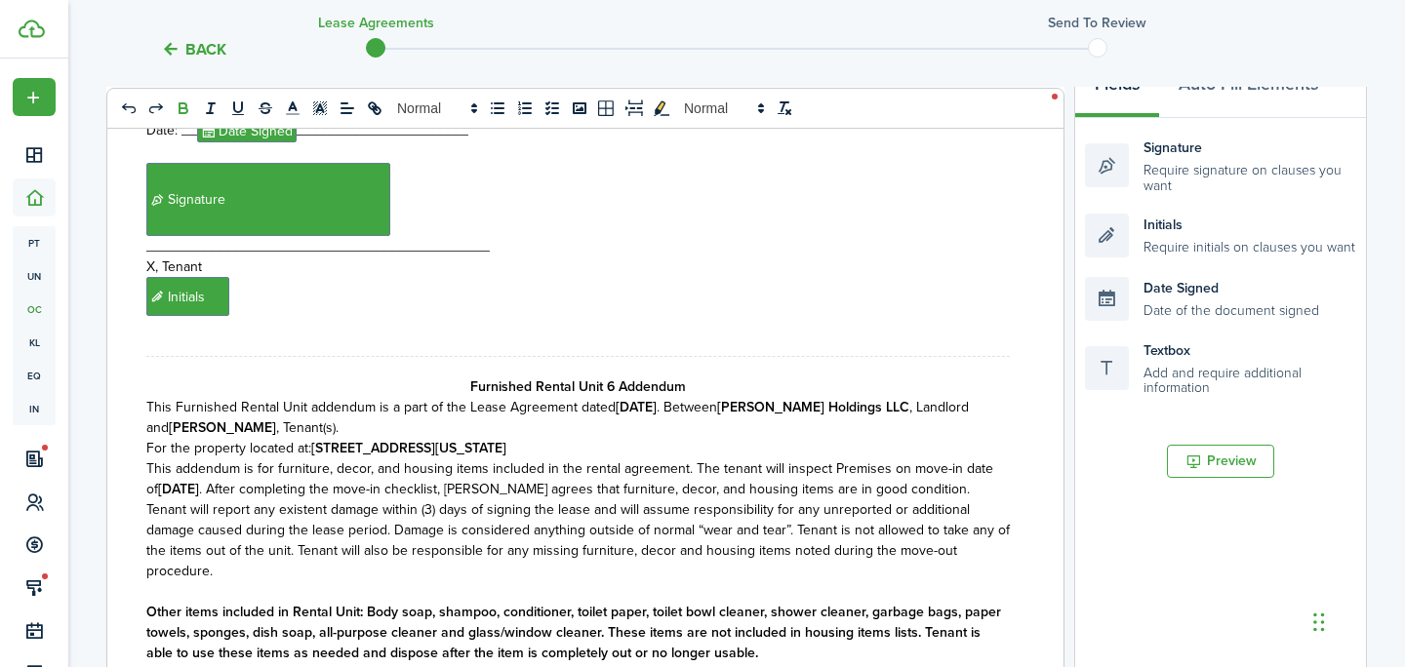
scroll to position [6714, 0]
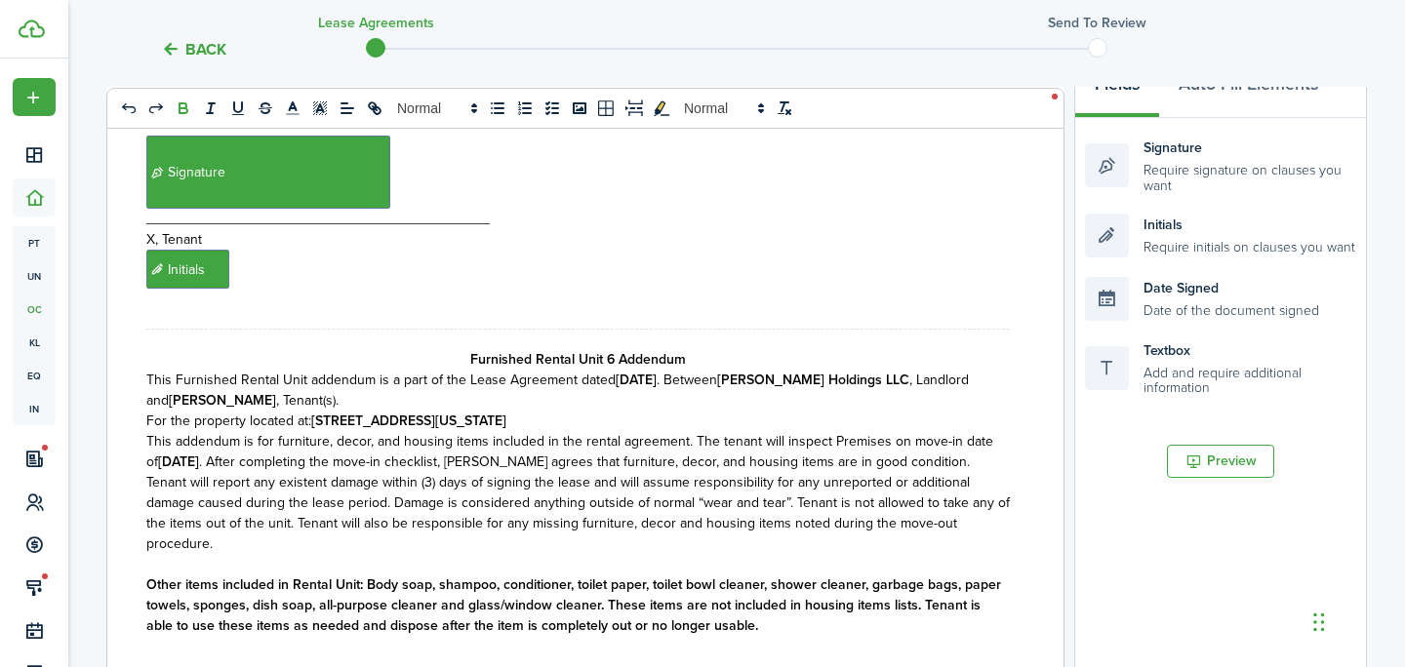
click at [177, 452] on strong "[DATE]" at bounding box center [178, 462] width 41 height 20
click at [198, 452] on span ". After completing the move-in checklist, [PERSON_NAME] agrees that furniture, …" at bounding box center [577, 503] width 863 height 102
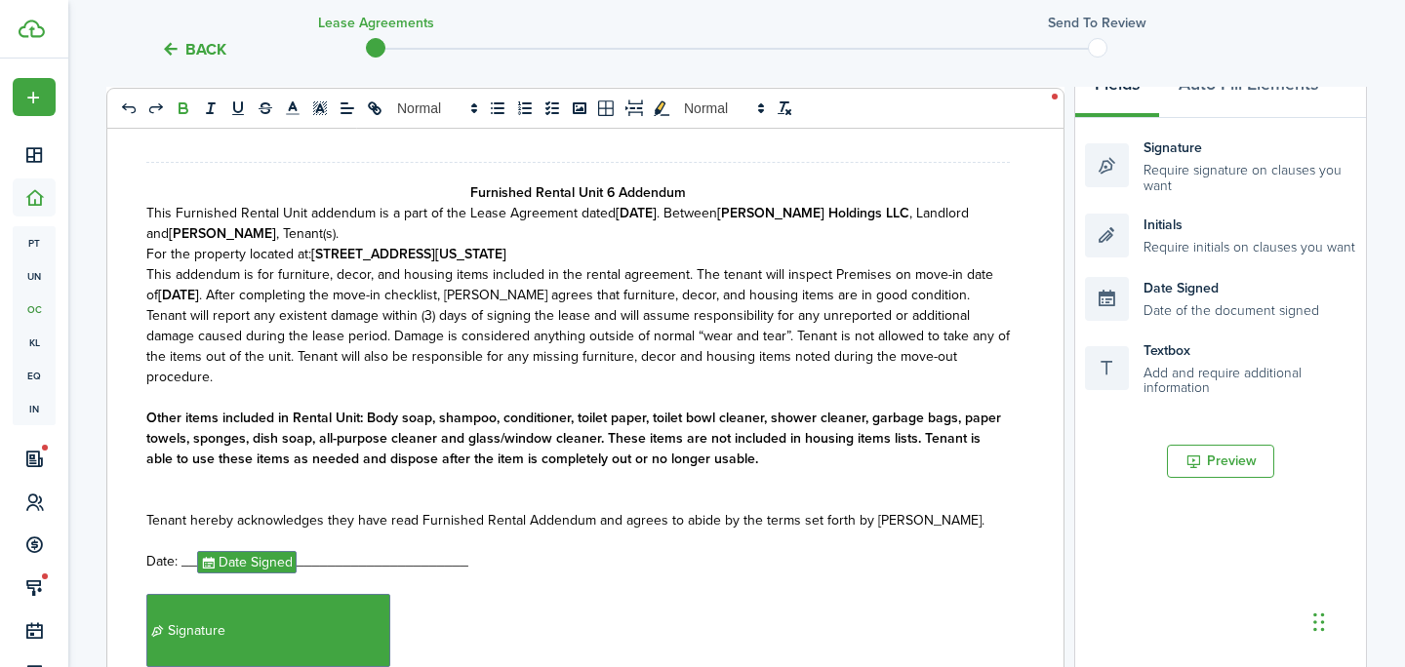
scroll to position [6890, 0]
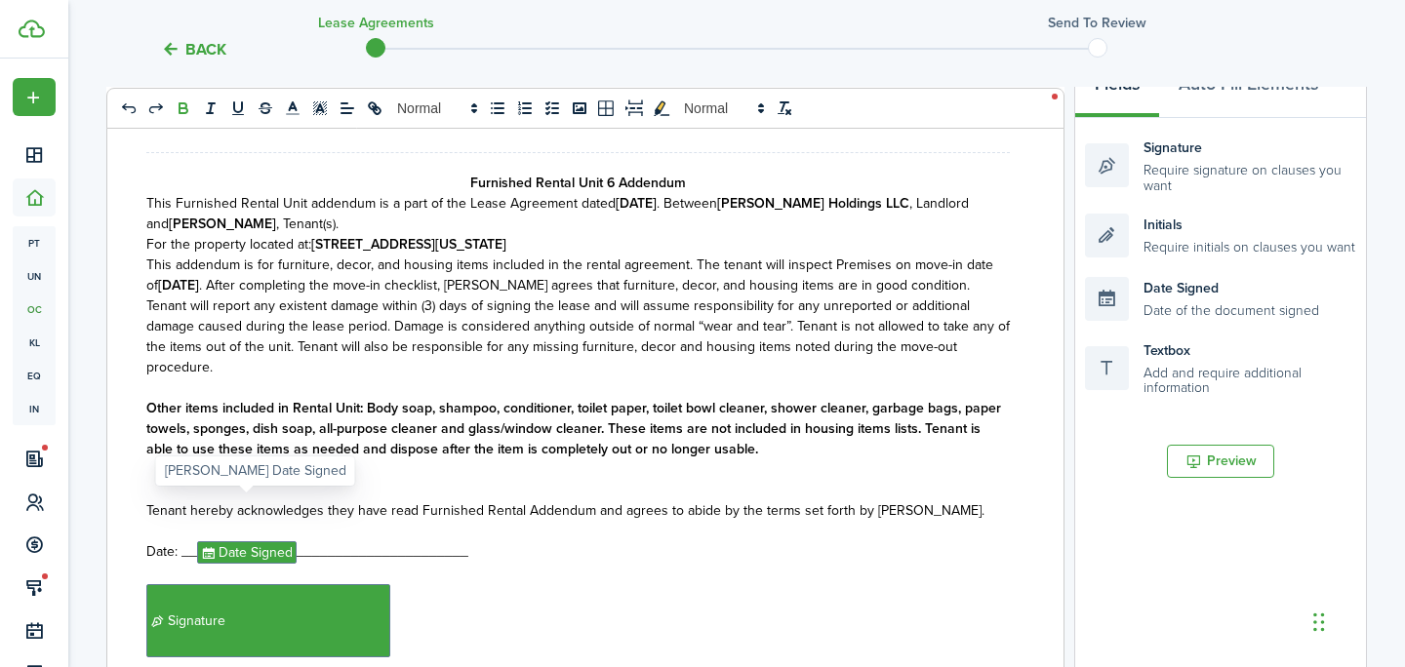
click at [266, 541] on span "Date Signed" at bounding box center [247, 552] width 100 height 22
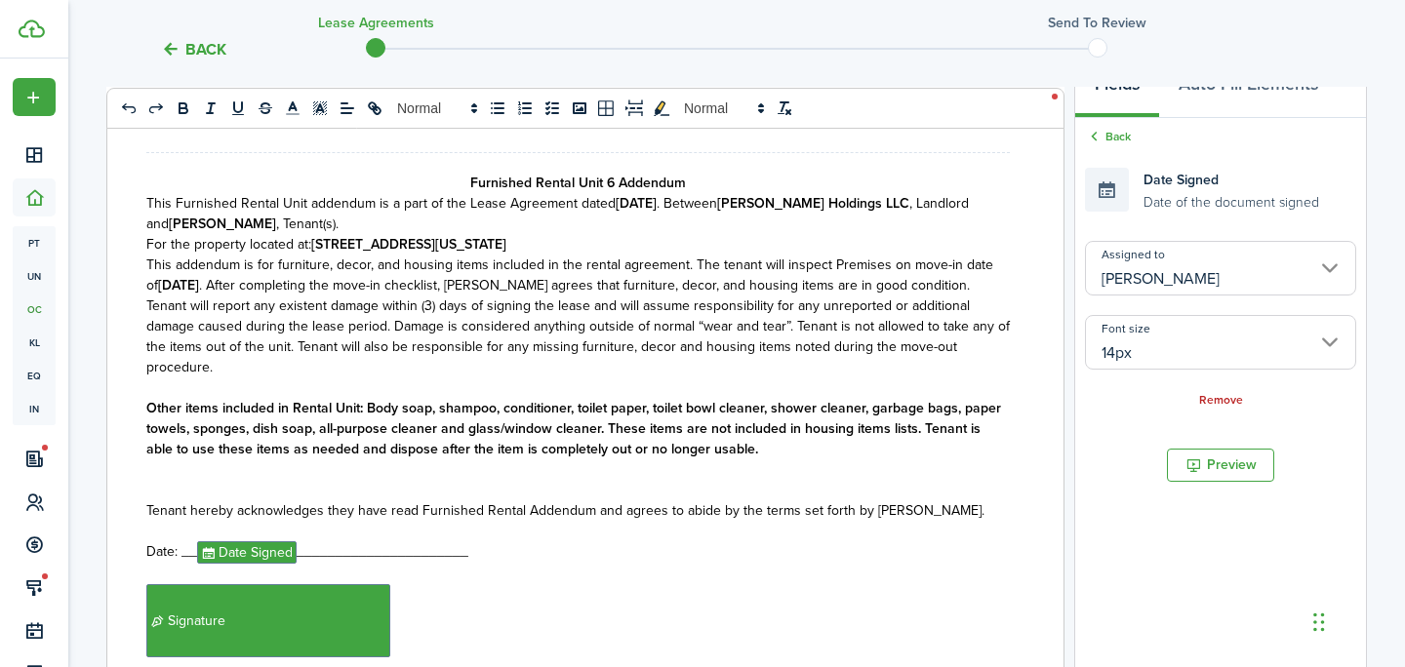
click at [1156, 267] on input "[PERSON_NAME]" at bounding box center [1220, 268] width 271 height 55
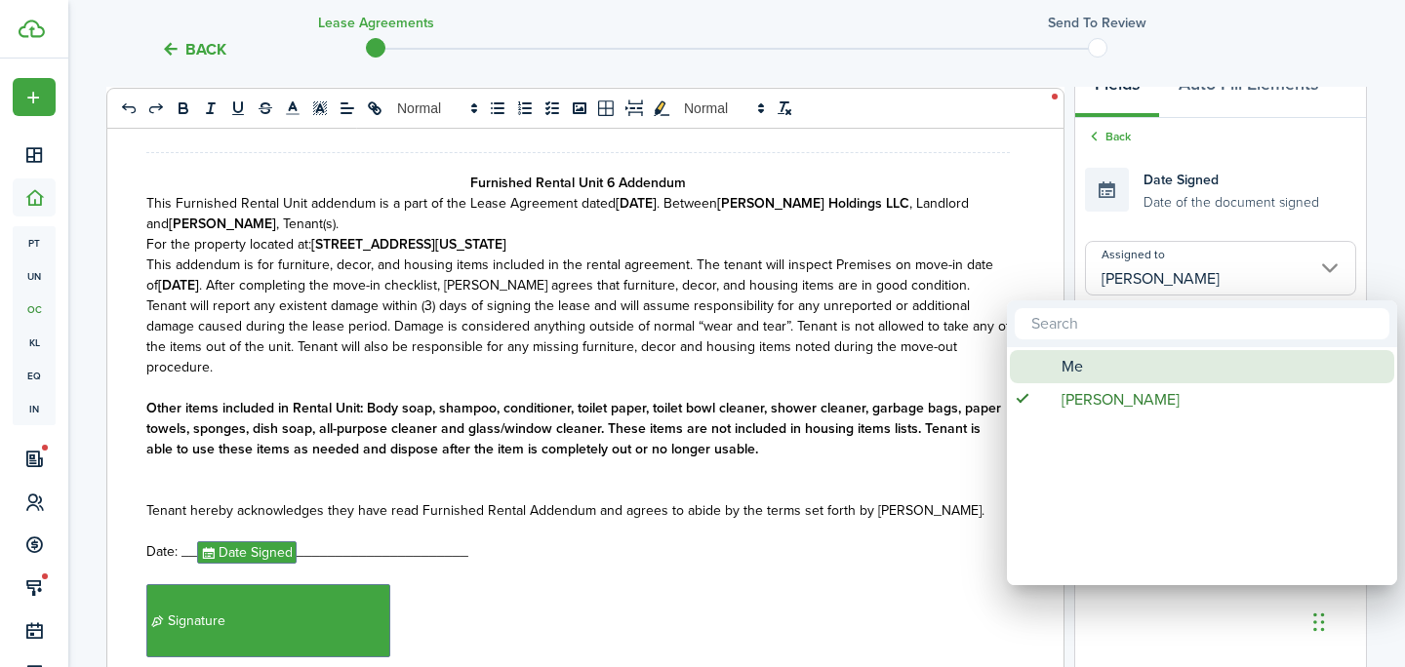
click at [1084, 355] on div "Me" at bounding box center [1209, 366] width 345 height 33
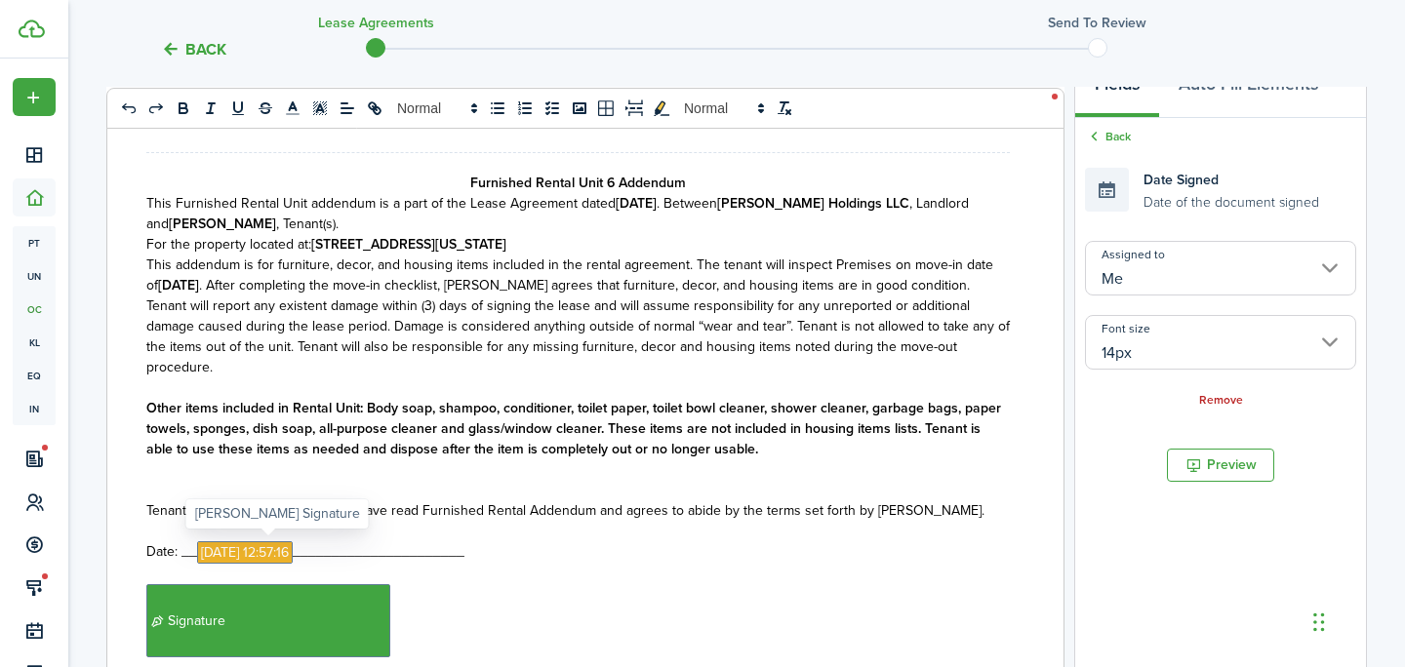
click at [323, 584] on span "Signature" at bounding box center [268, 620] width 244 height 73
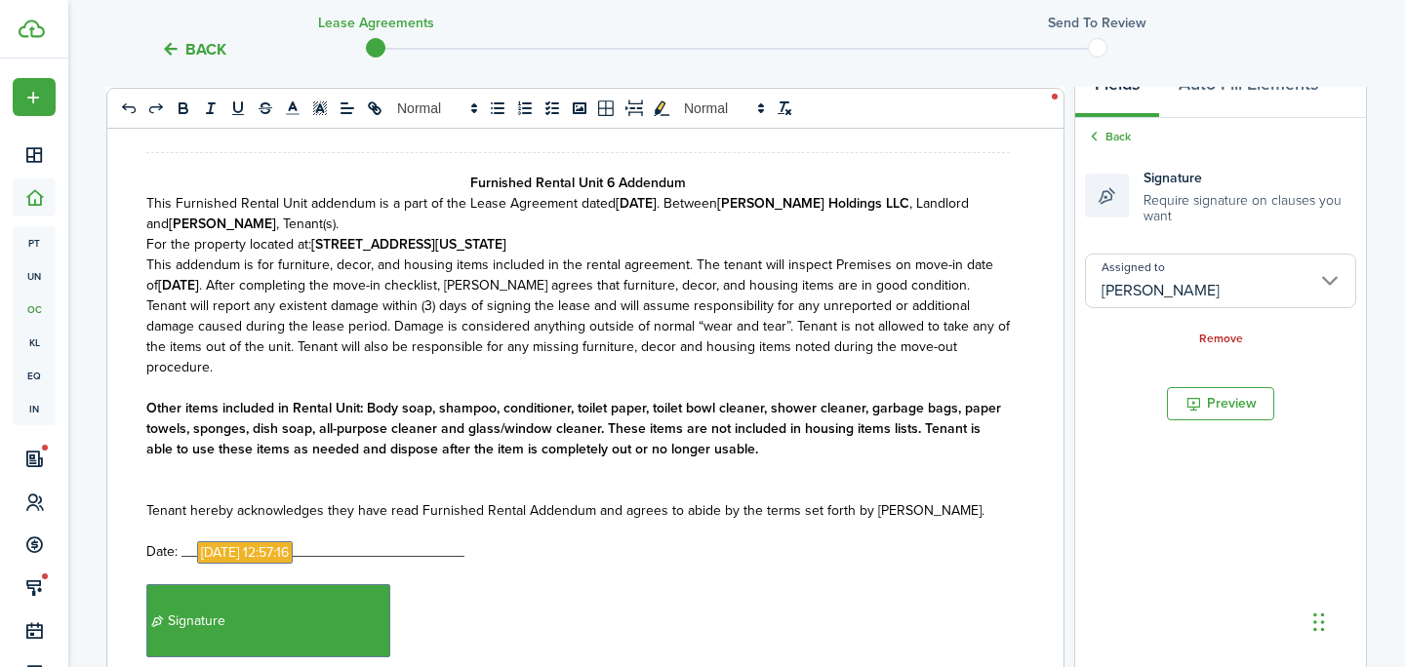
click at [1121, 287] on input "[PERSON_NAME]" at bounding box center [1220, 281] width 271 height 55
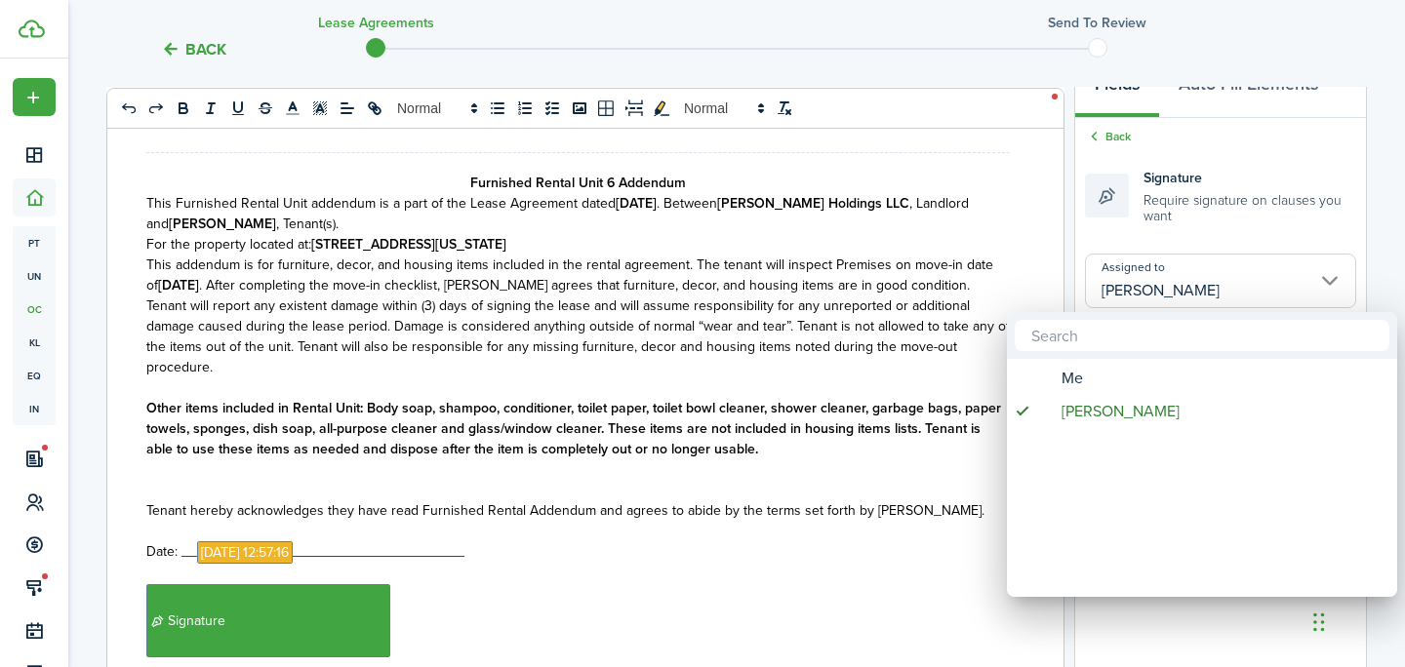
click at [1076, 361] on mbsc-scrollview-base "Me [PERSON_NAME]" at bounding box center [1202, 478] width 390 height 234
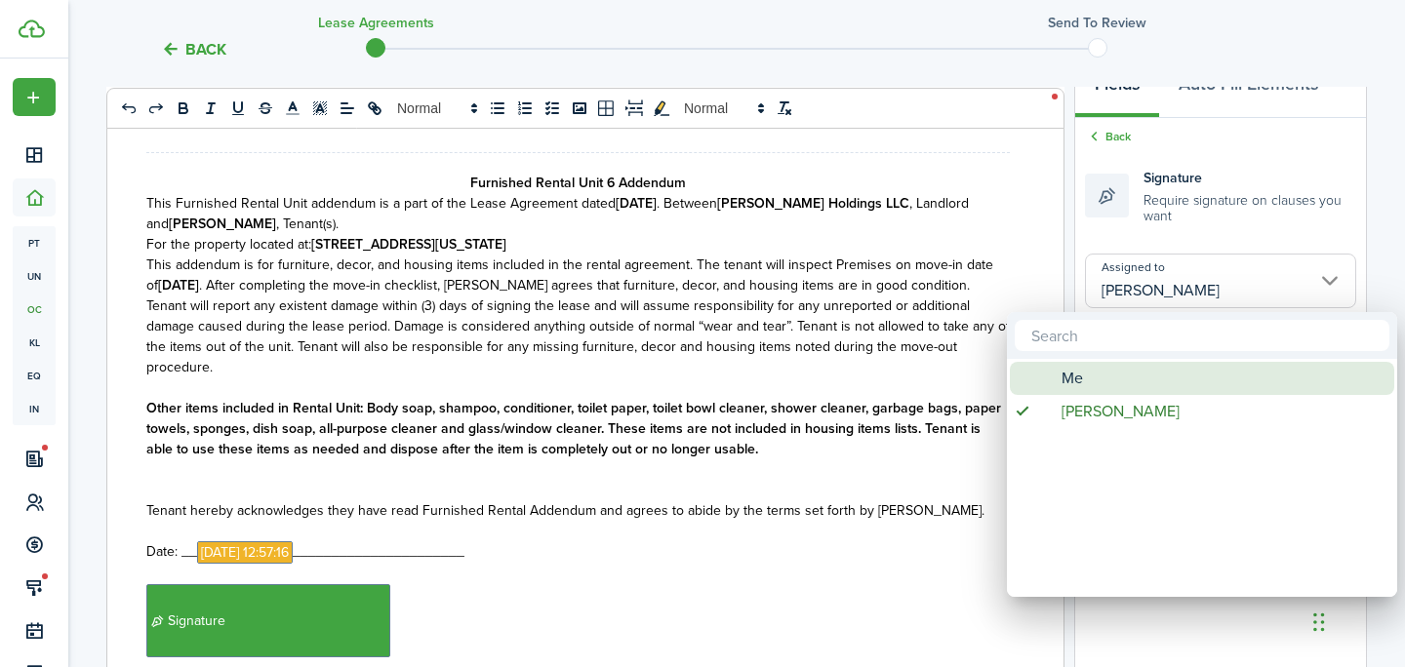
click at [1076, 382] on span "Me" at bounding box center [1071, 378] width 21 height 33
type input "Me"
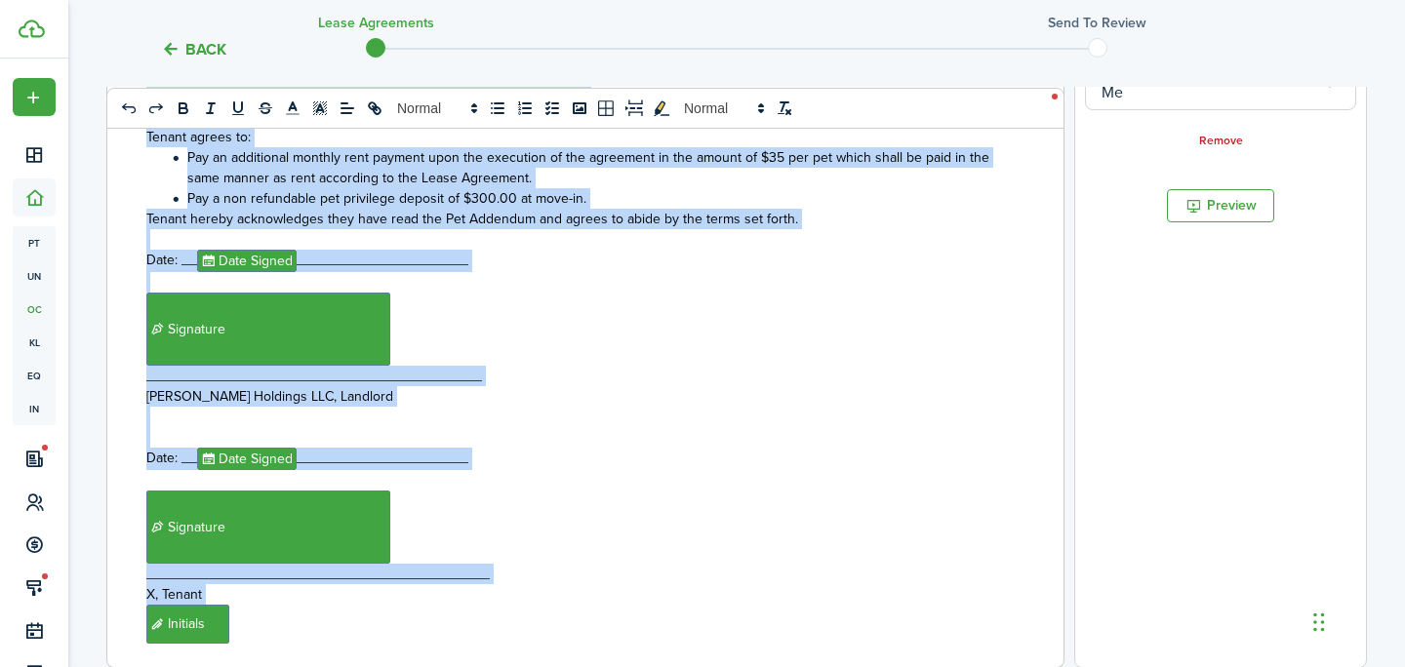
scroll to position [850, 0]
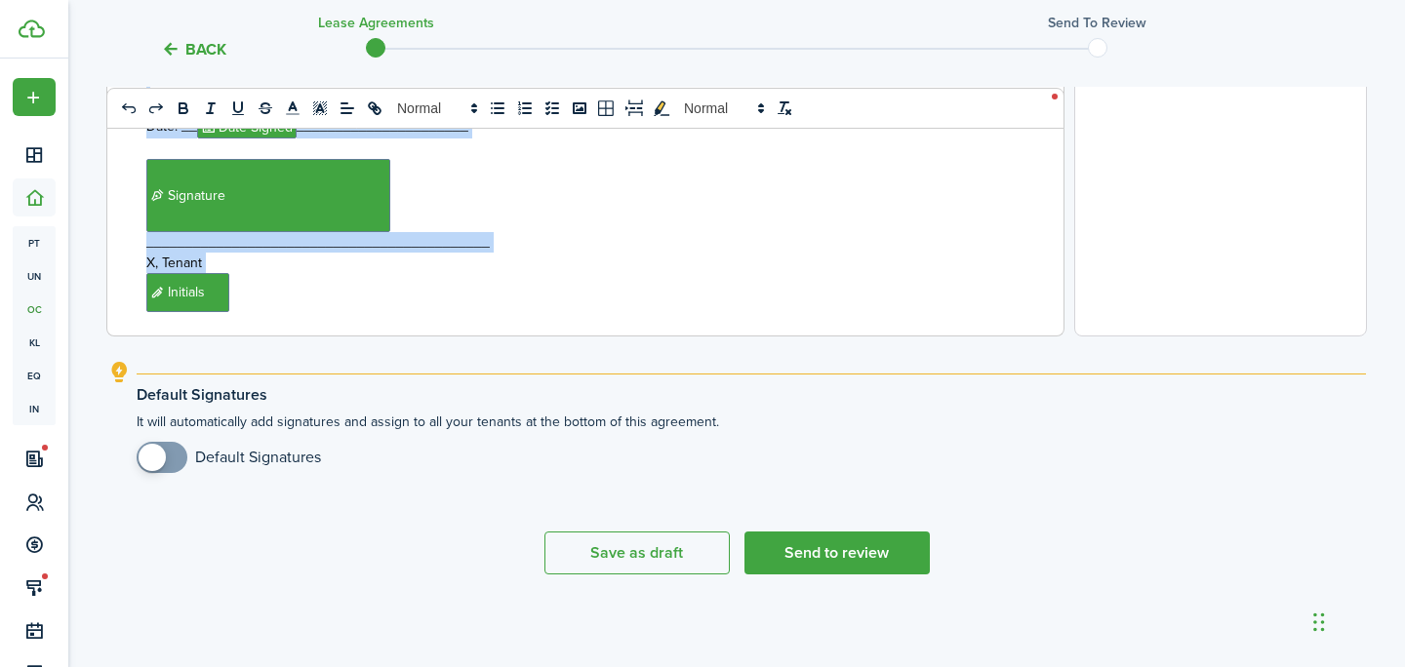
drag, startPoint x: 510, startPoint y: 230, endPoint x: 780, endPoint y: 737, distance: 573.9
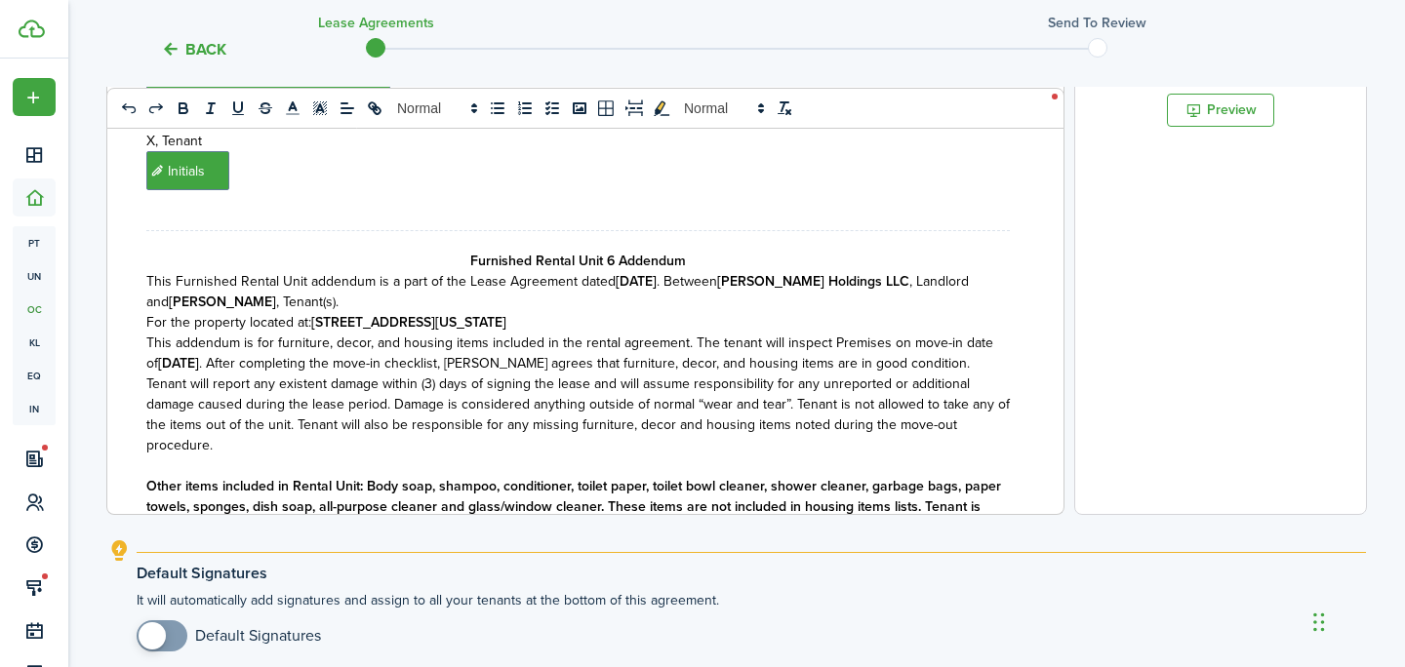
scroll to position [6460, 0]
click at [506, 313] on strong "[STREET_ADDRESS][US_STATE]" at bounding box center [408, 323] width 195 height 20
click at [283, 272] on p "This Furnished Rental Unit addendum is a part of the Lease Agreement dated [DAT…" at bounding box center [577, 292] width 863 height 41
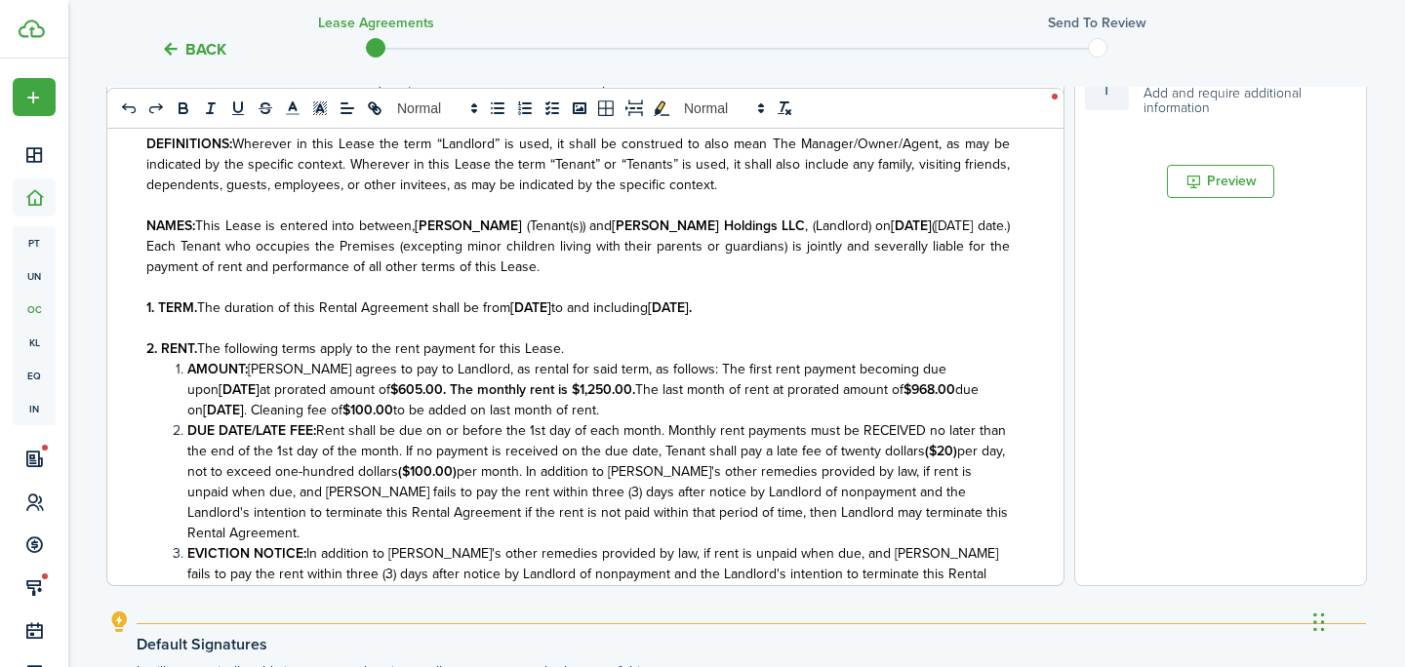
scroll to position [596, 0]
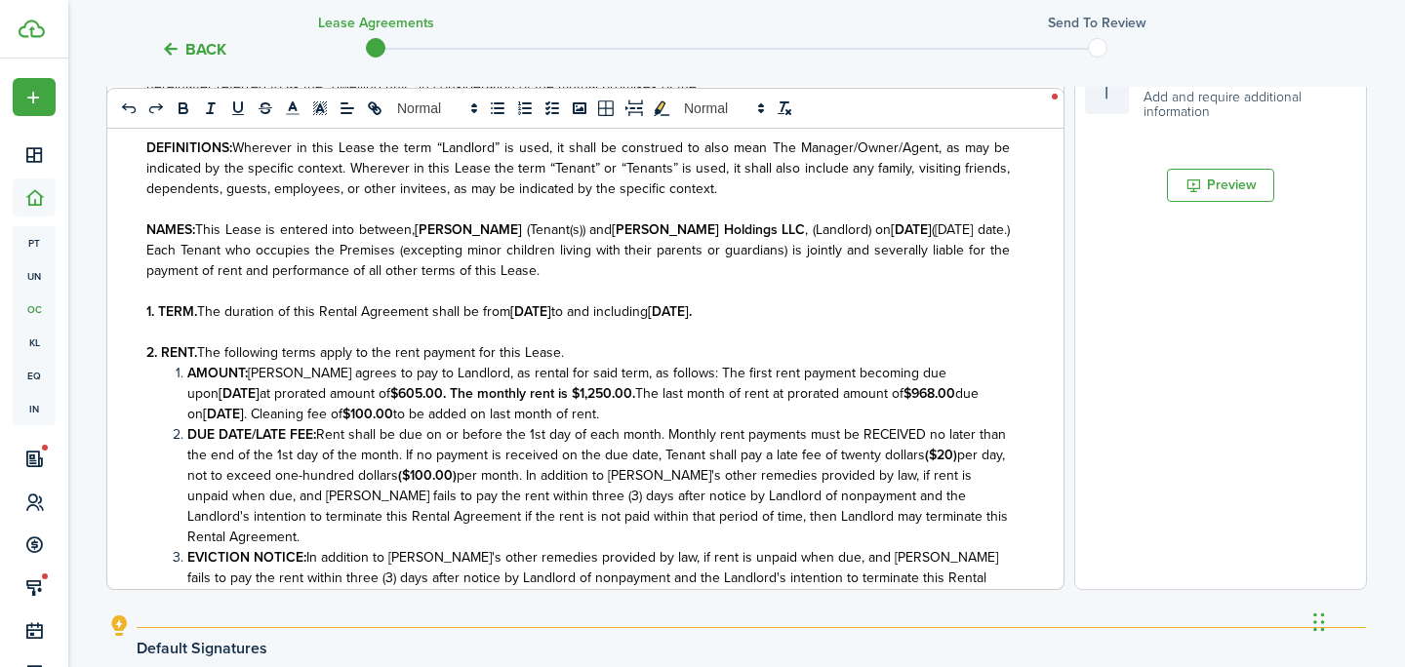
click at [692, 310] on strong "[DATE]." at bounding box center [670, 311] width 44 height 20
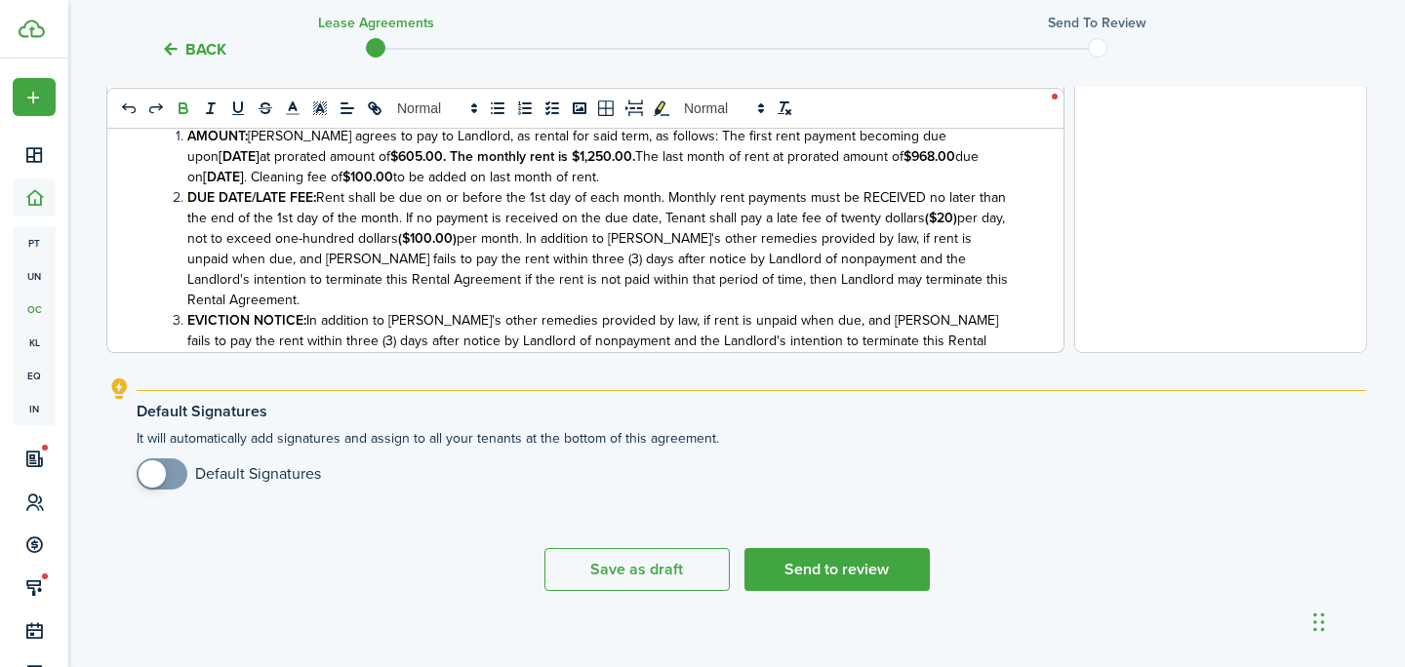
scroll to position [850, 0]
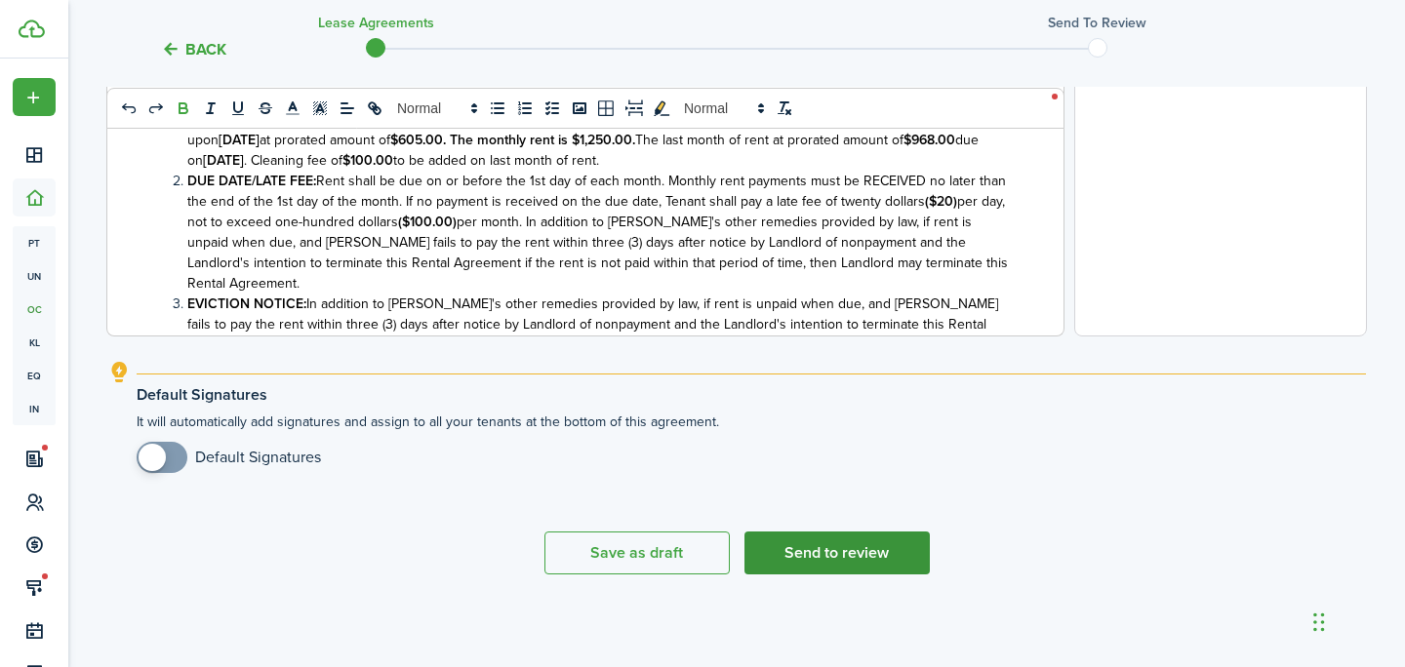
click at [862, 558] on button "Send to review" at bounding box center [836, 553] width 185 height 43
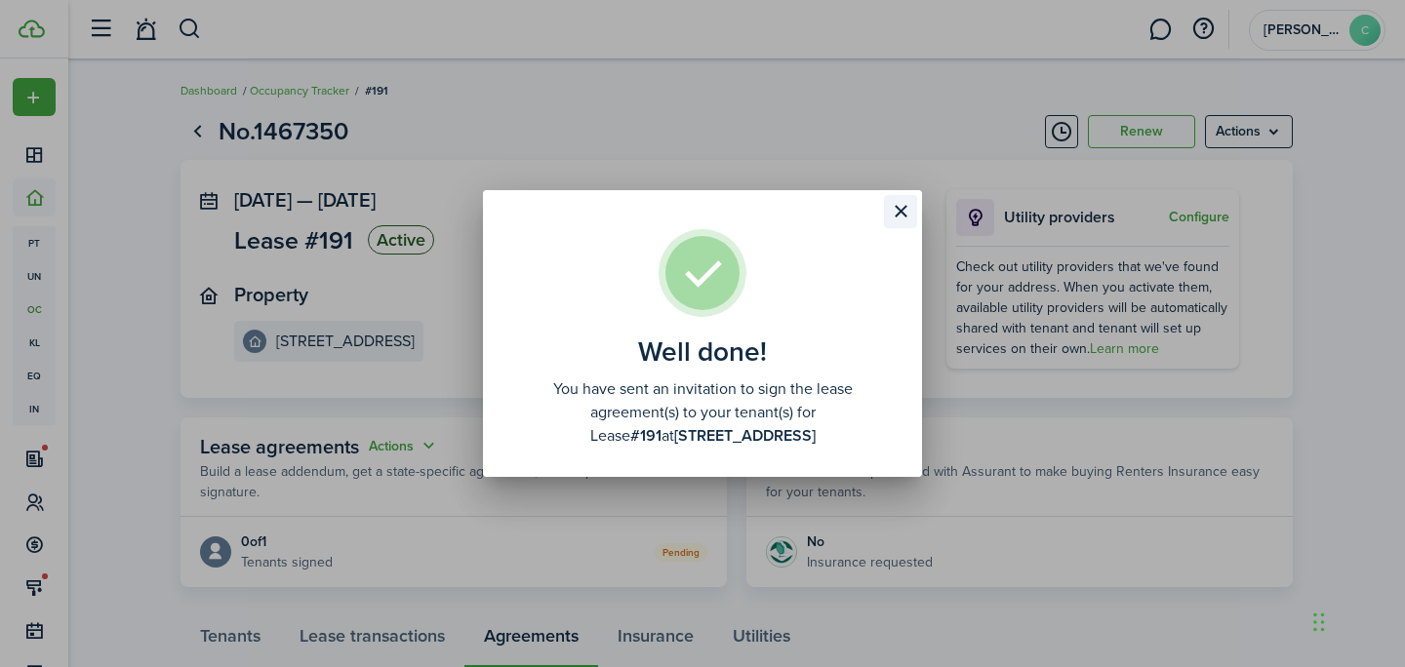
click at [894, 221] on button "Close modal" at bounding box center [900, 211] width 33 height 33
